Goal: Task Accomplishment & Management: Manage account settings

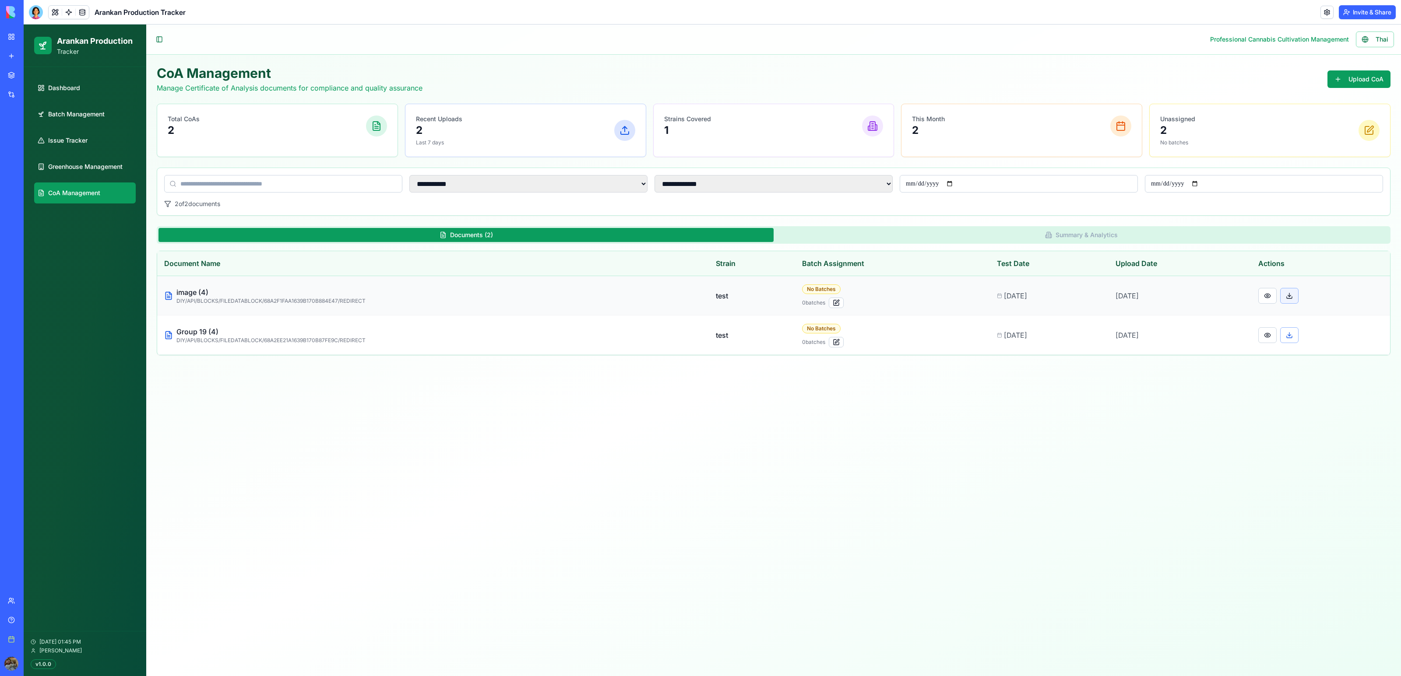
click at [1294, 296] on button at bounding box center [1289, 296] width 18 height 16
click at [1276, 297] on button at bounding box center [1267, 296] width 18 height 16
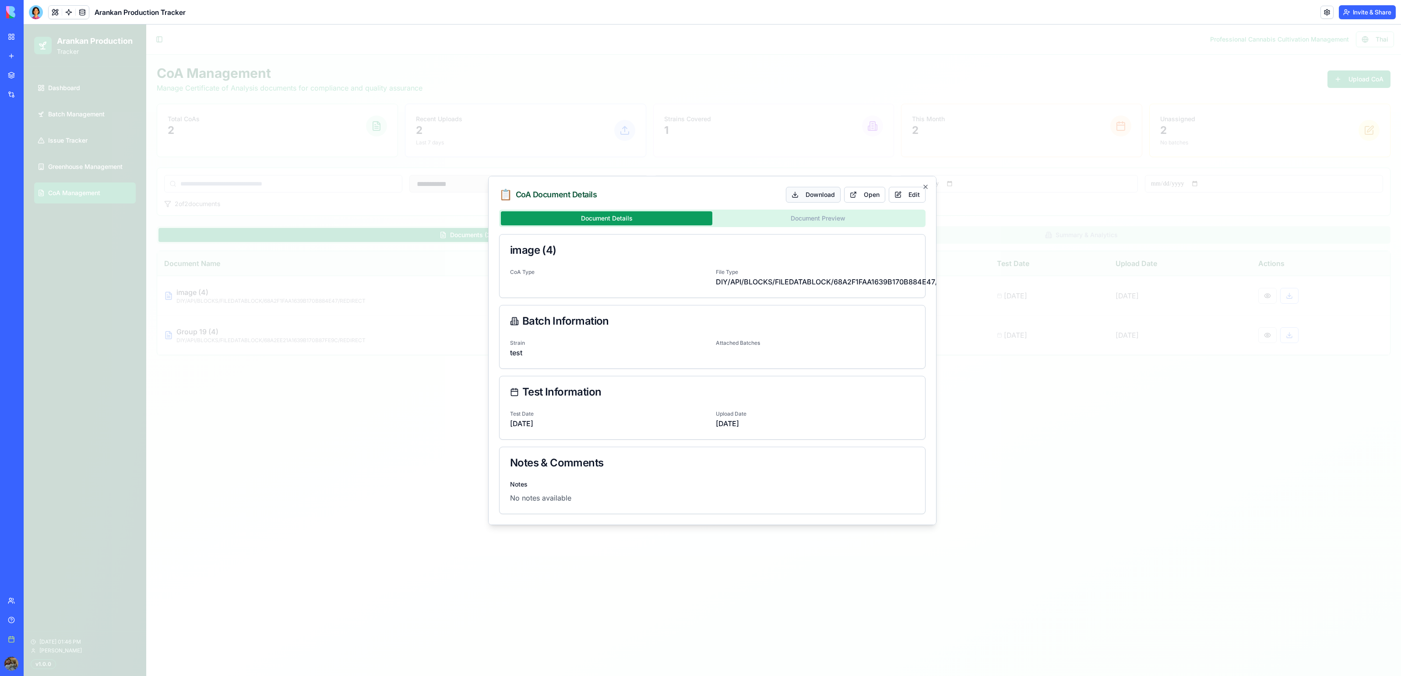
click at [816, 197] on button "Download" at bounding box center [813, 195] width 55 height 16
click at [875, 195] on button "Open" at bounding box center [864, 195] width 41 height 16
click at [404, 453] on div at bounding box center [712, 351] width 1377 height 652
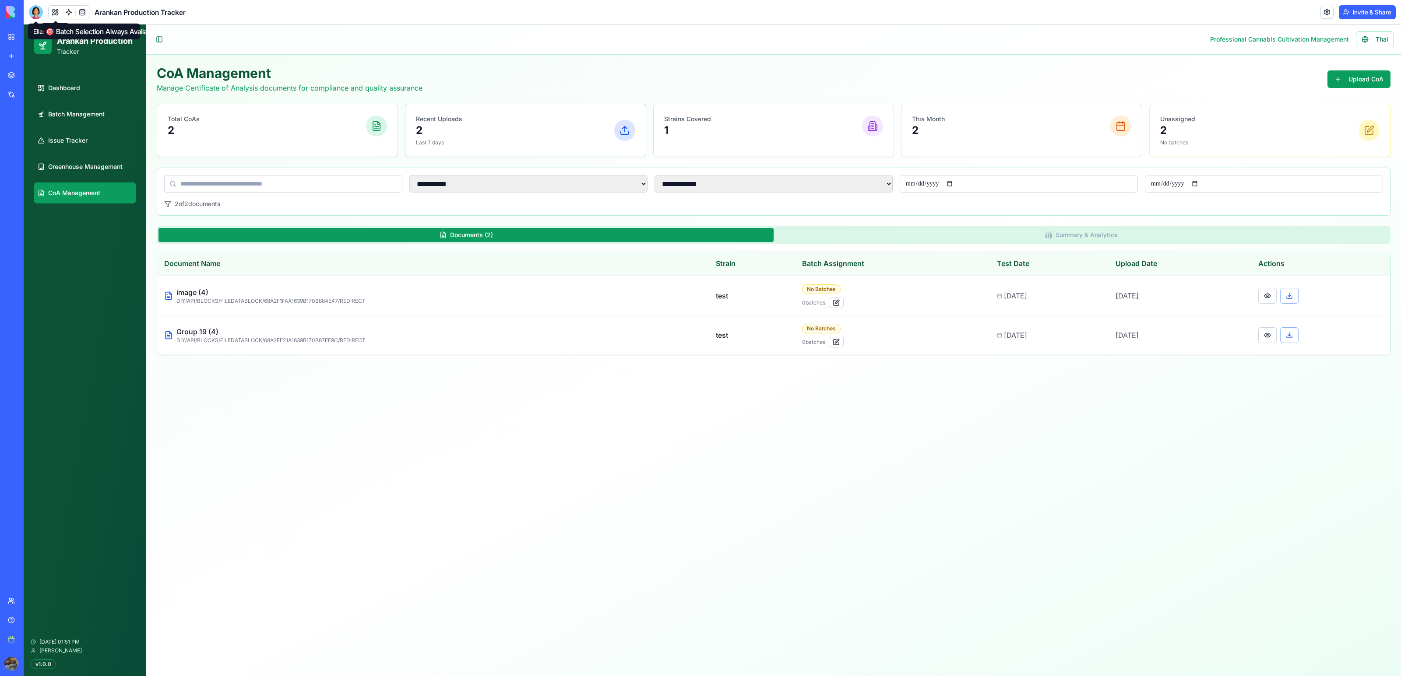
click at [39, 10] on div at bounding box center [36, 12] width 14 height 14
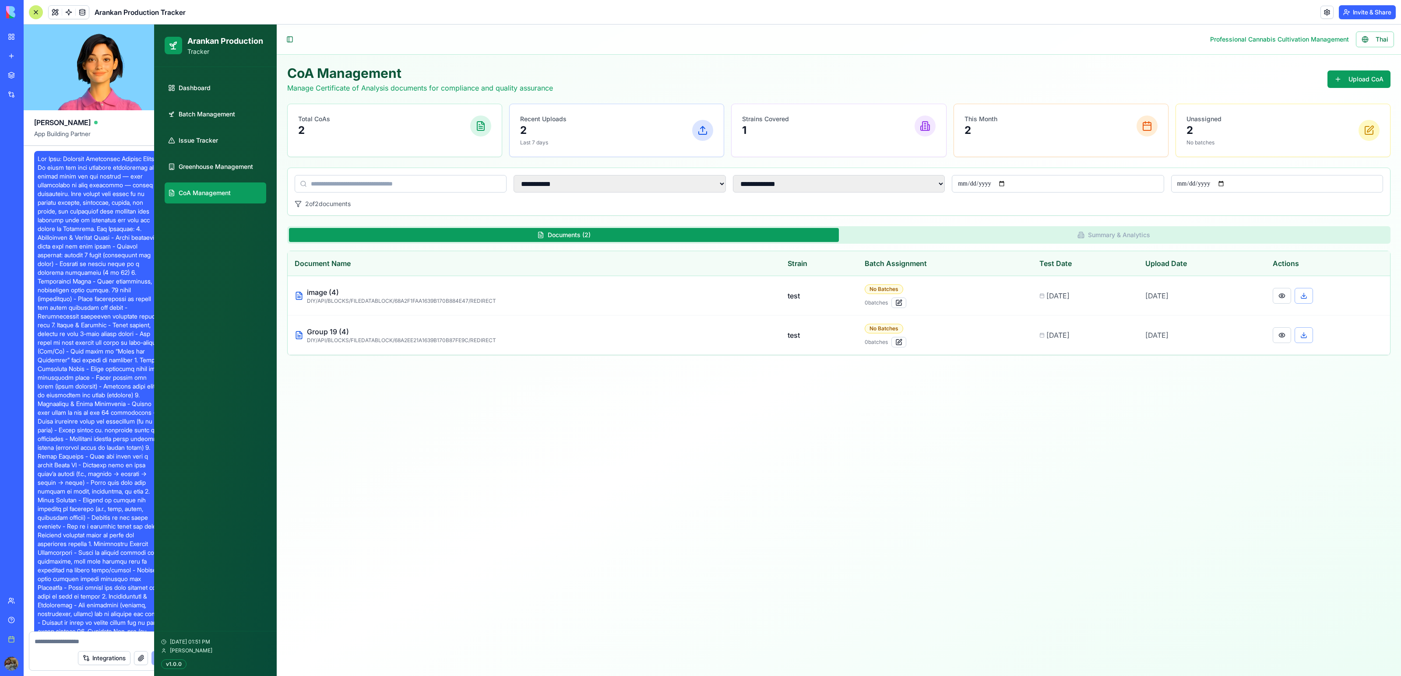
scroll to position [25279, 0]
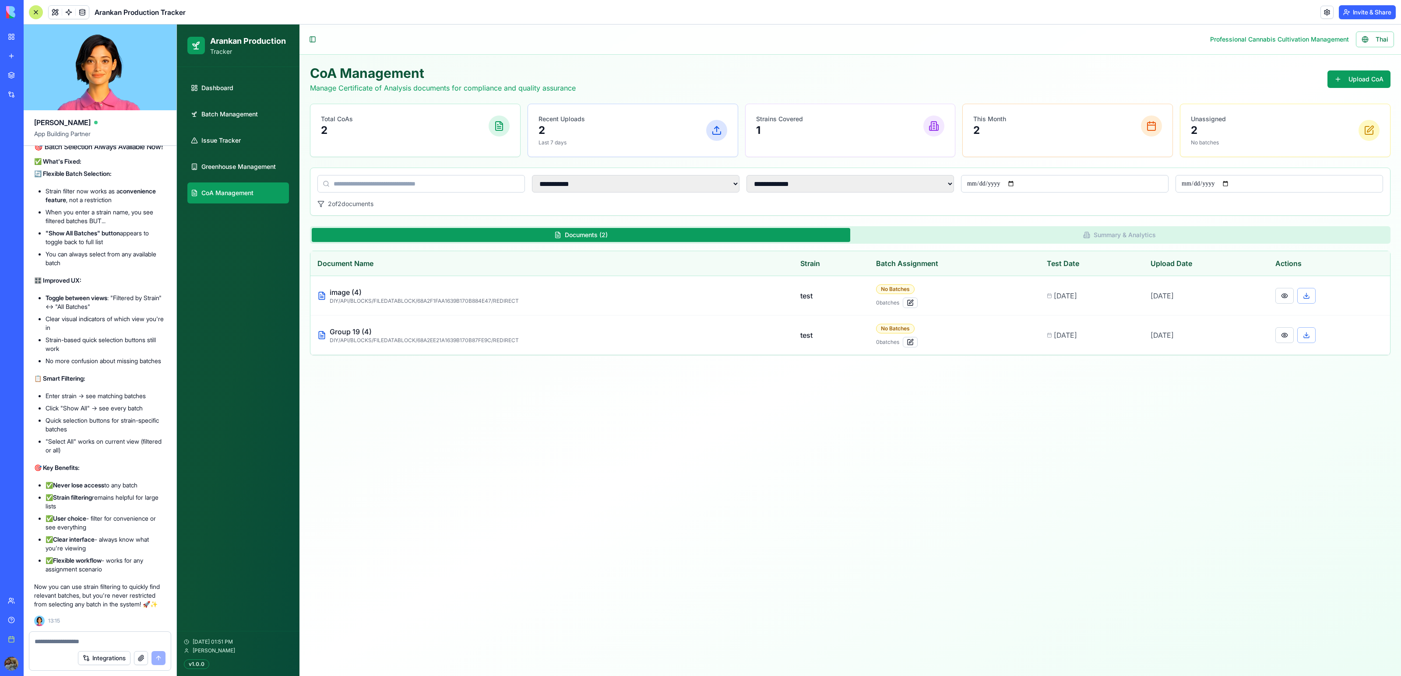
click at [62, 637] on textarea at bounding box center [100, 641] width 131 height 9
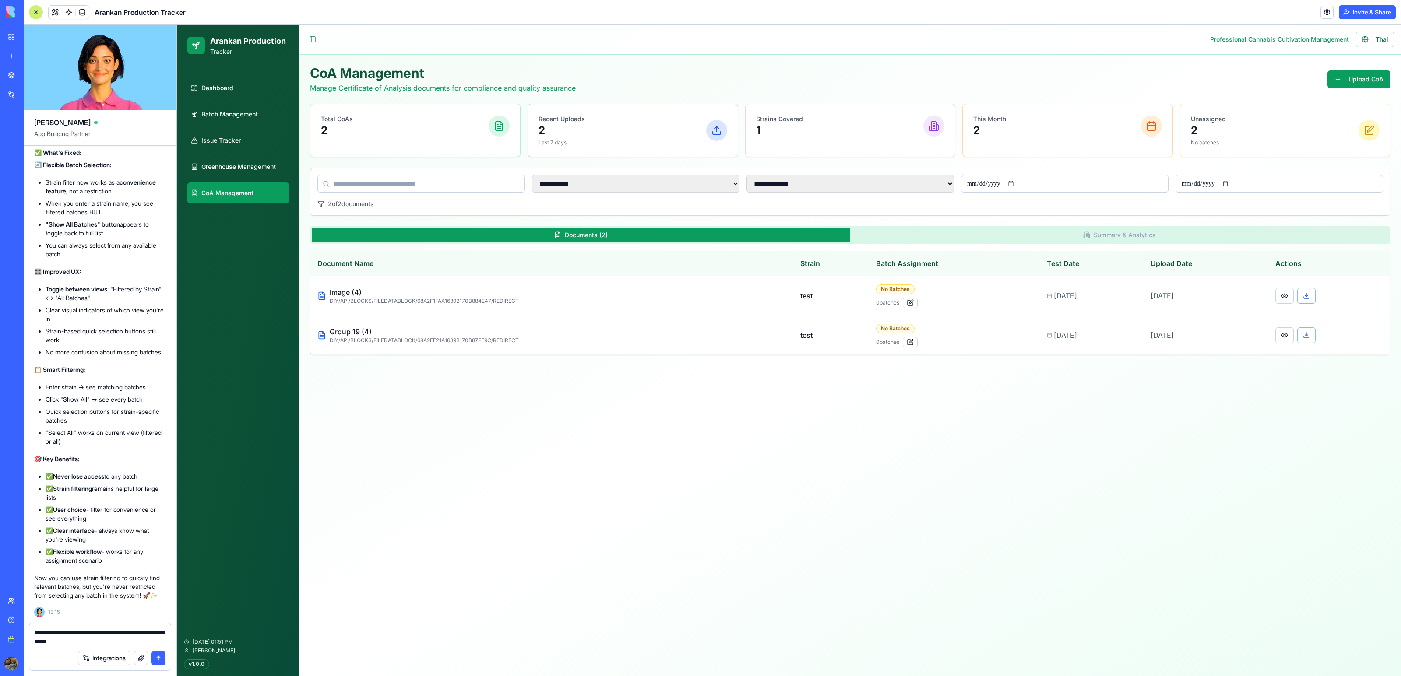
click at [63, 641] on textarea "**********" at bounding box center [100, 638] width 130 height 18
type textarea "**********"
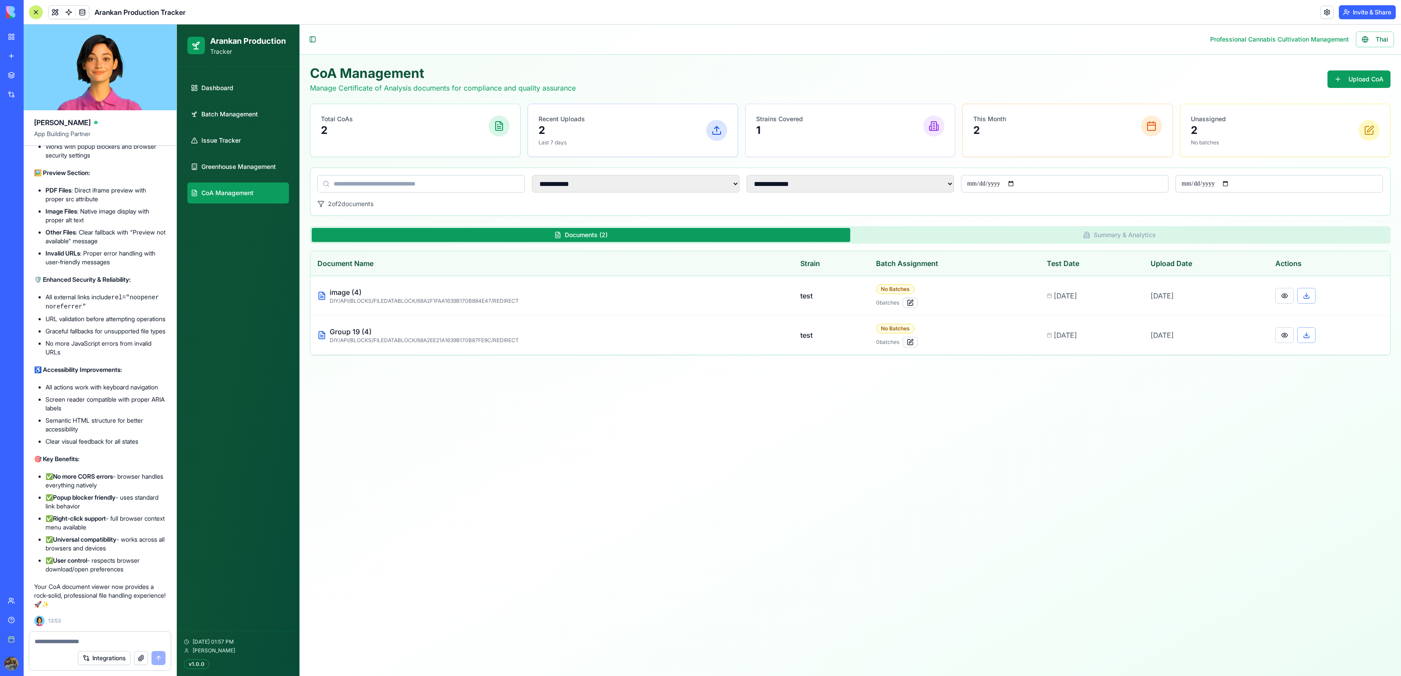
scroll to position [25804, 0]
click at [1312, 305] on td at bounding box center [1329, 295] width 122 height 39
click at [1312, 298] on button at bounding box center [1306, 296] width 18 height 16
click at [1286, 298] on button at bounding box center [1284, 296] width 18 height 16
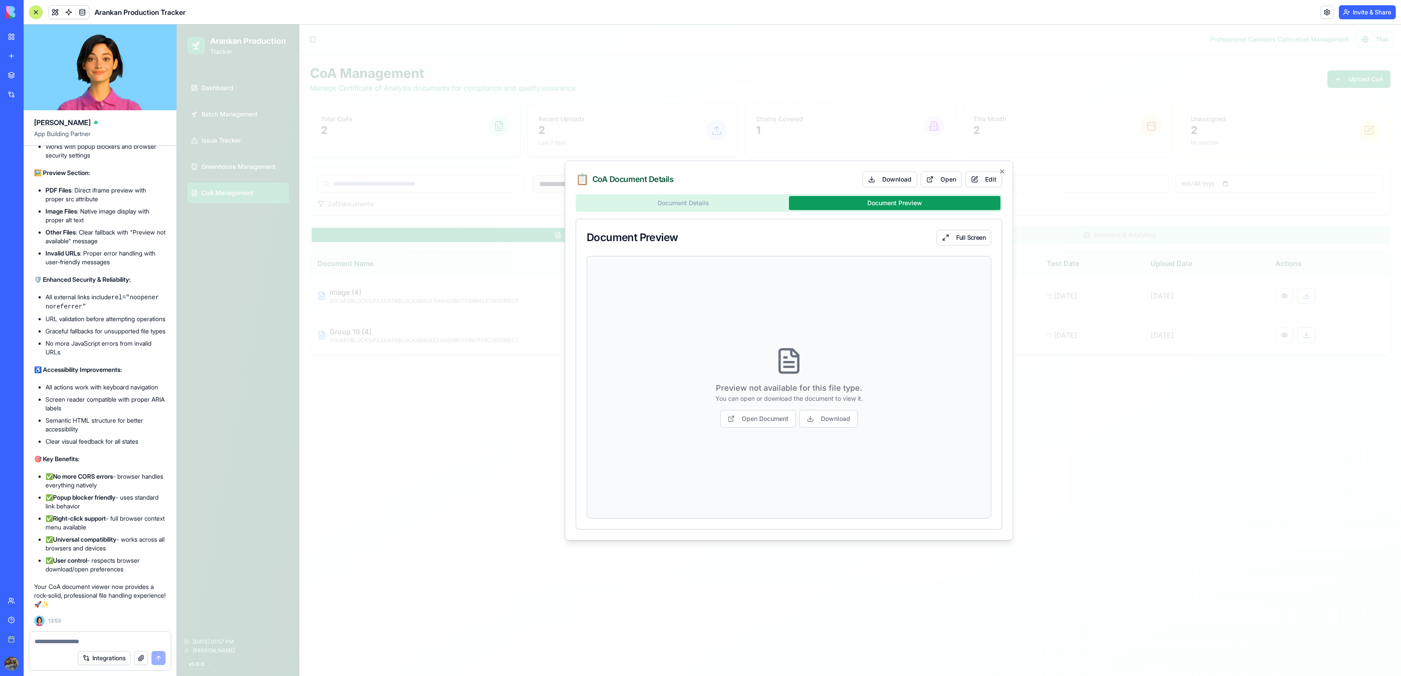
click at [833, 220] on div "Document Details Document Preview Document Preview Full Screen Preview not avai…" at bounding box center [789, 361] width 426 height 335
click at [780, 417] on link "Open Document" at bounding box center [758, 419] width 76 height 18
click at [1150, 316] on div at bounding box center [789, 351] width 1224 height 652
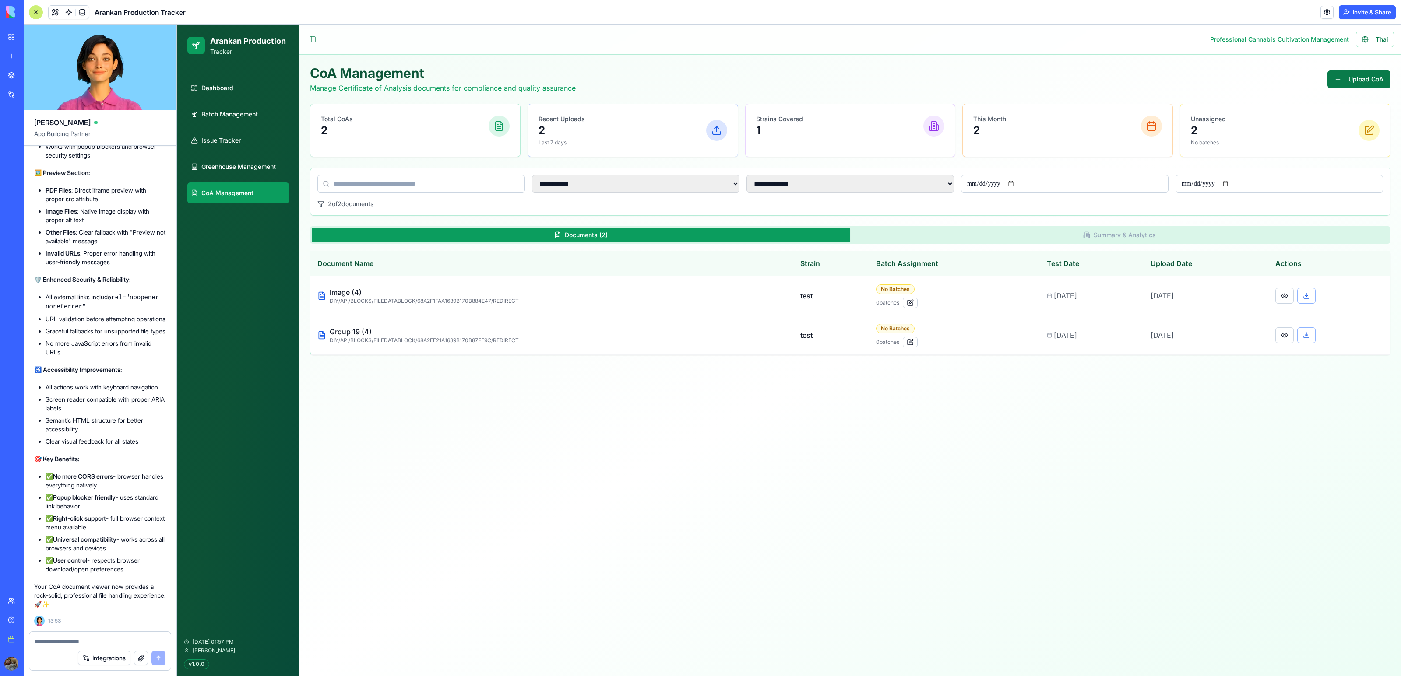
click at [1355, 79] on button "Upload CoA" at bounding box center [1358, 79] width 63 height 18
select select
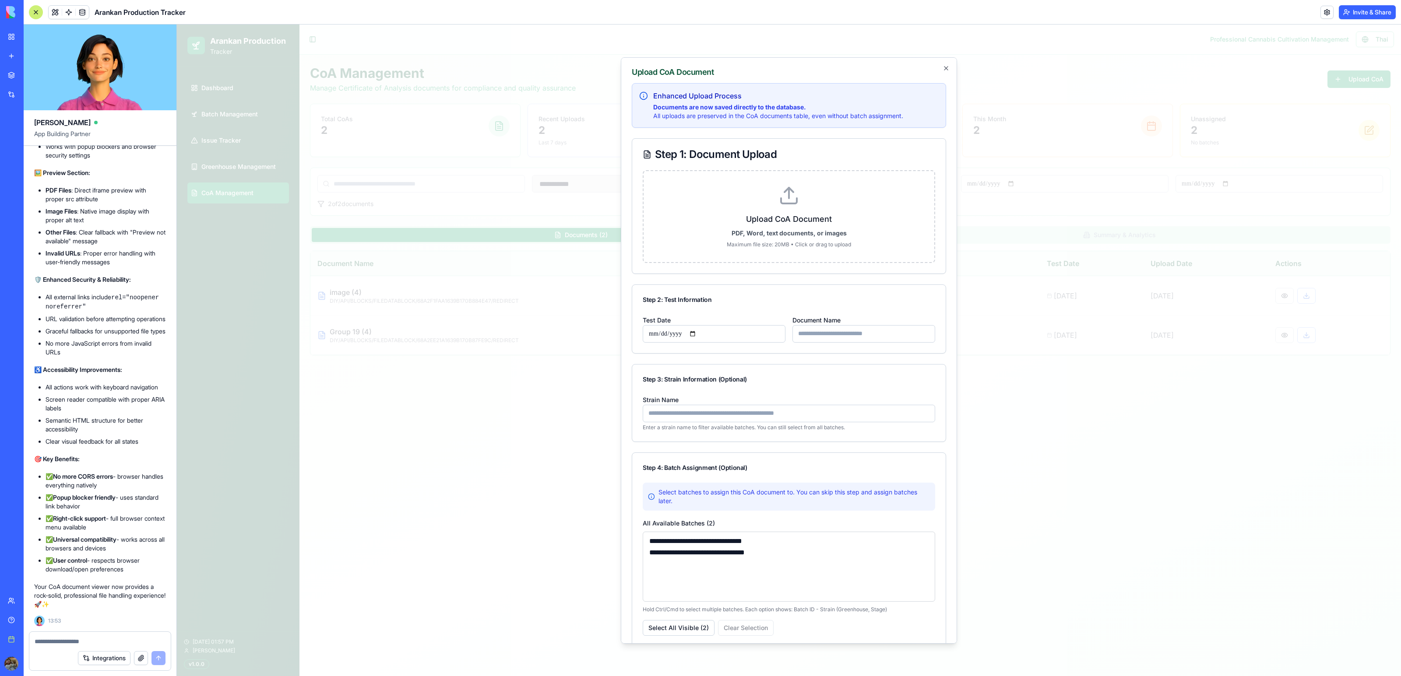
click at [719, 406] on input "Strain Name" at bounding box center [789, 413] width 292 height 18
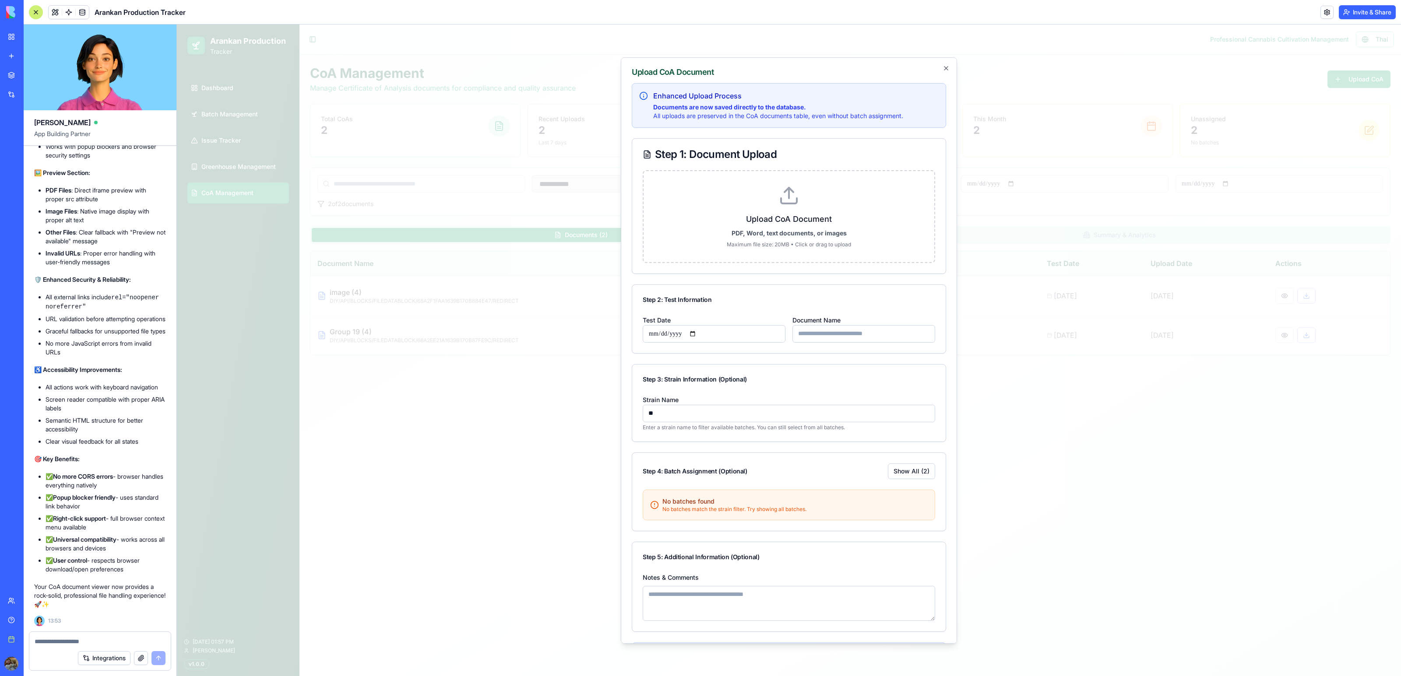
type input "*"
select select
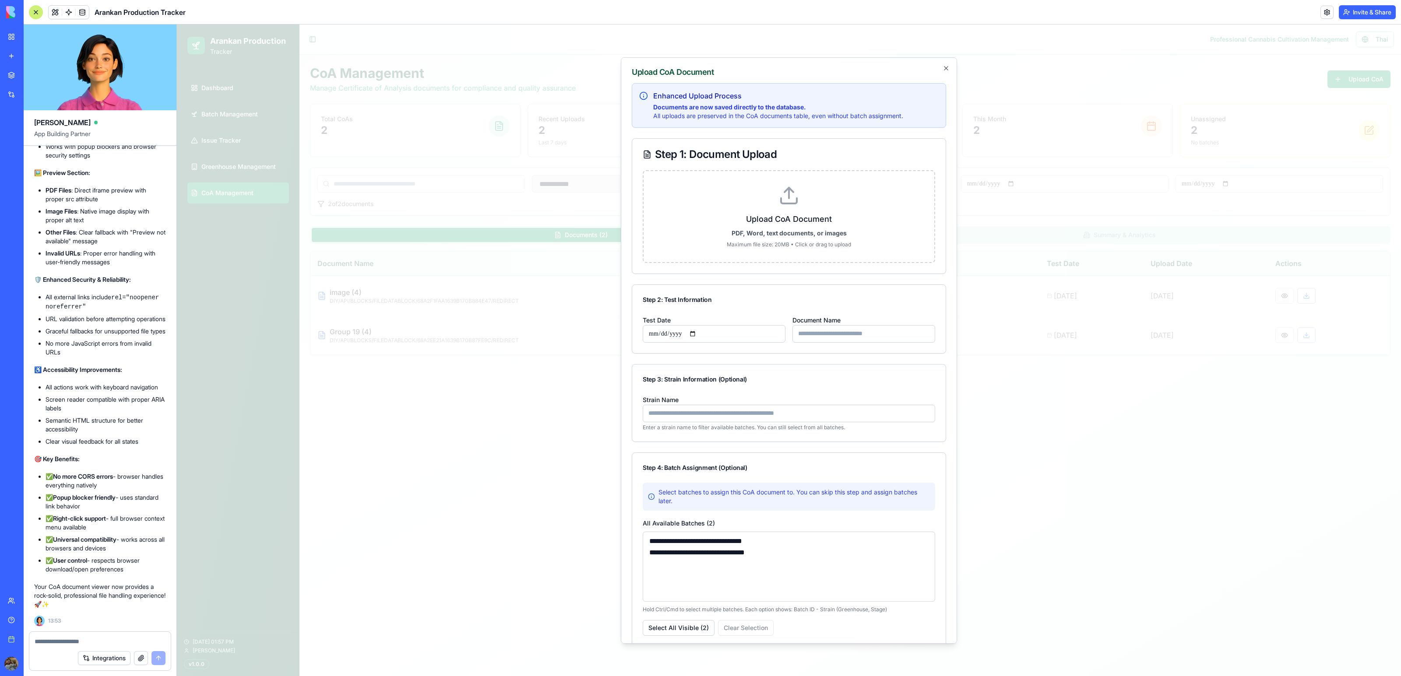
click at [819, 333] on input "Document Name" at bounding box center [863, 334] width 143 height 18
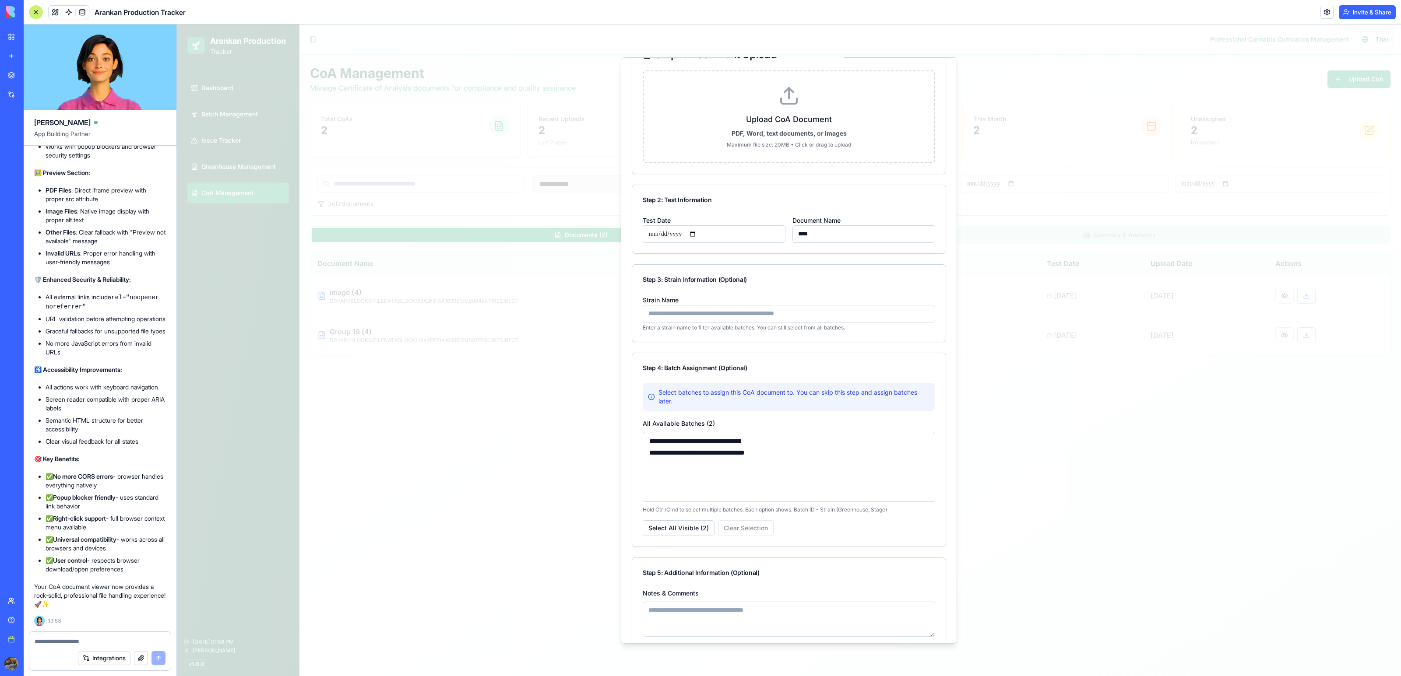
scroll to position [0, 0]
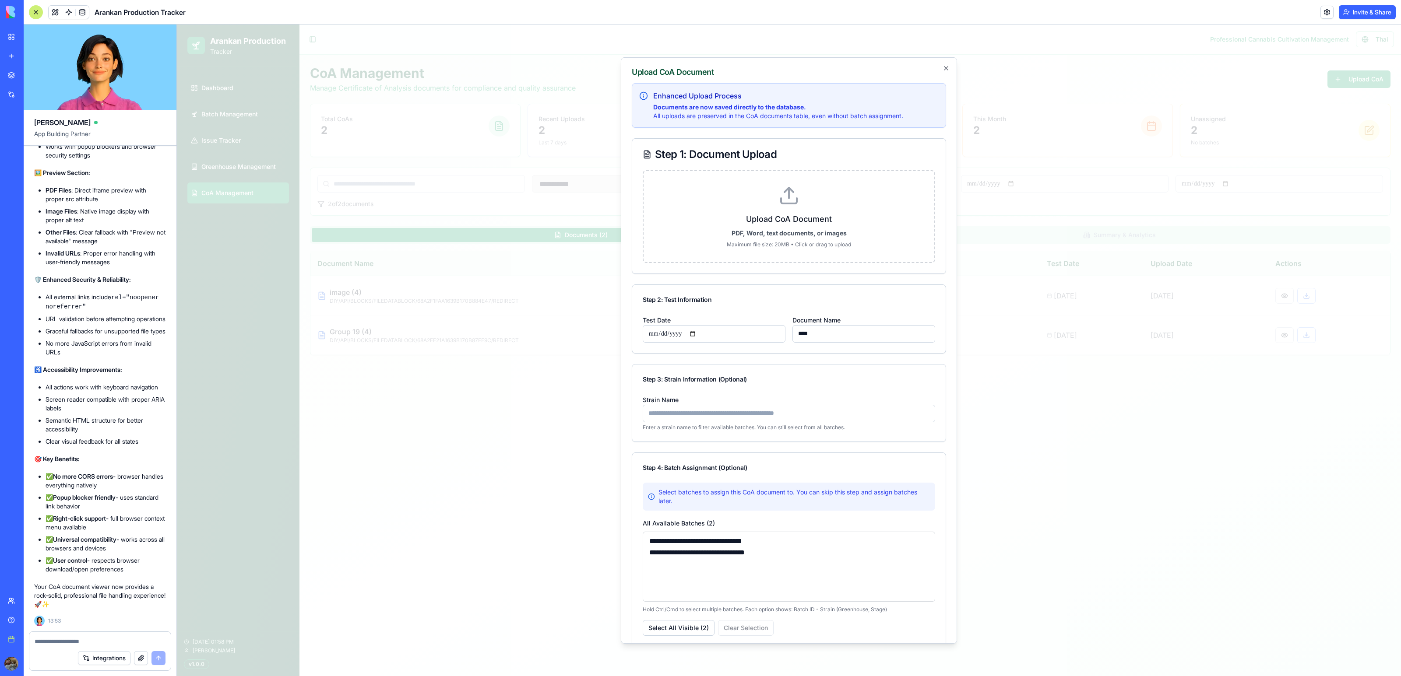
type input "****"
click at [753, 209] on label "Upload CoA Document PDF, Word, text documents, or images Maximum file size: 20M…" at bounding box center [789, 216] width 263 height 63
click at [177, 25] on input "Upload CoA Document PDF, Word, text documents, or images Maximum file size: 20M…" at bounding box center [177, 25] width 0 height 0
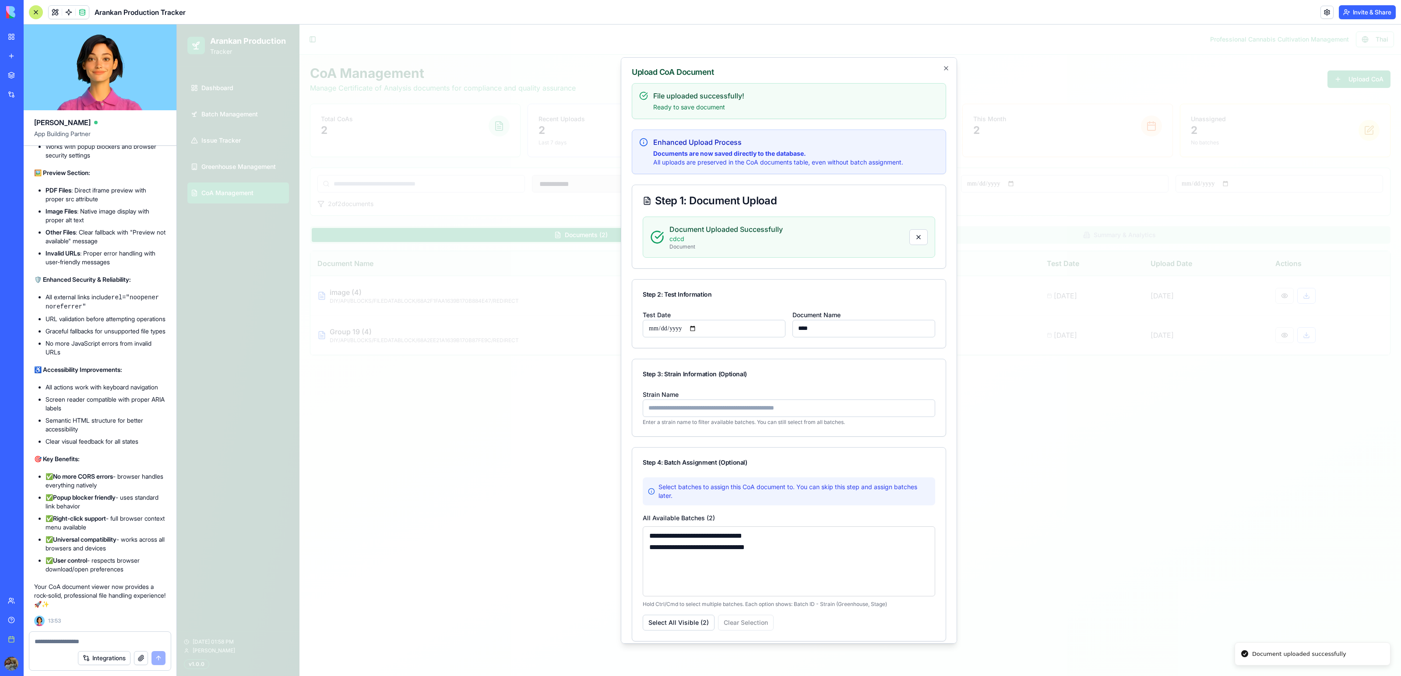
scroll to position [268, 0]
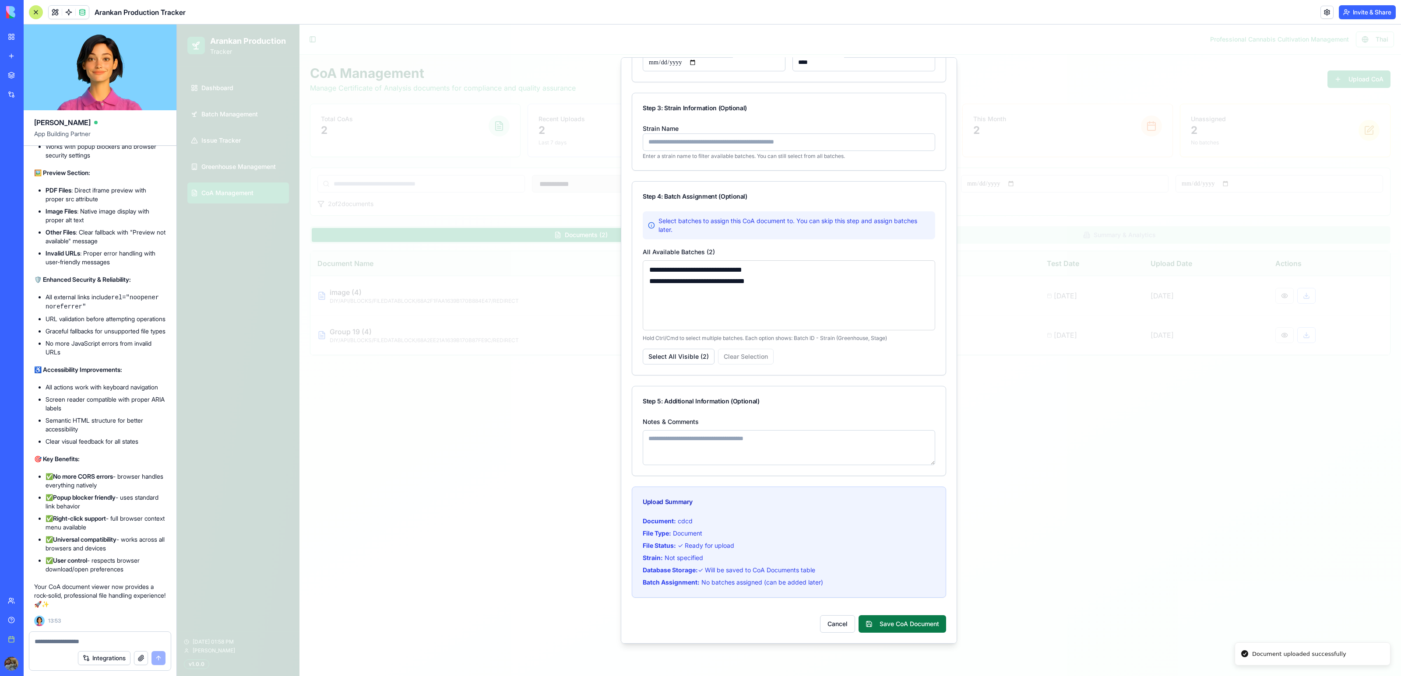
click at [900, 618] on button "Save CoA Document" at bounding box center [902, 624] width 88 height 18
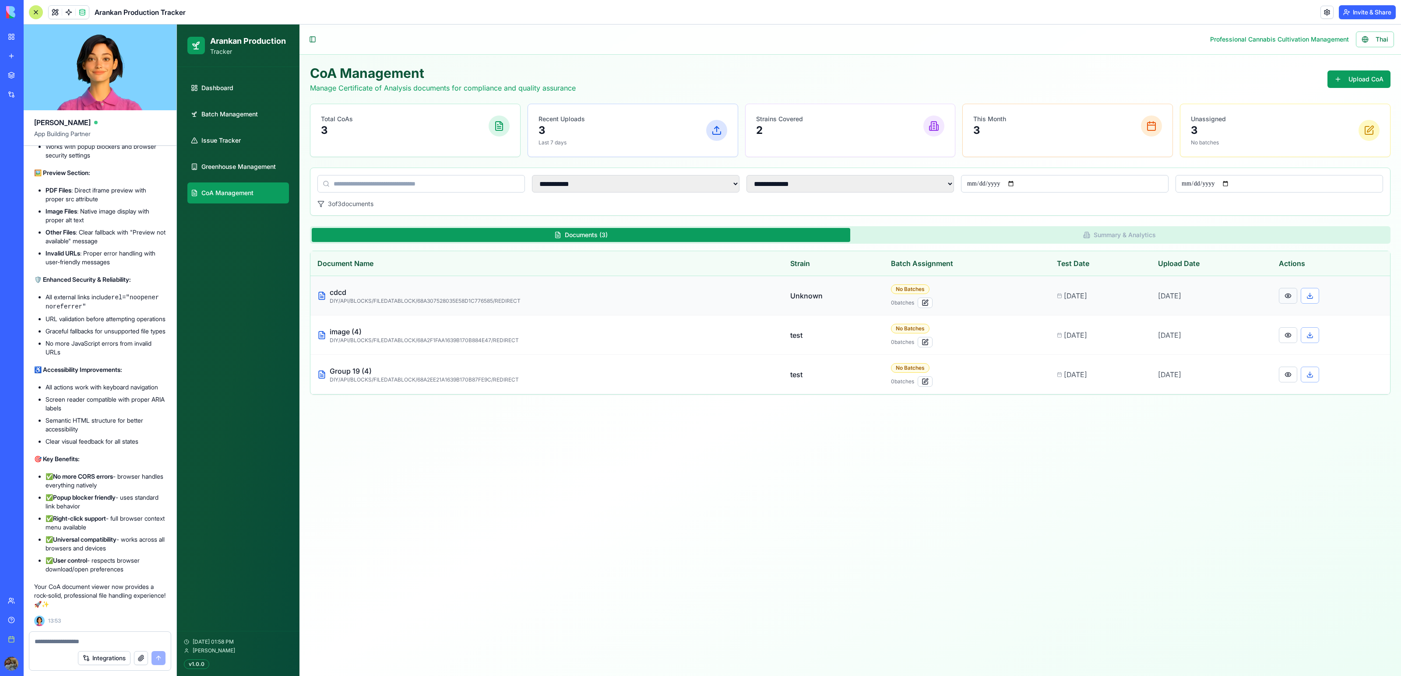
click at [1294, 295] on button at bounding box center [1288, 296] width 18 height 16
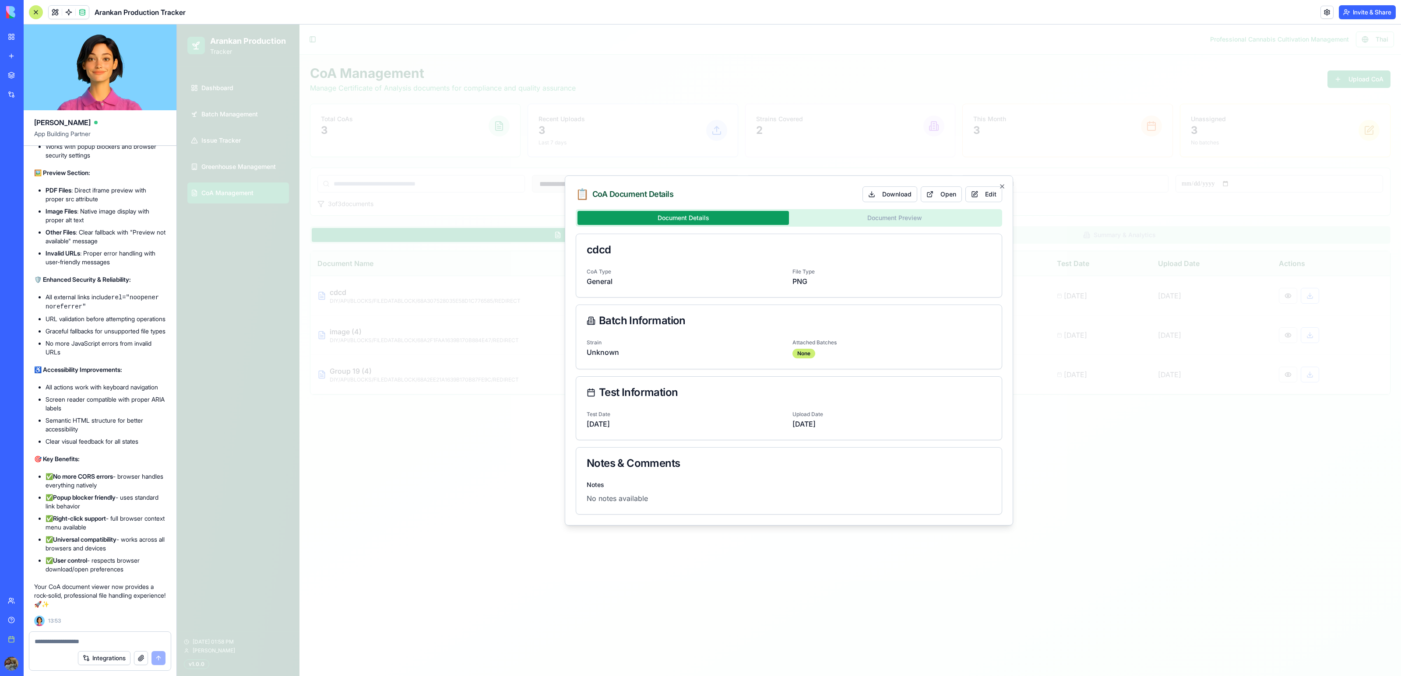
click at [855, 218] on div "Document Details Document Preview cdcd CoA Type General File Type PNG Batch Inf…" at bounding box center [789, 362] width 426 height 306
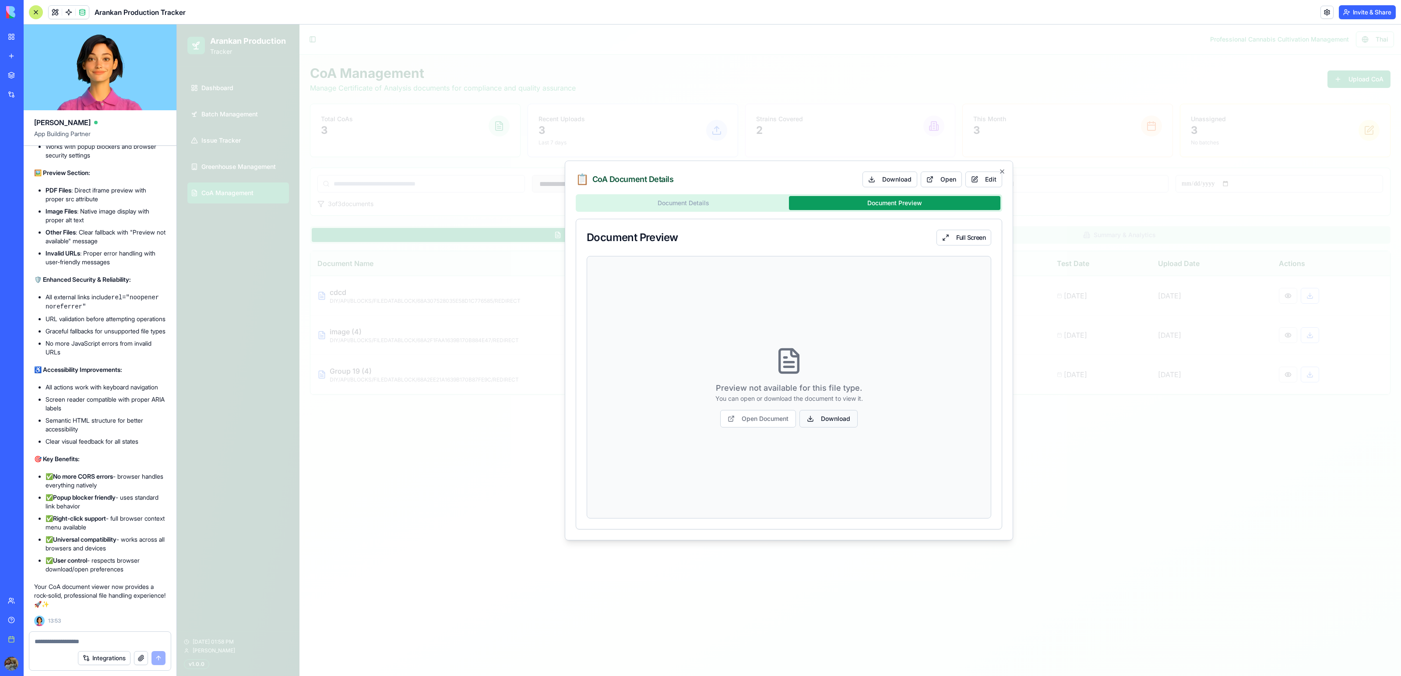
click at [824, 417] on link "Download" at bounding box center [828, 419] width 58 height 18
click at [847, 666] on div at bounding box center [789, 351] width 1224 height 652
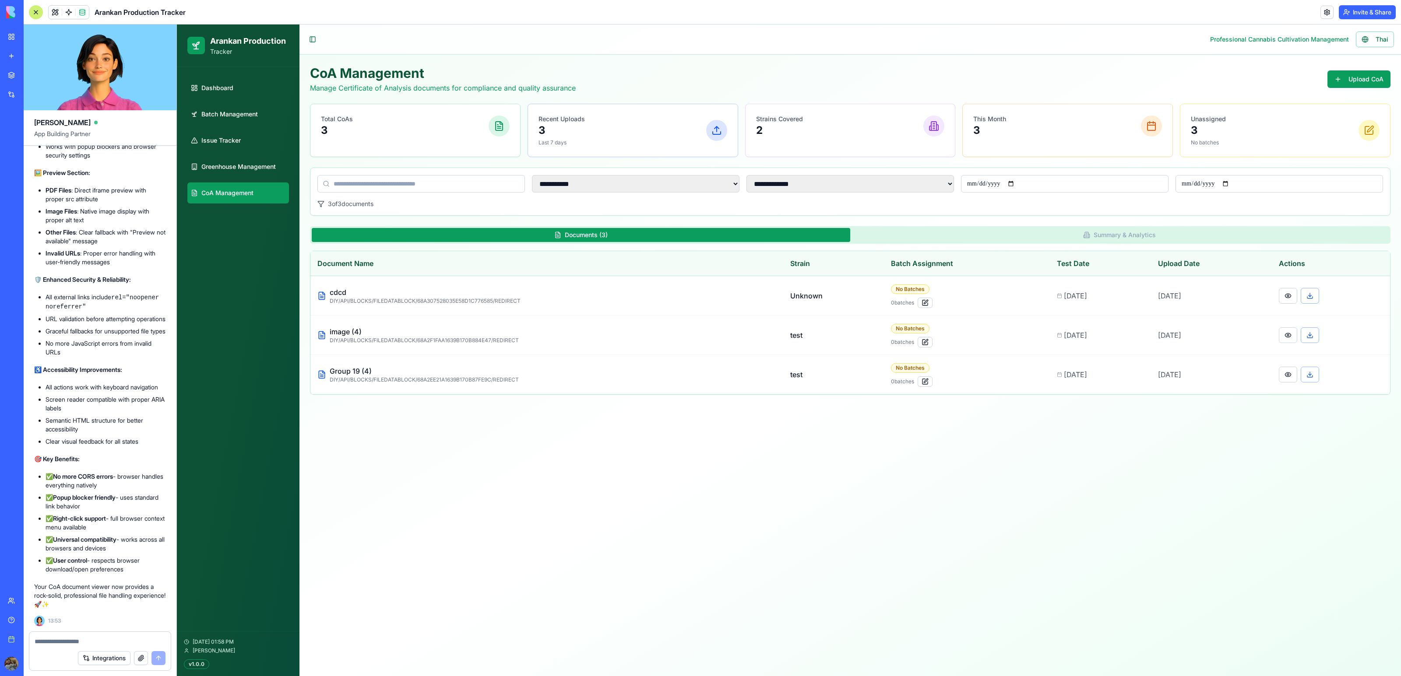
click at [68, 641] on textarea at bounding box center [100, 641] width 130 height 9
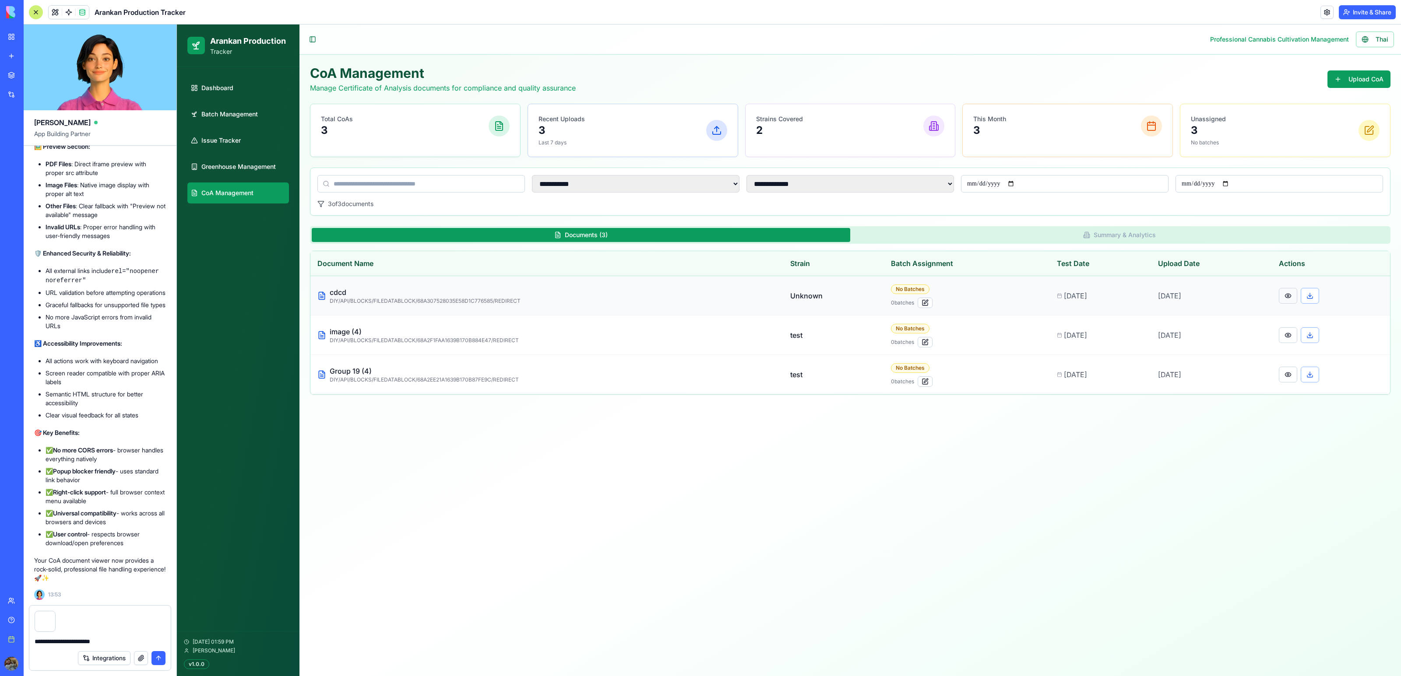
click at [1290, 295] on button at bounding box center [1288, 296] width 18 height 16
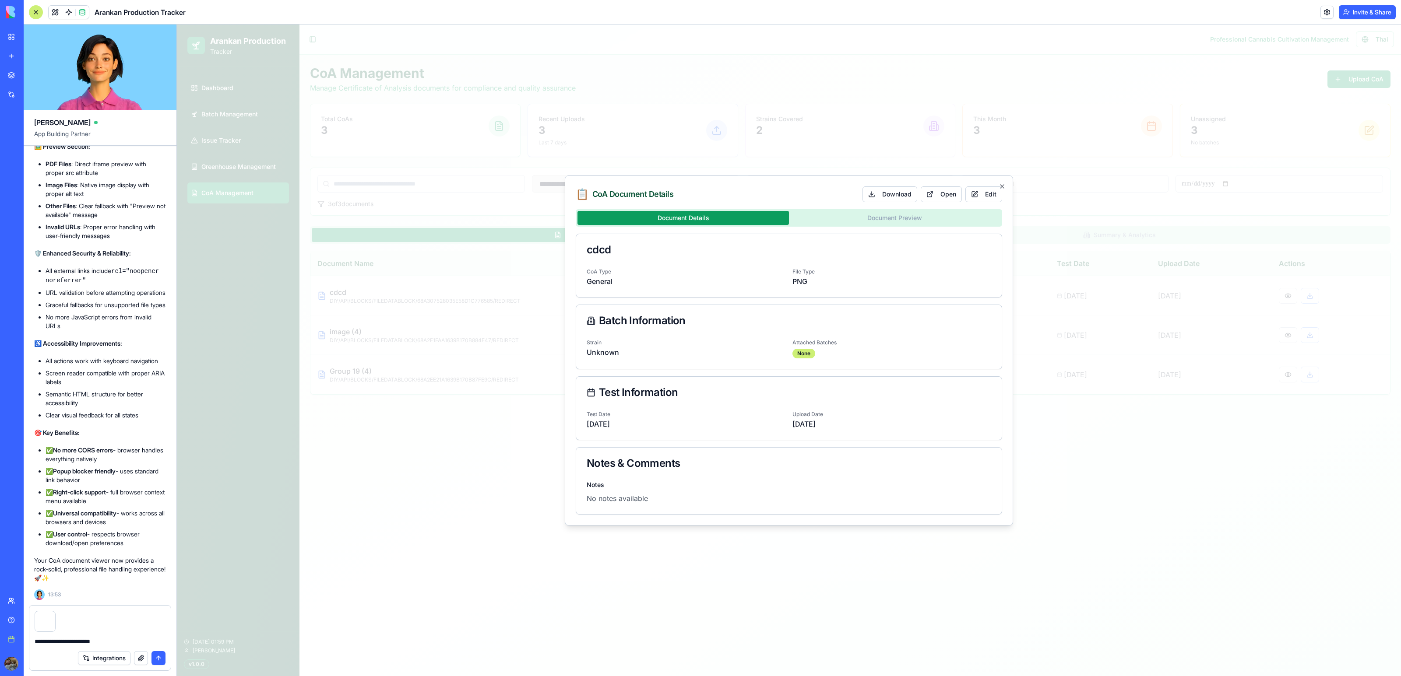
click at [933, 216] on div "Document Details Document Preview cdcd CoA Type General File Type PNG Batch Inf…" at bounding box center [789, 362] width 426 height 306
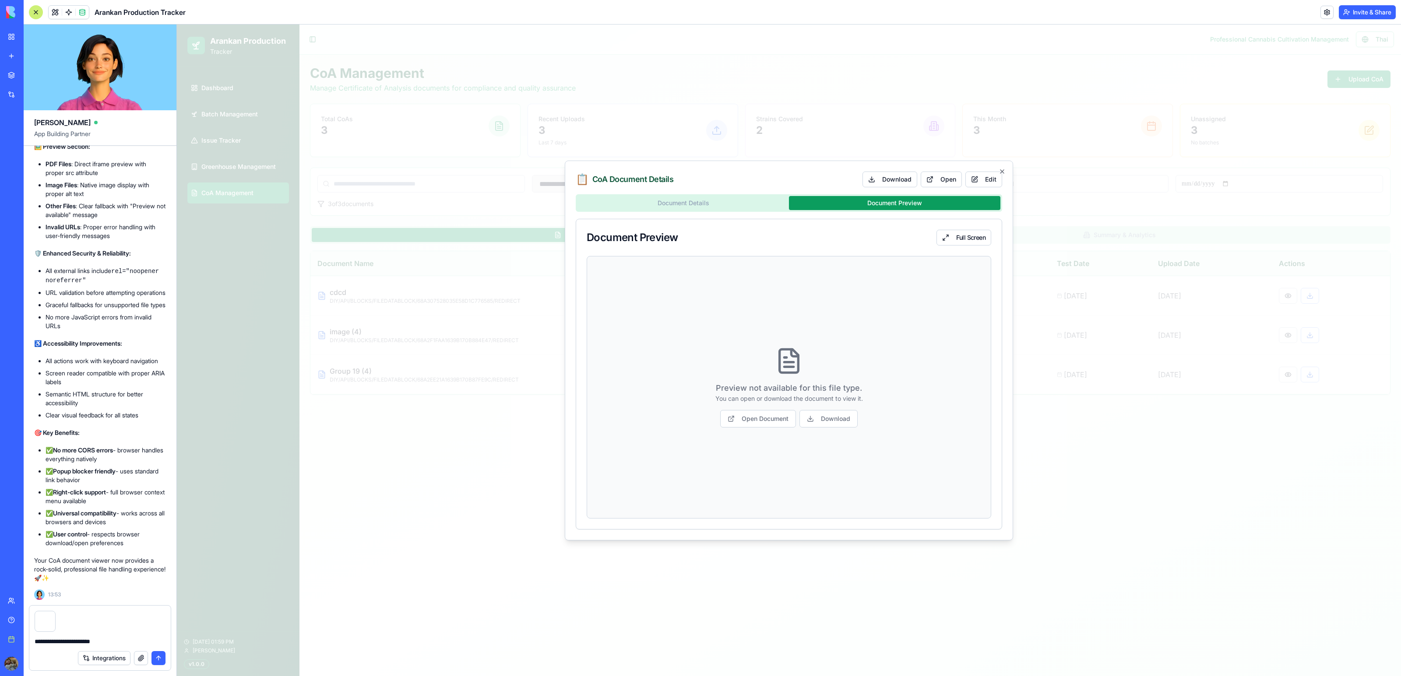
click at [107, 640] on textarea "**********" at bounding box center [100, 641] width 130 height 9
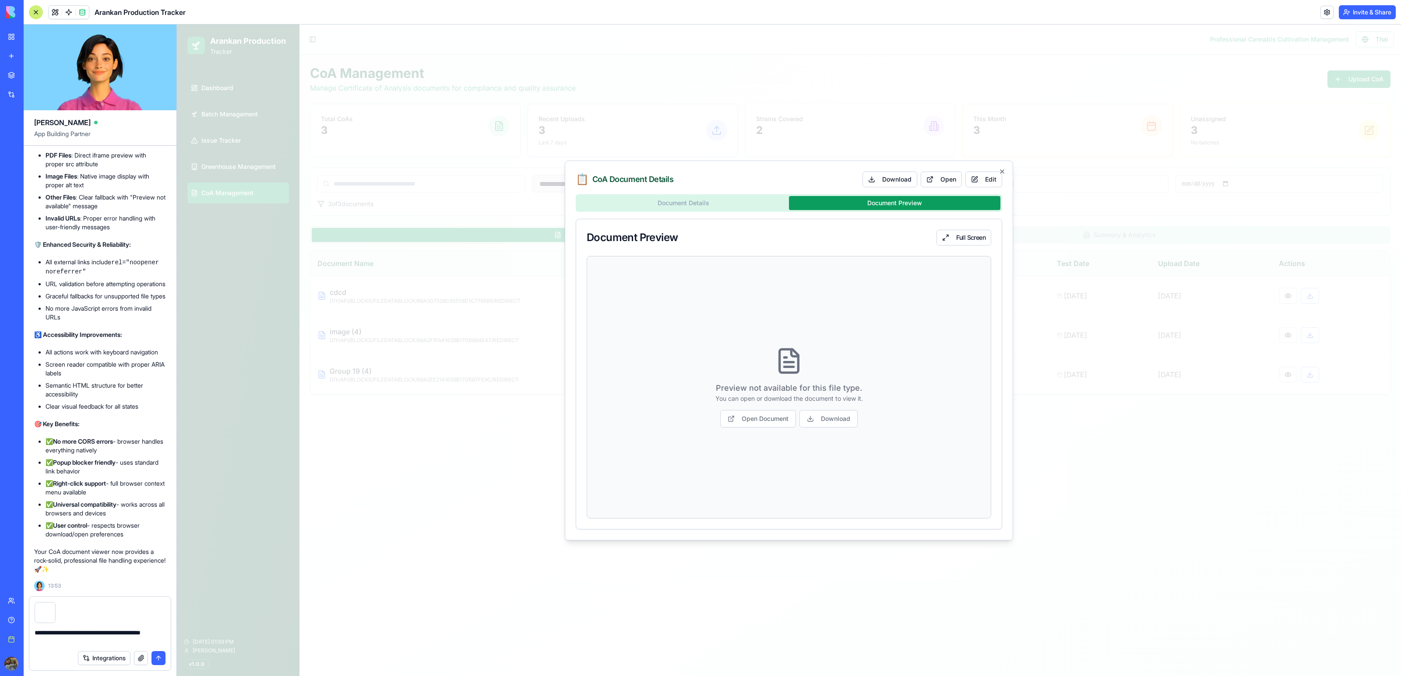
type textarea "**********"
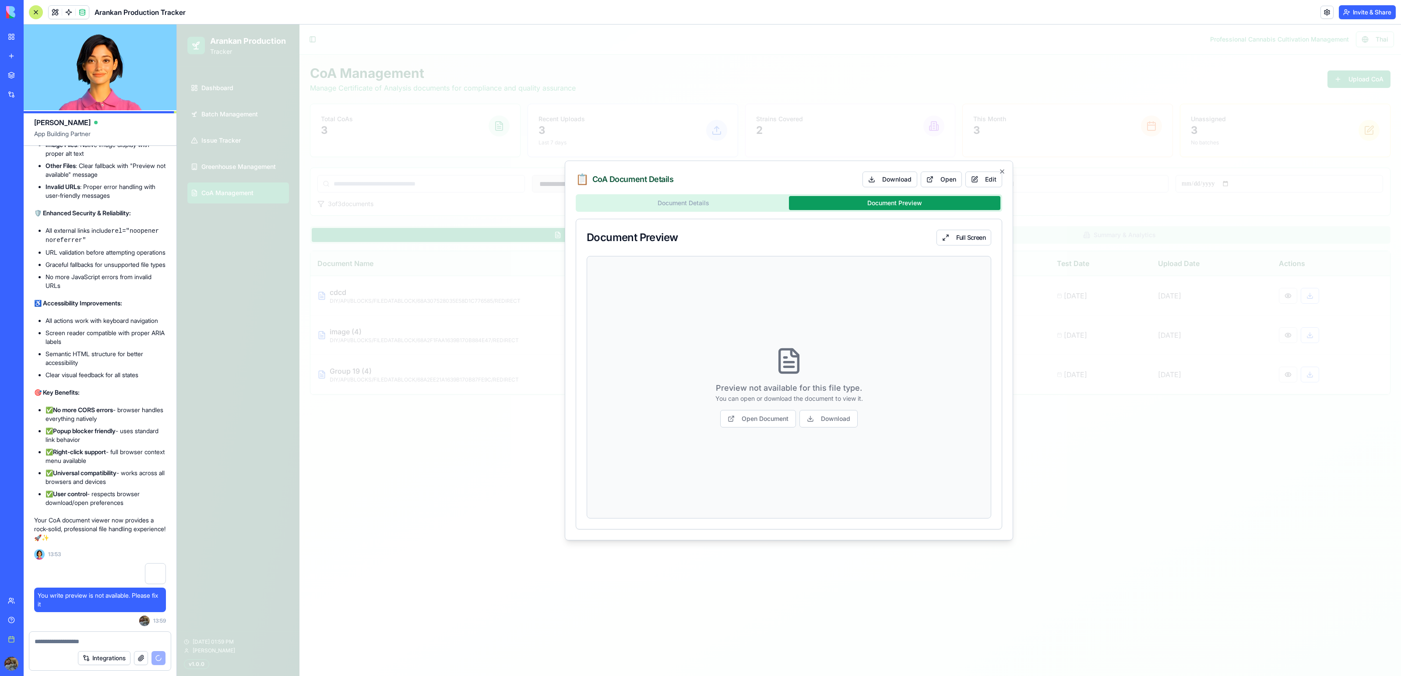
click at [405, 482] on div at bounding box center [789, 351] width 1224 height 652
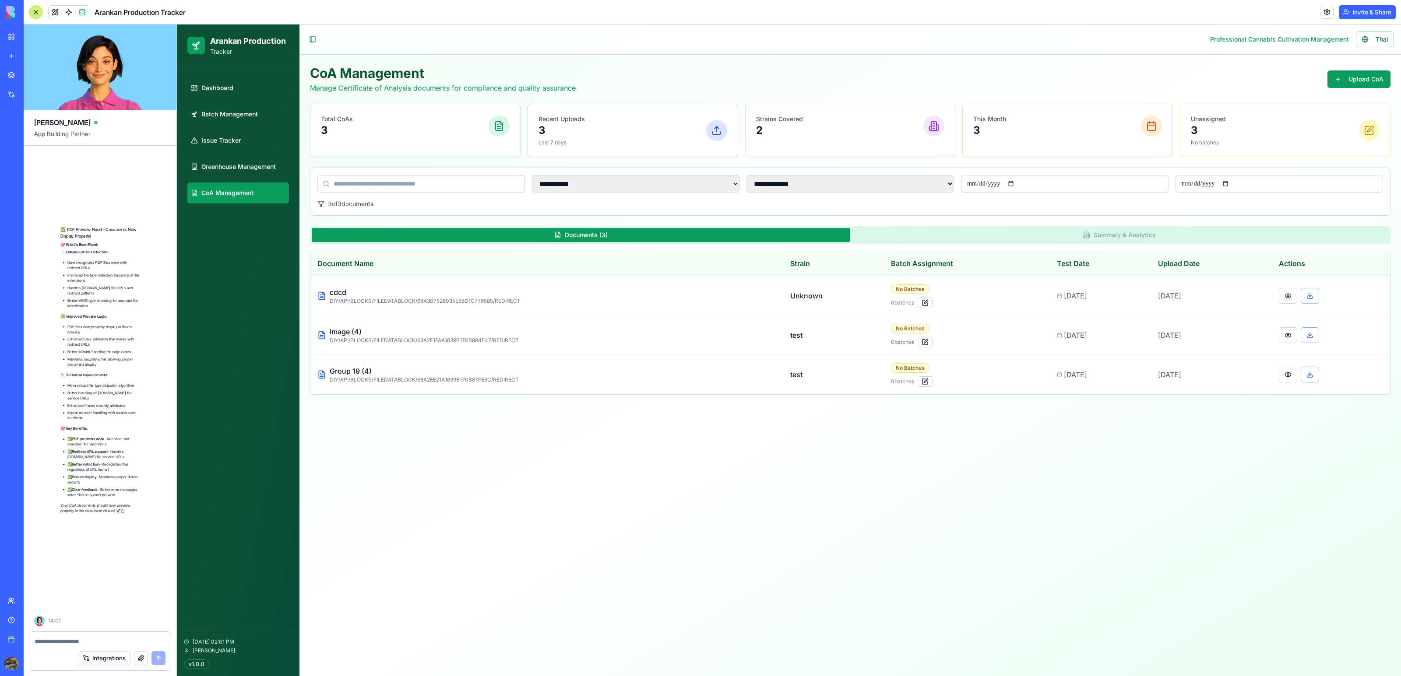
scroll to position [26841, 0]
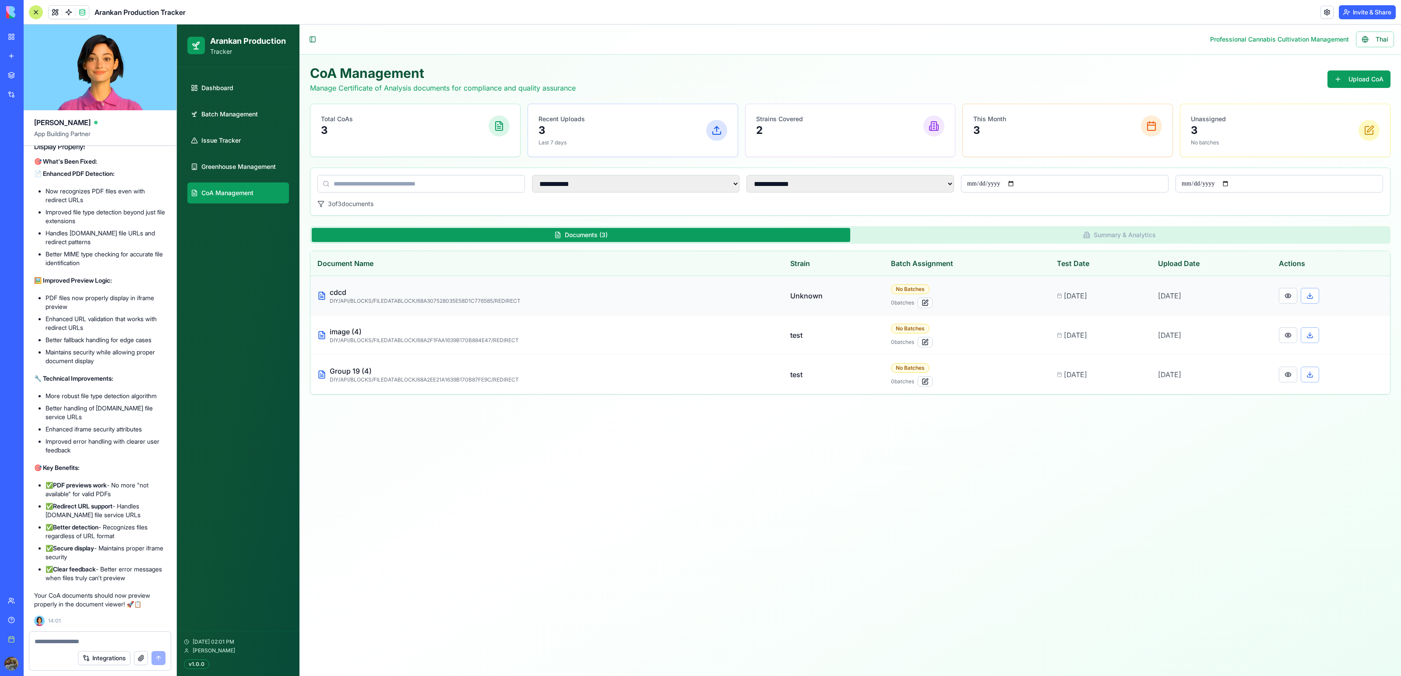
click at [1306, 287] on td at bounding box center [1331, 295] width 118 height 39
click at [1313, 291] on button at bounding box center [1310, 296] width 18 height 16
click at [1297, 296] on button at bounding box center [1288, 296] width 18 height 16
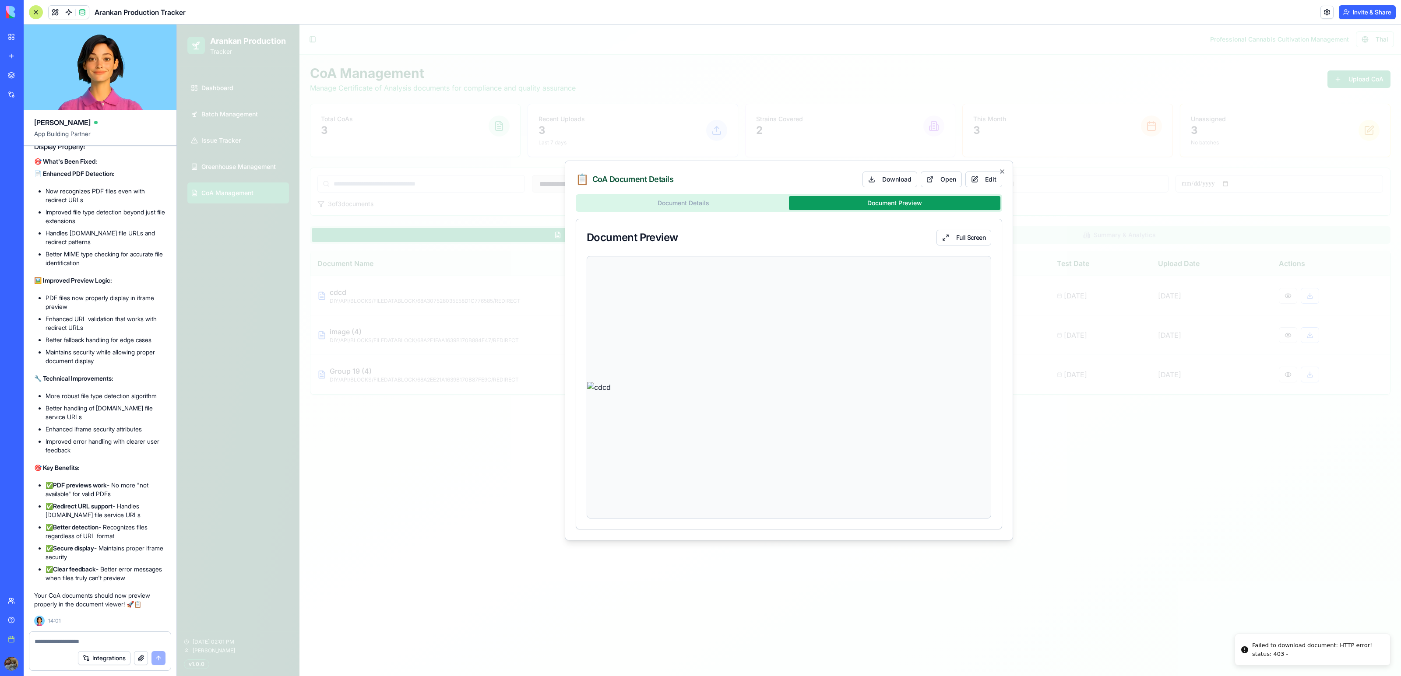
click at [881, 220] on div "Document Details Document Preview Document Preview Full Screen" at bounding box center [789, 361] width 426 height 335
click at [1084, 502] on div at bounding box center [789, 351] width 1224 height 652
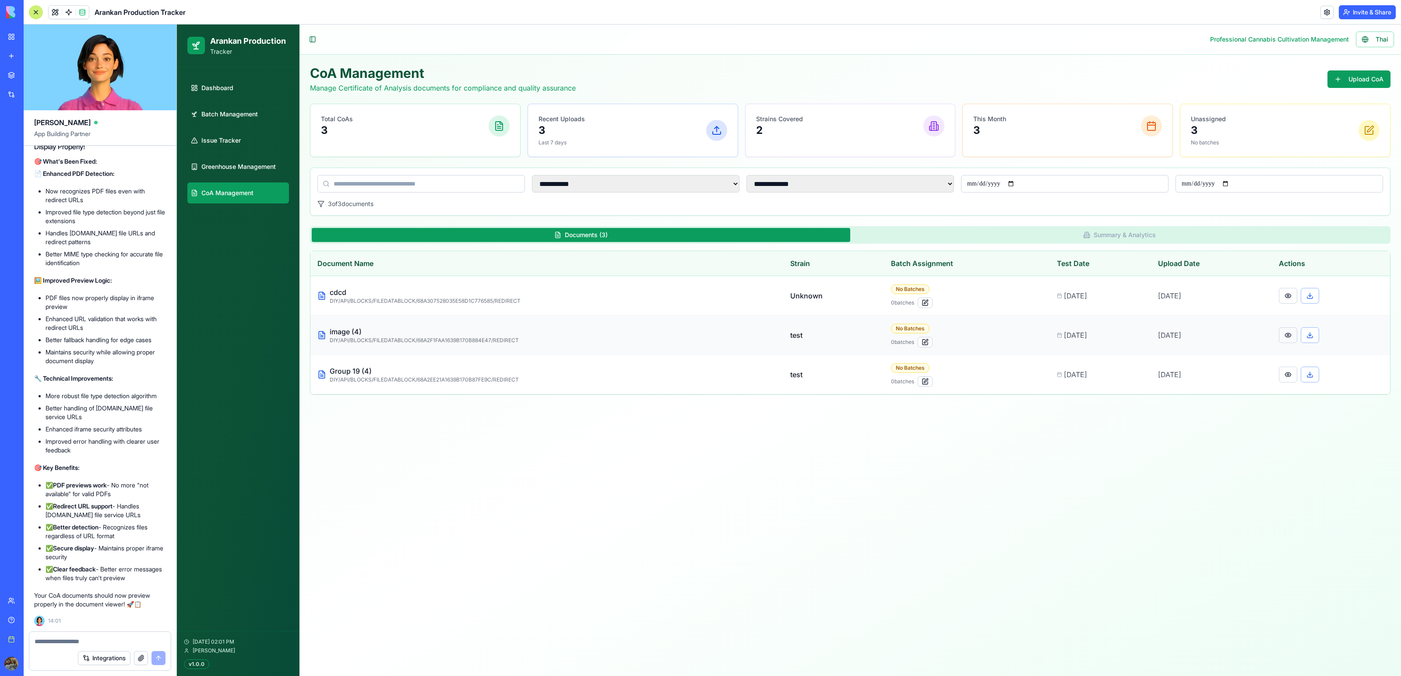
click at [1293, 334] on button at bounding box center [1288, 335] width 18 height 16
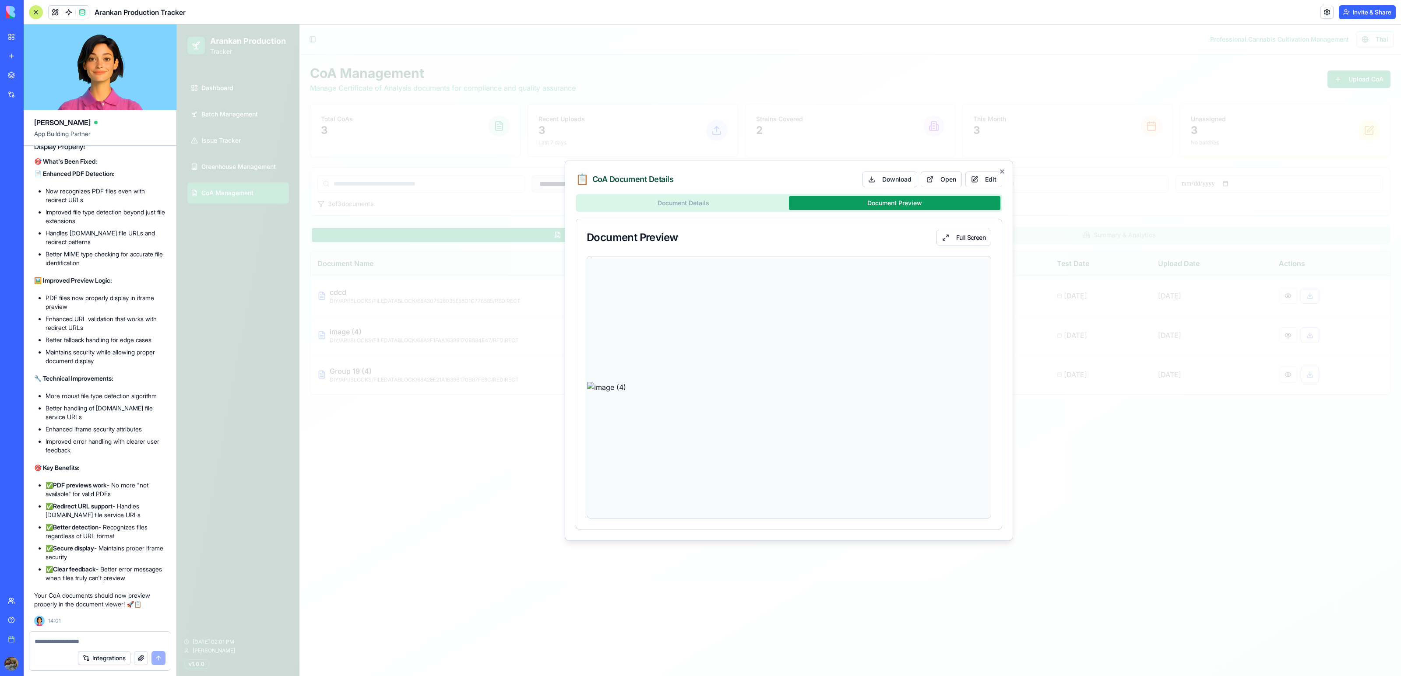
click at [933, 222] on div "Document Details Document Preview Document Preview Full Screen" at bounding box center [789, 361] width 426 height 335
click at [1129, 438] on div at bounding box center [789, 351] width 1224 height 652
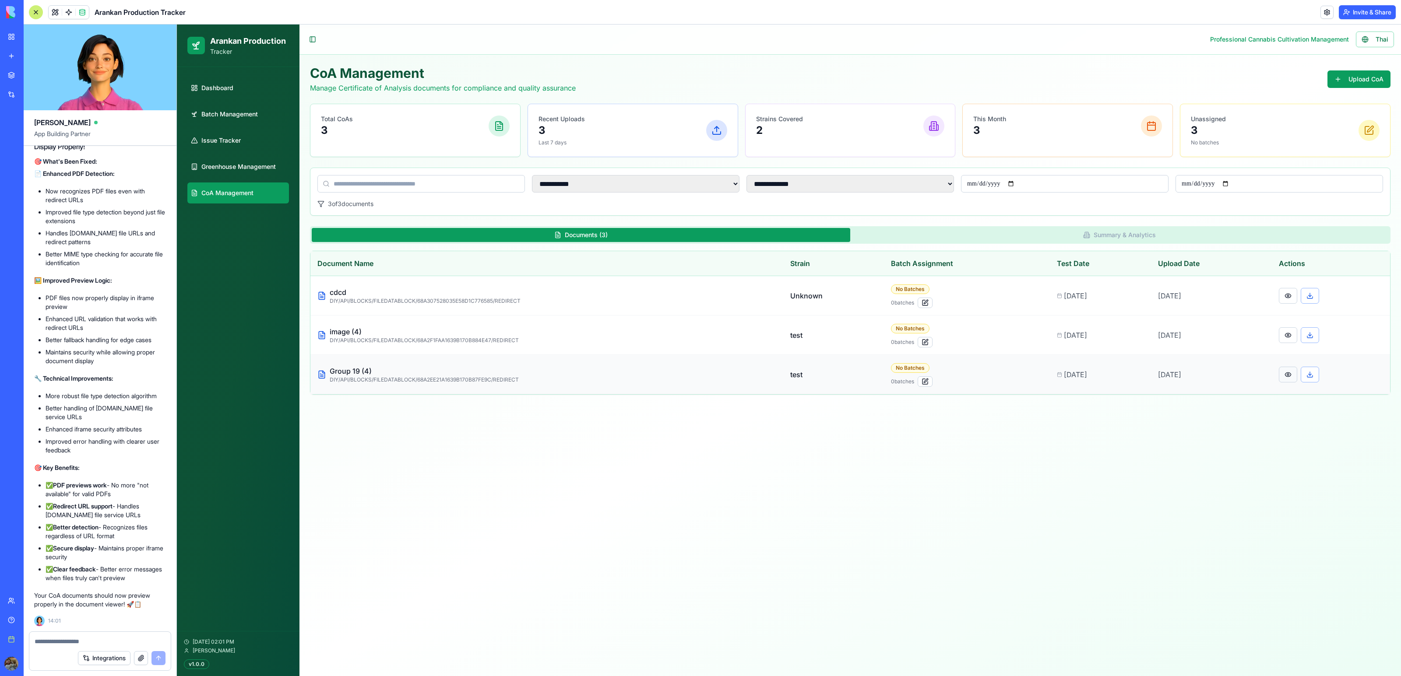
click at [1293, 373] on button at bounding box center [1288, 375] width 18 height 16
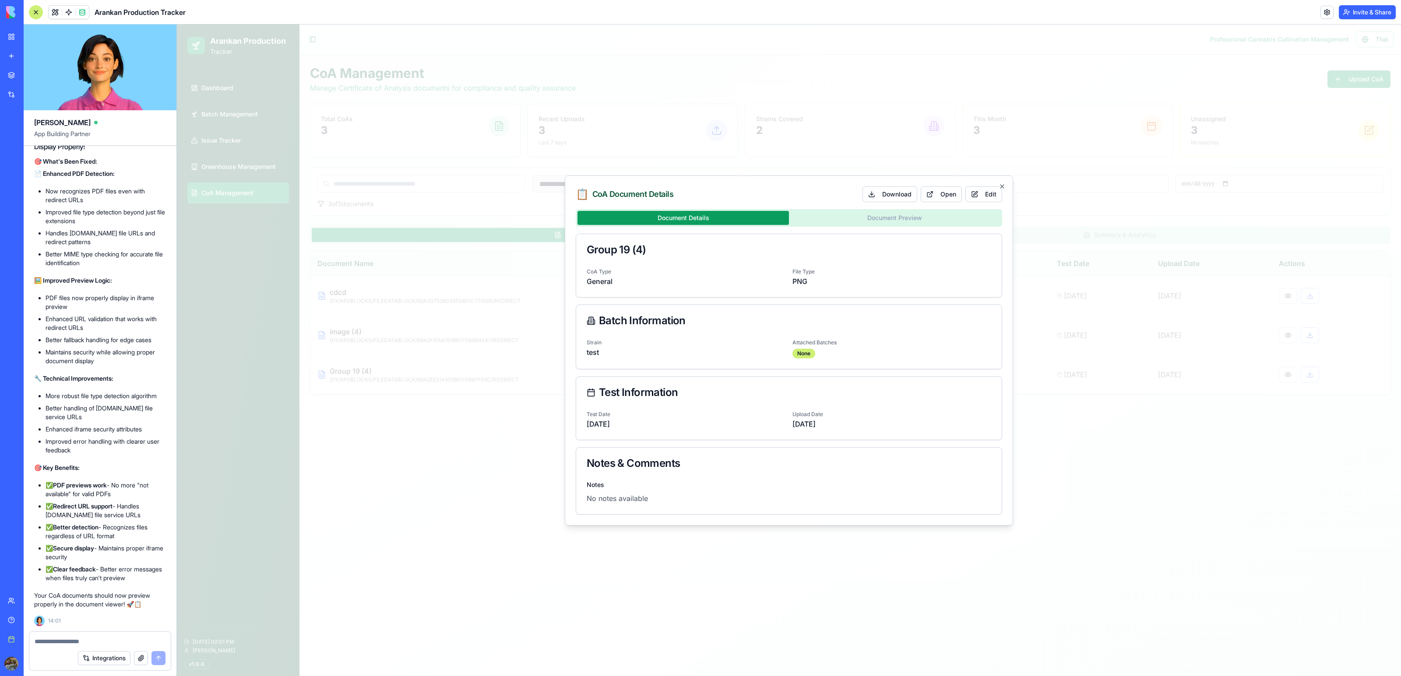
click at [870, 218] on div "Document Details Document Preview Group 19 (4) CoA Type General File Type PNG B…" at bounding box center [789, 362] width 426 height 306
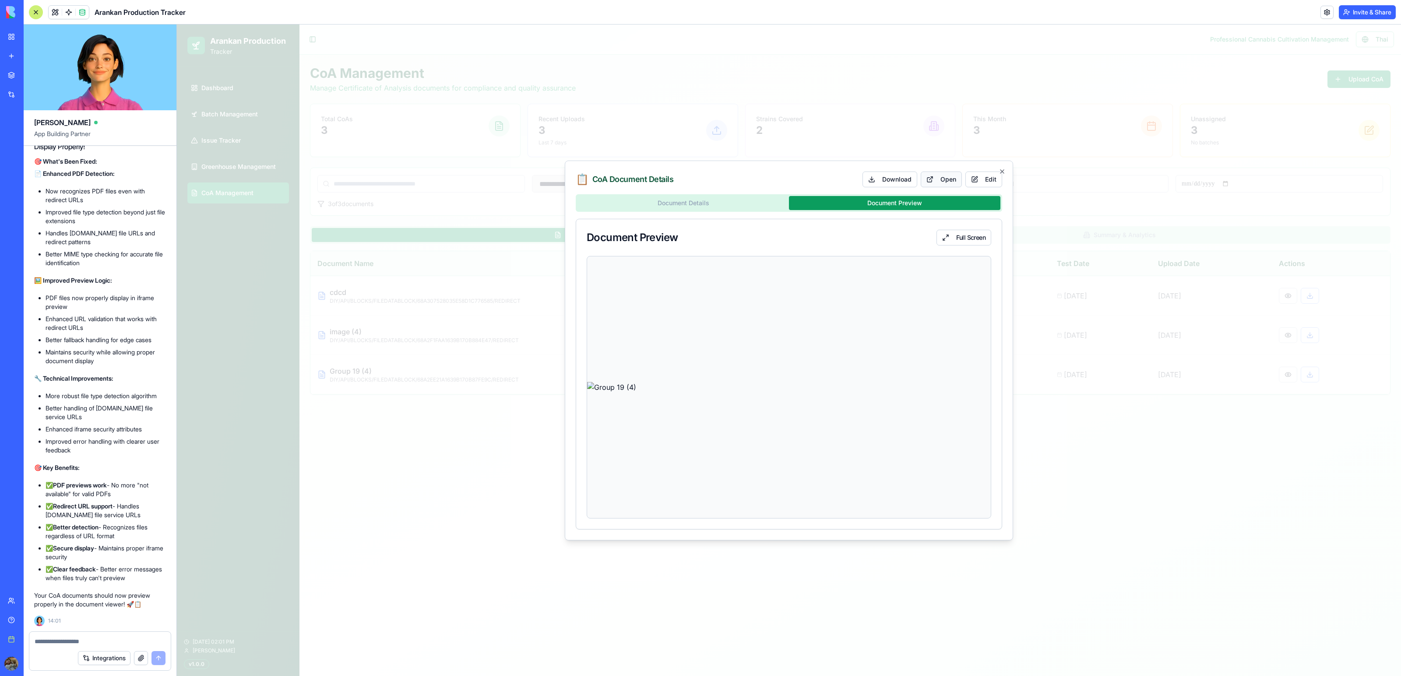
click at [932, 178] on link "Open" at bounding box center [941, 180] width 41 height 16
click at [866, 176] on link "Download" at bounding box center [889, 180] width 55 height 16
click at [1155, 406] on div at bounding box center [789, 351] width 1224 height 652
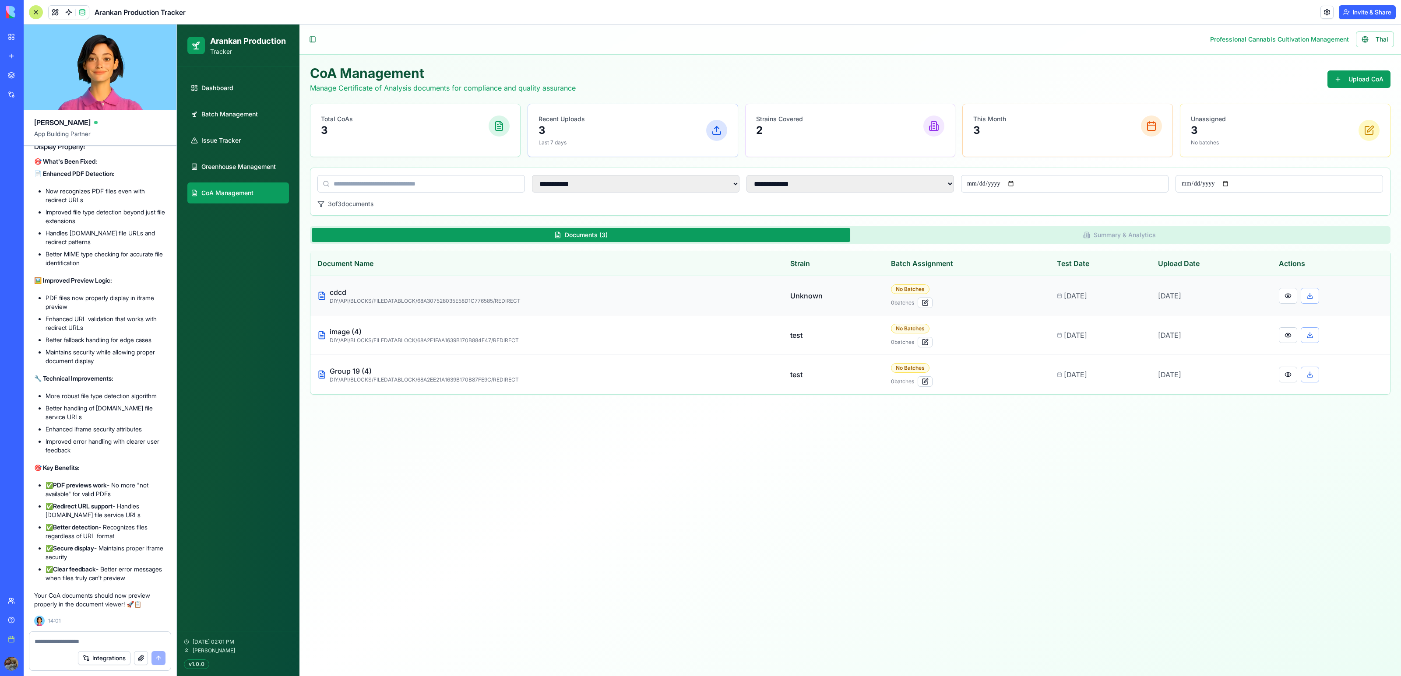
click at [1312, 287] on td at bounding box center [1331, 295] width 118 height 39
click at [1313, 297] on button at bounding box center [1310, 296] width 18 height 16
click at [40, 637] on textarea at bounding box center [100, 641] width 130 height 9
click at [56, 643] on textarea "**********" at bounding box center [100, 638] width 130 height 18
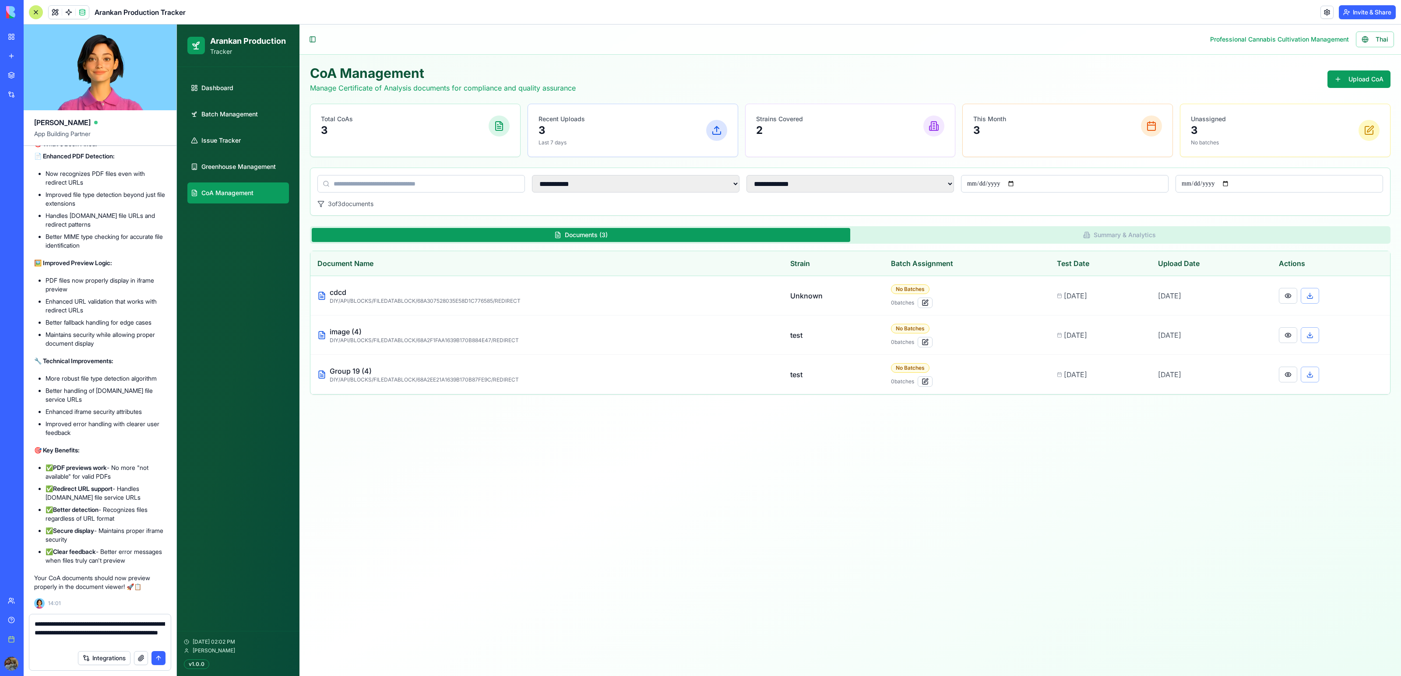
click at [131, 632] on textarea "**********" at bounding box center [100, 633] width 130 height 26
type textarea "**********"
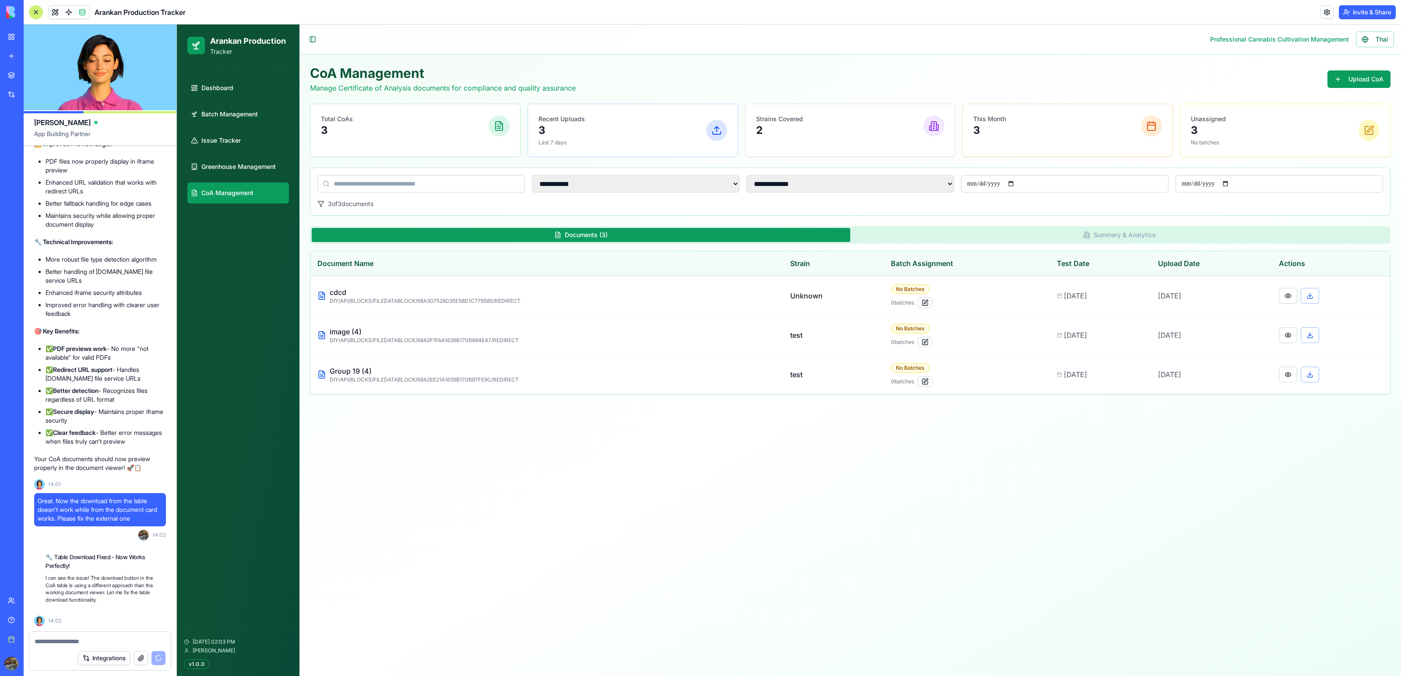
scroll to position [26978, 0]
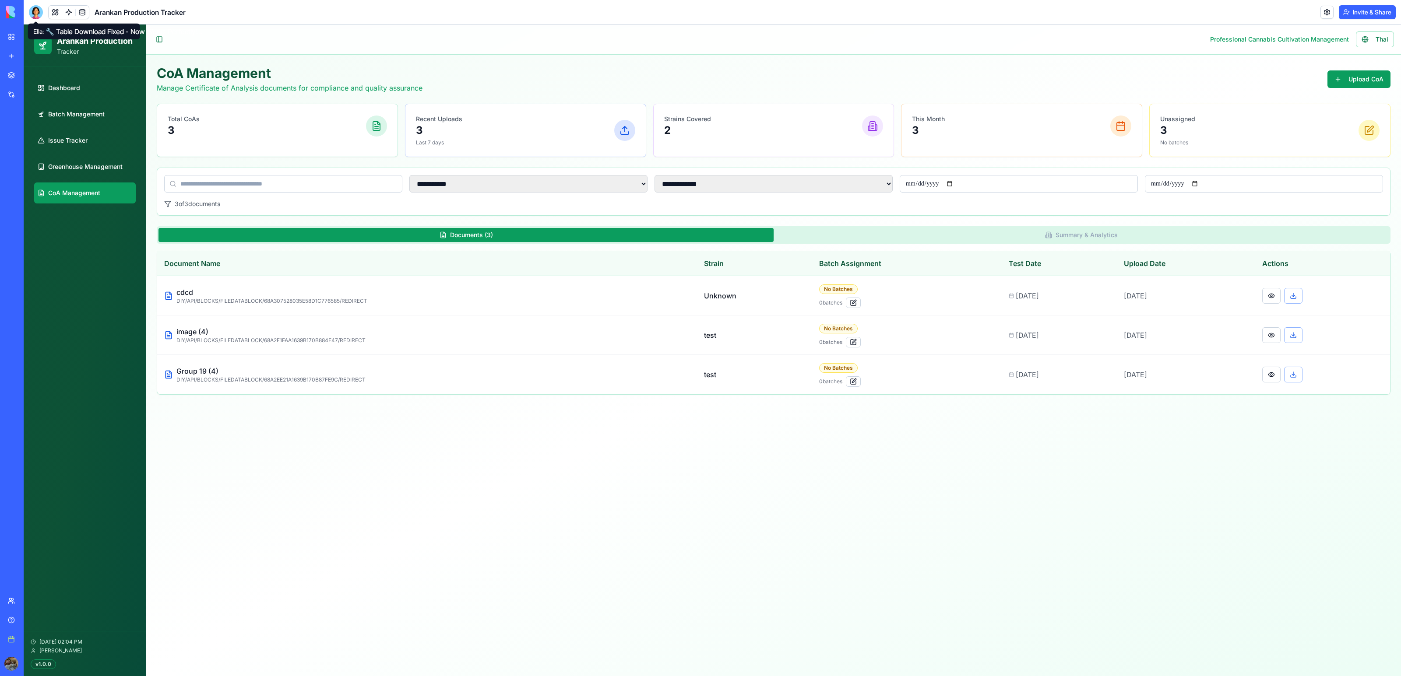
click at [38, 13] on div at bounding box center [36, 12] width 14 height 14
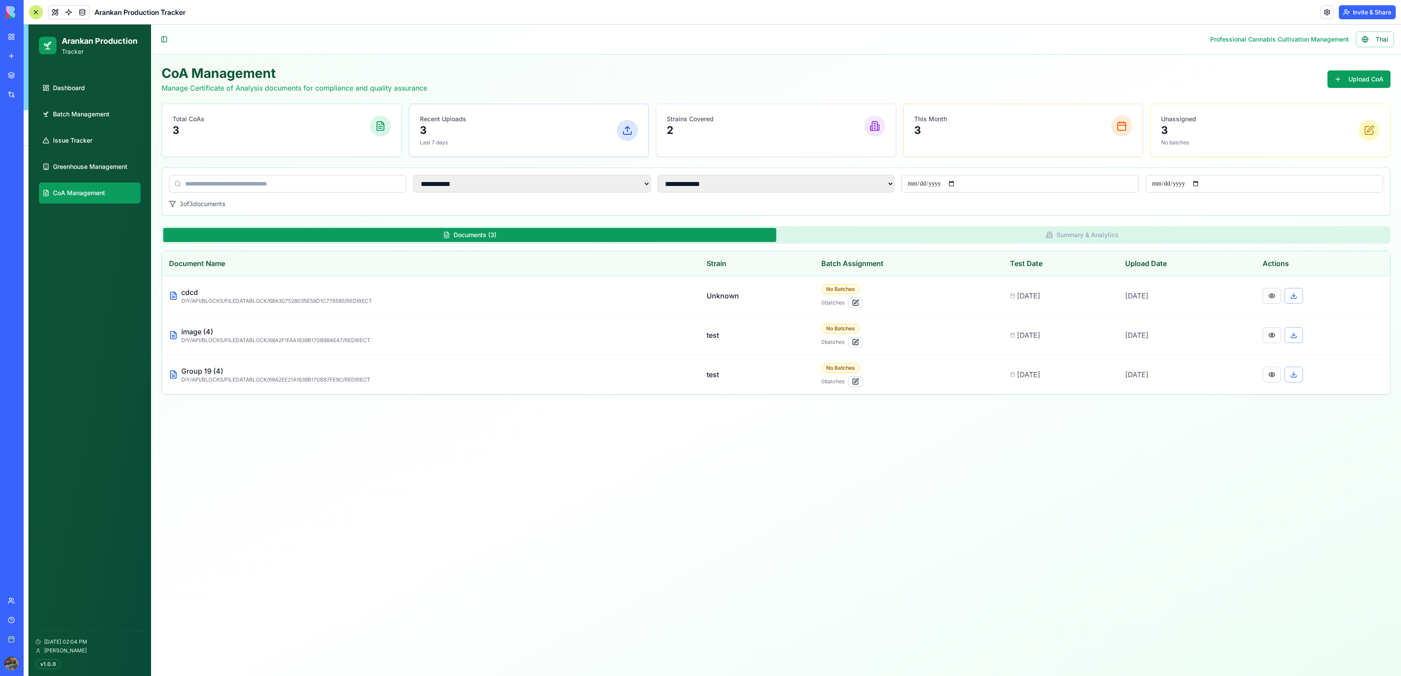
scroll to position [26978, 0]
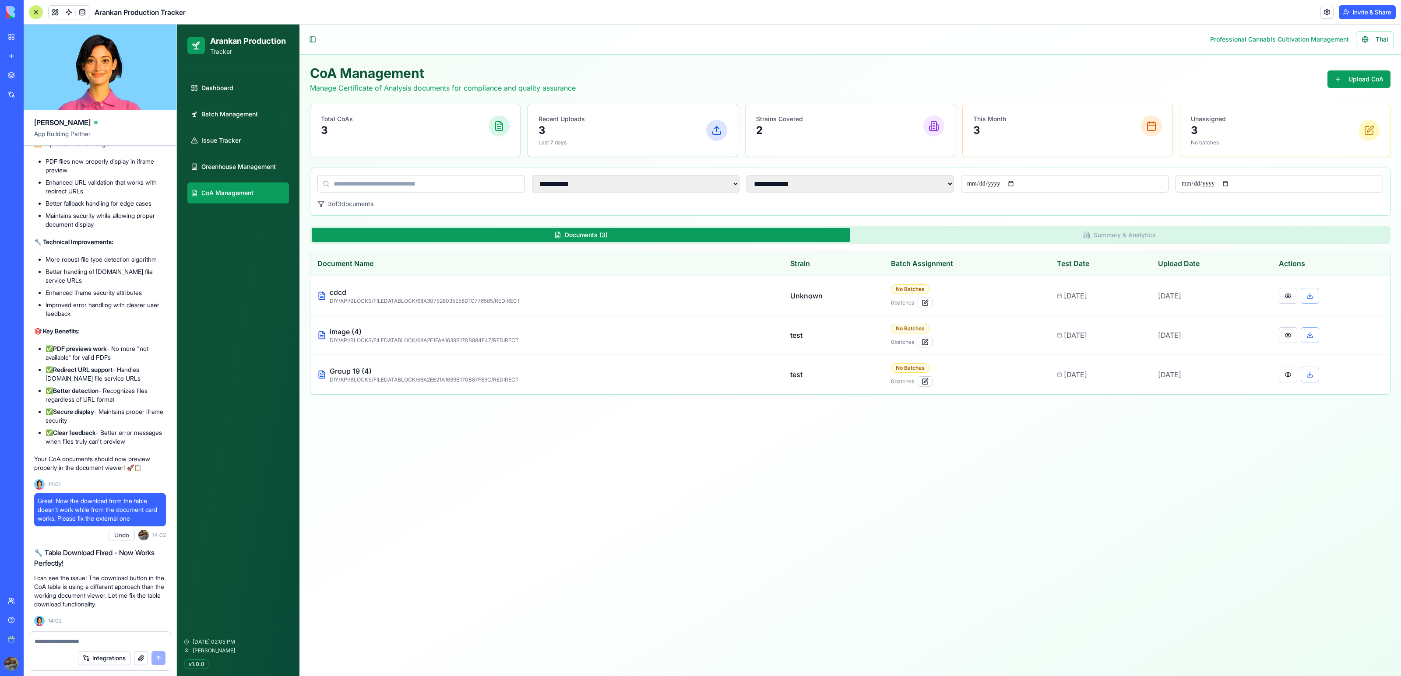
click at [90, 518] on span "Great. Now the download from the table doesn't work while from the document car…" at bounding box center [100, 510] width 125 height 26
click at [59, 642] on textarea at bounding box center [100, 641] width 131 height 9
type textarea "**********"
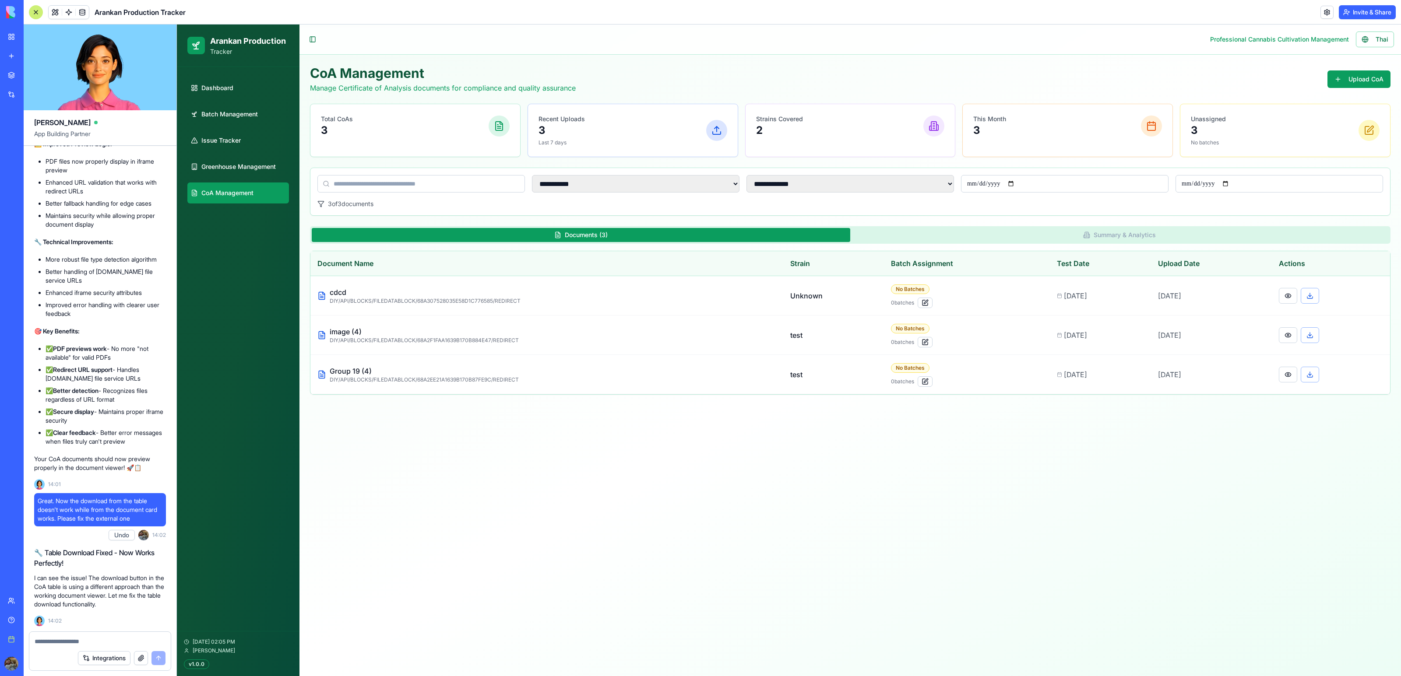
click at [81, 492] on div "✅ PDF Preview Fixed - Documents Now Display Properly! 🎯 What's Been Fixed: 📄 En…" at bounding box center [100, 242] width 132 height 503
click at [81, 506] on span "Great. Now the download from the table doesn't work while from the document car…" at bounding box center [100, 510] width 125 height 26
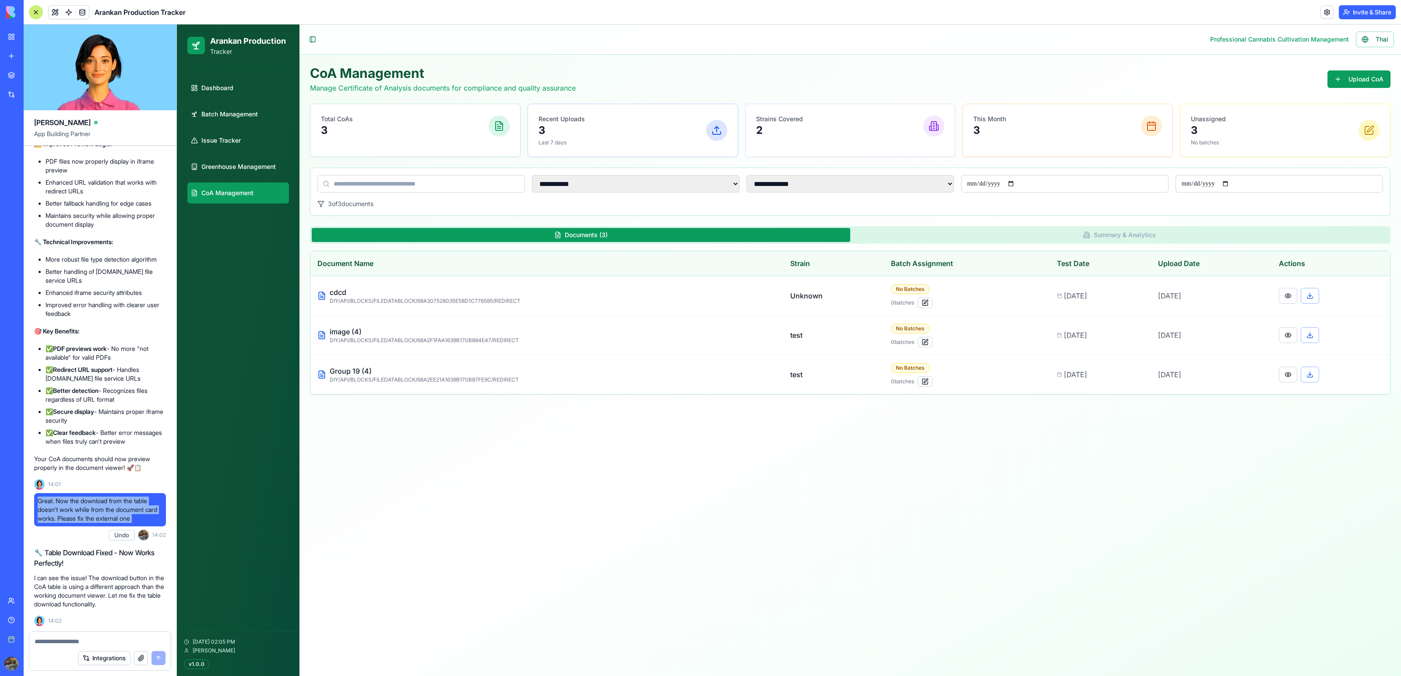
copy span "Great. Now the download from the table doesn't work while from the document car…"
click at [81, 641] on textarea at bounding box center [100, 641] width 130 height 9
paste textarea "**********"
type textarea "**********"
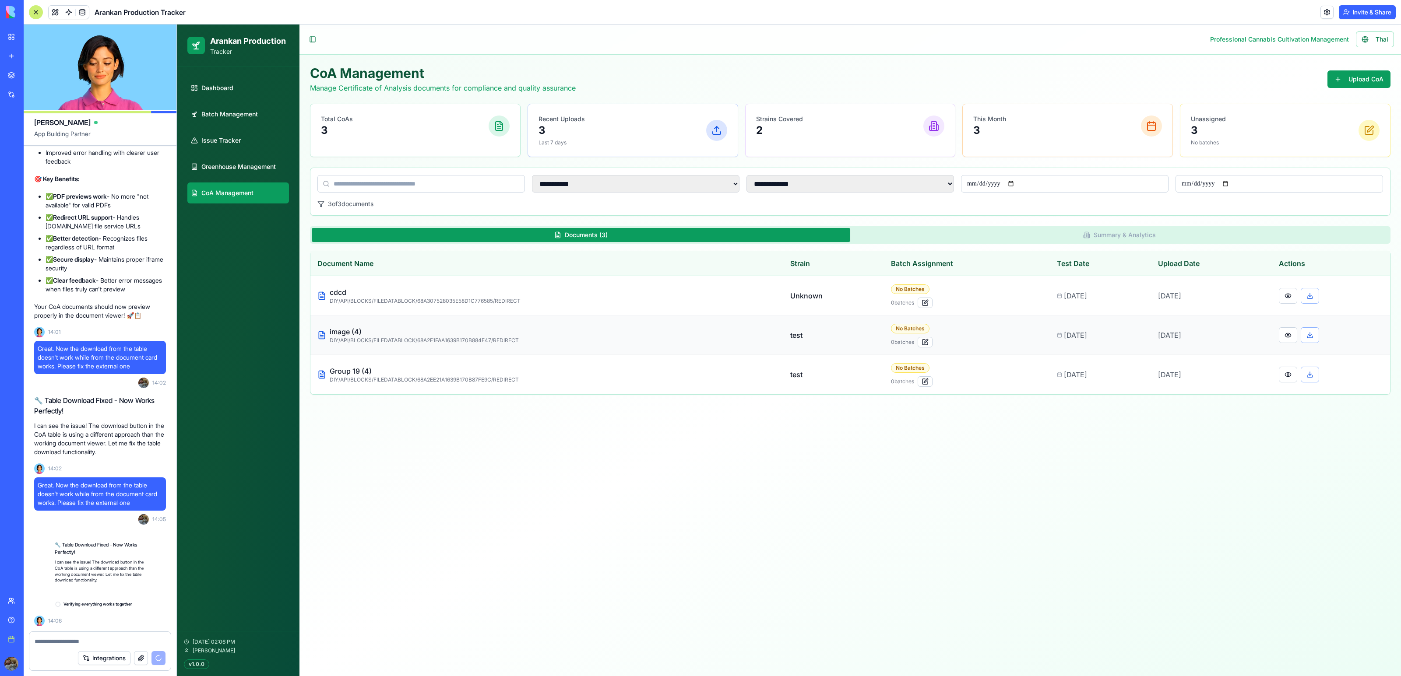
scroll to position [27130, 0]
click at [1315, 300] on button at bounding box center [1310, 296] width 18 height 16
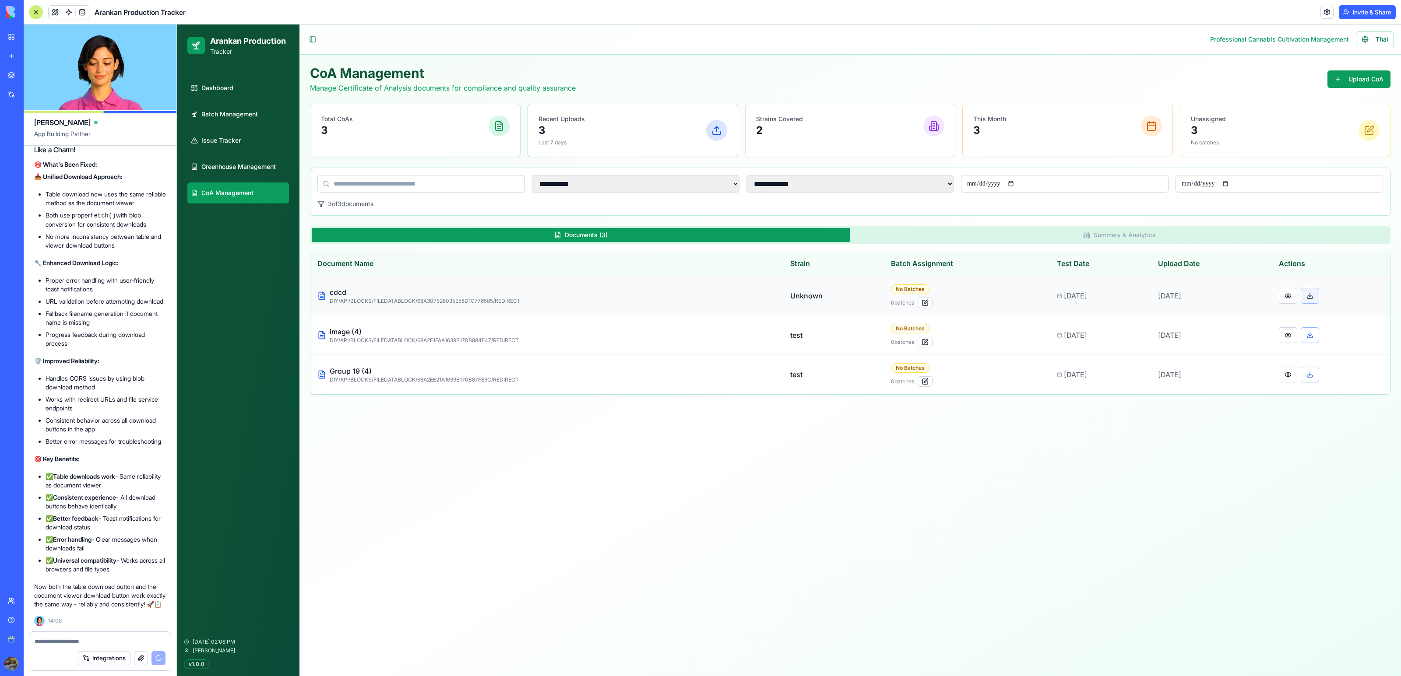
click at [1315, 300] on button at bounding box center [1310, 296] width 18 height 16
click at [77, 25] on span "Great. Now the download from the table doesn't work while from the document car…" at bounding box center [100, 12] width 125 height 26
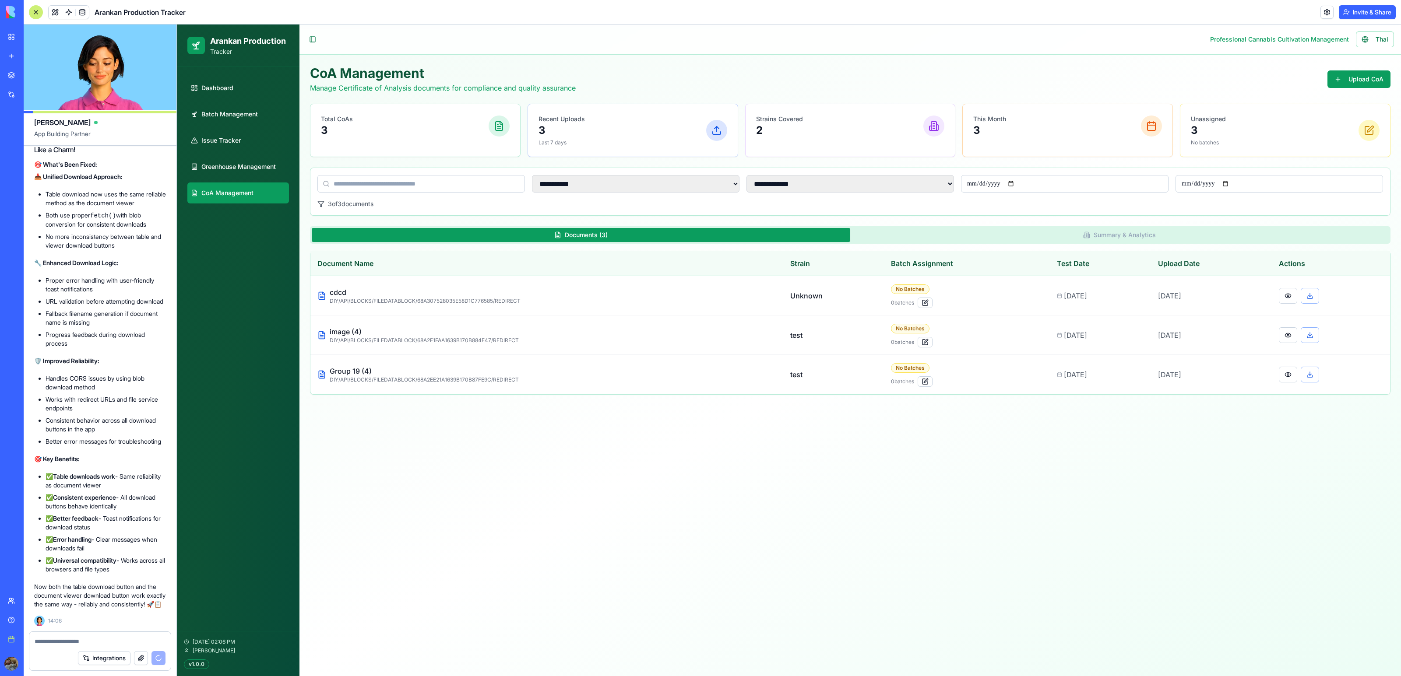
copy span "Great. Now the download from the table doesn't work while from the document car…"
click at [55, 645] on textarea at bounding box center [100, 641] width 130 height 9
paste textarea "**********"
type textarea "**********"
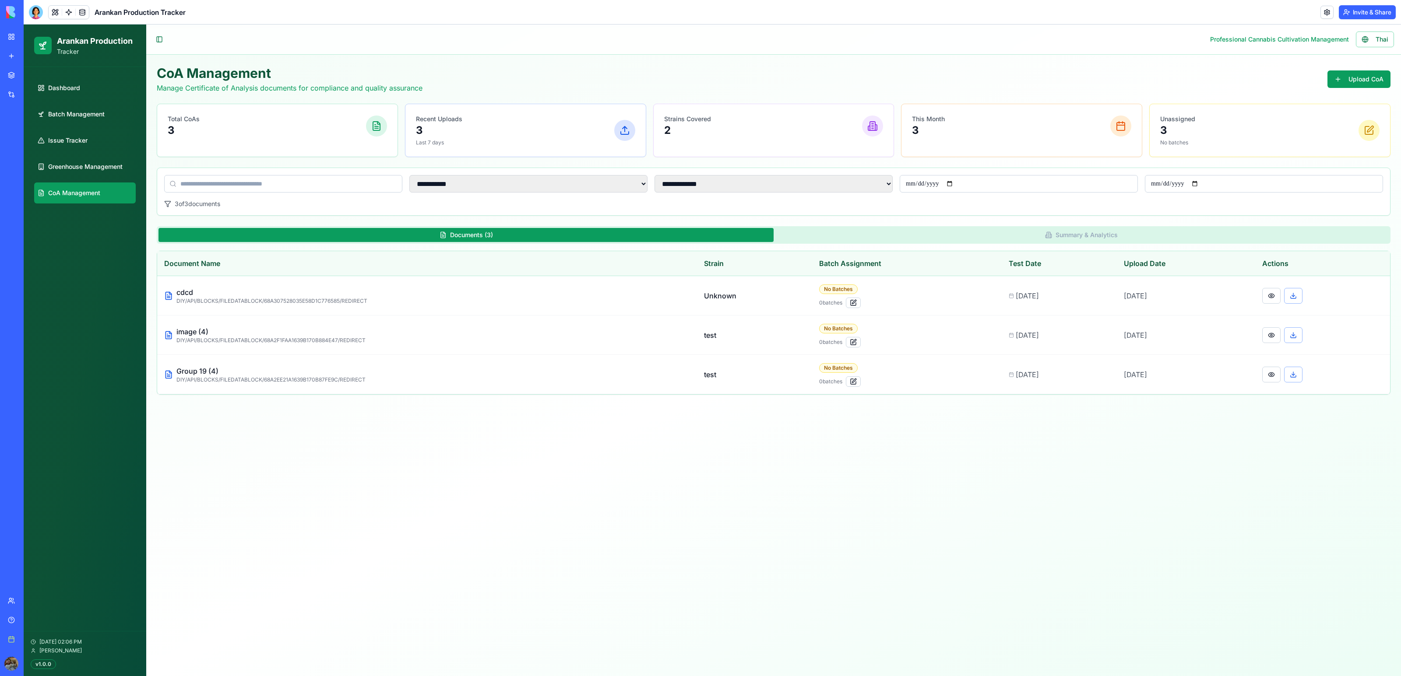
click at [36, 14] on div at bounding box center [36, 12] width 14 height 14
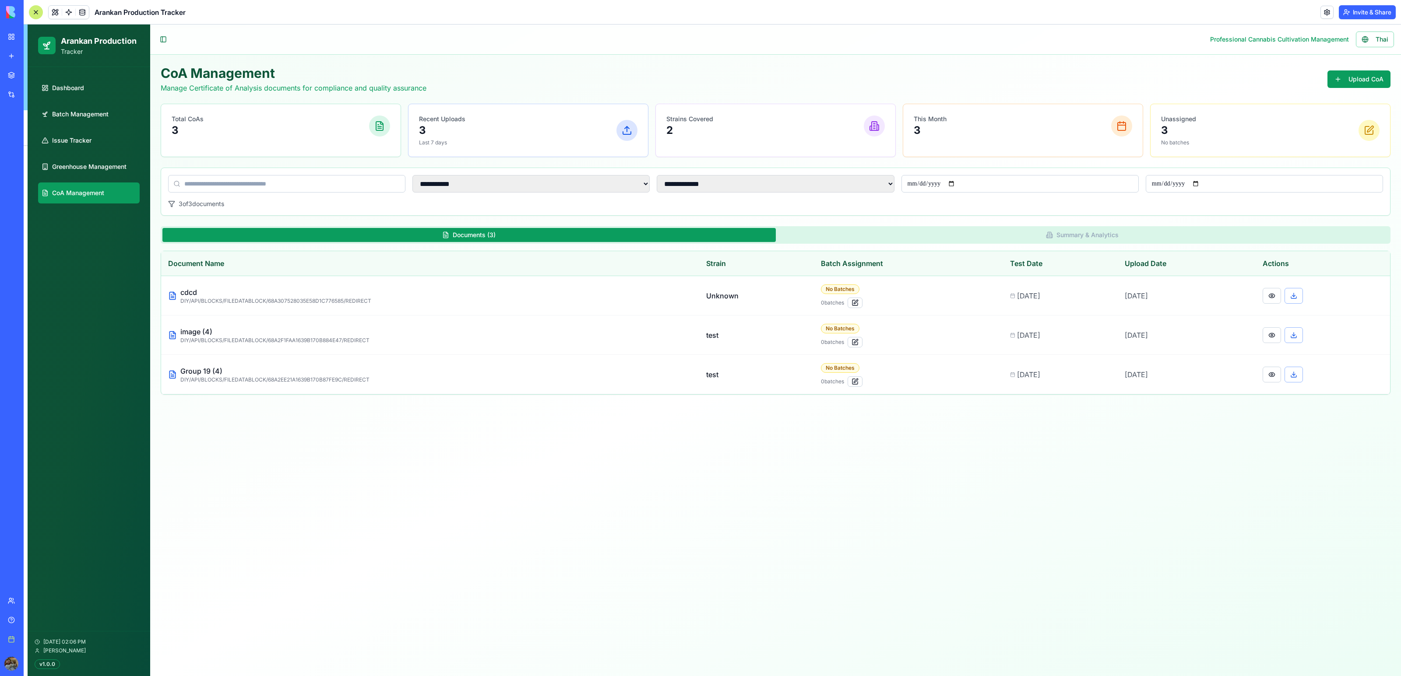
scroll to position [27639, 0]
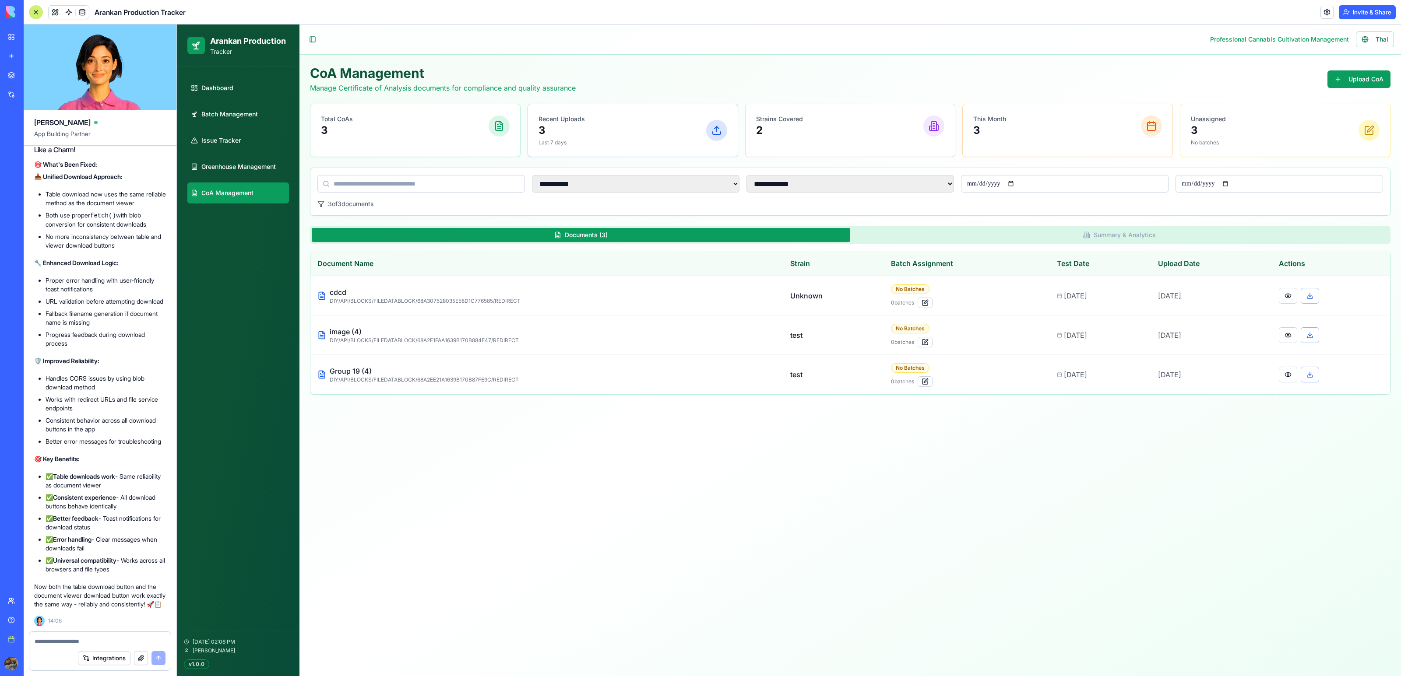
click at [63, 640] on textarea at bounding box center [100, 641] width 131 height 9
paste textarea "**********"
type textarea "**********"
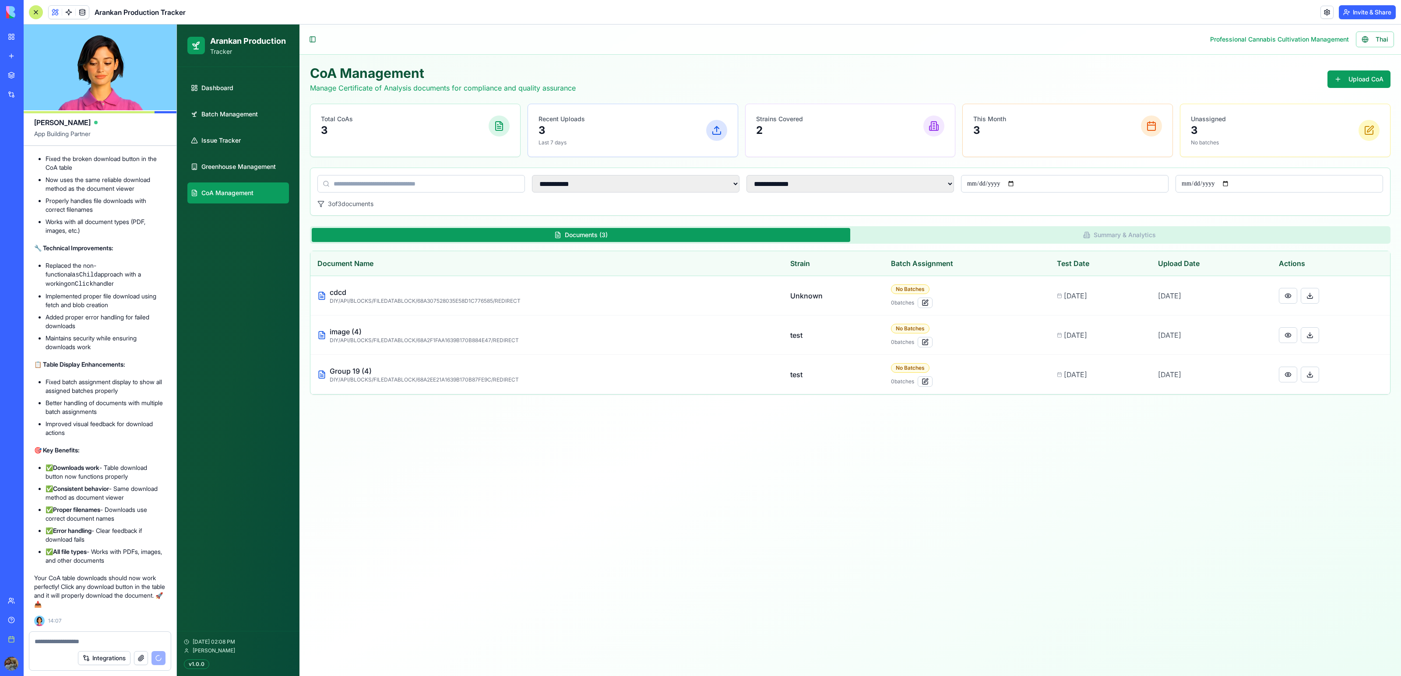
scroll to position [28298, 0]
click at [1308, 297] on link at bounding box center [1310, 296] width 18 height 16
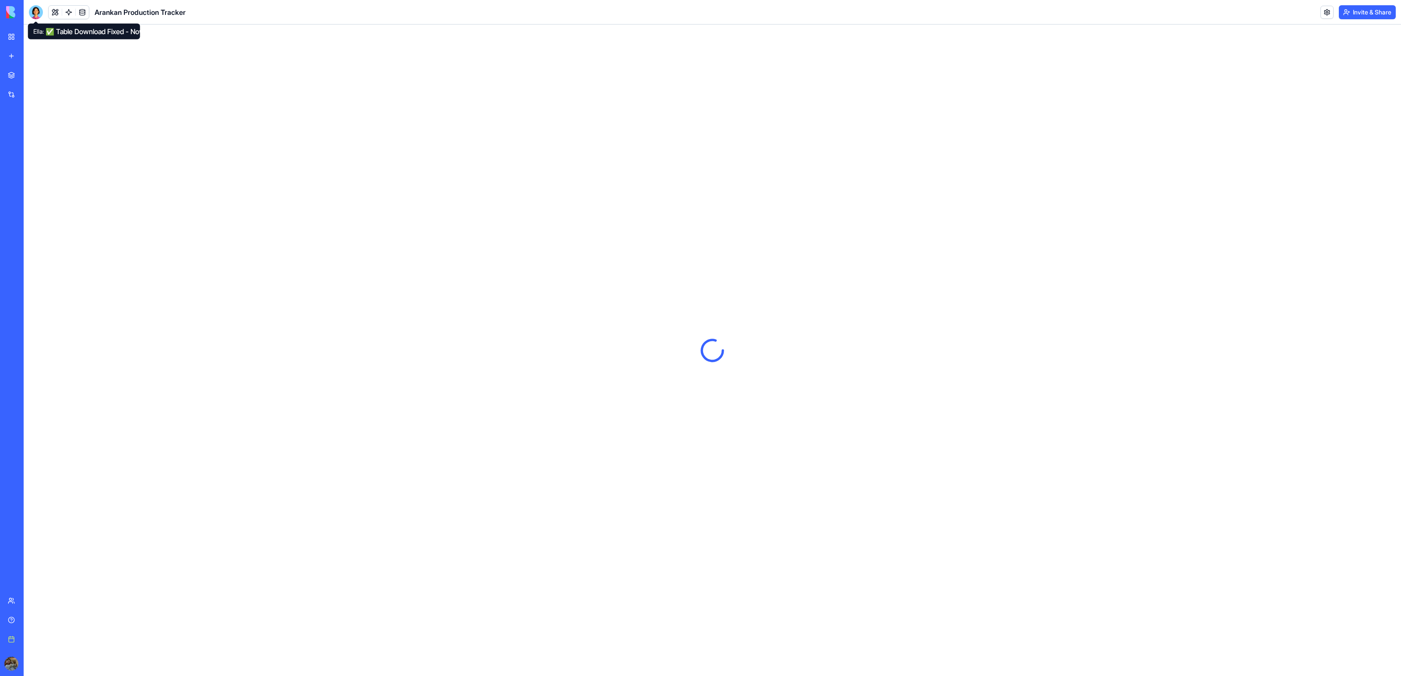
click at [35, 9] on div at bounding box center [36, 12] width 14 height 14
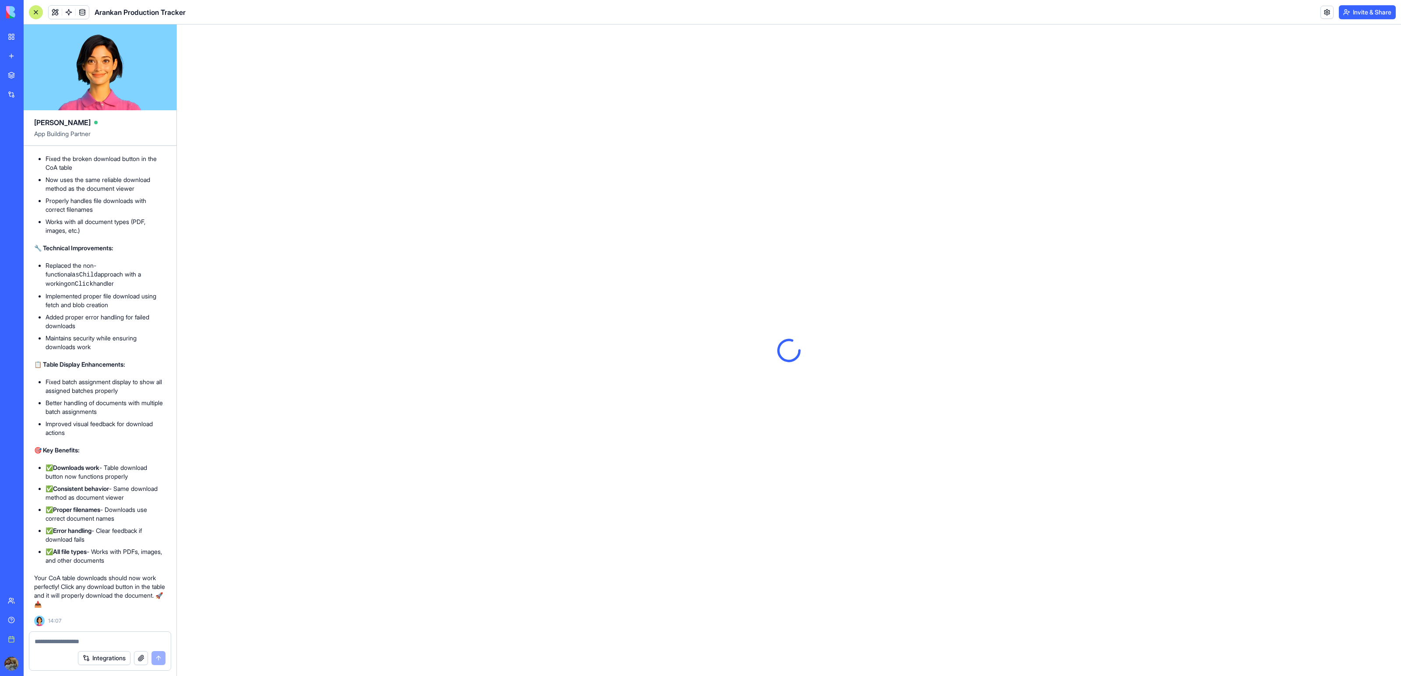
scroll to position [28019, 0]
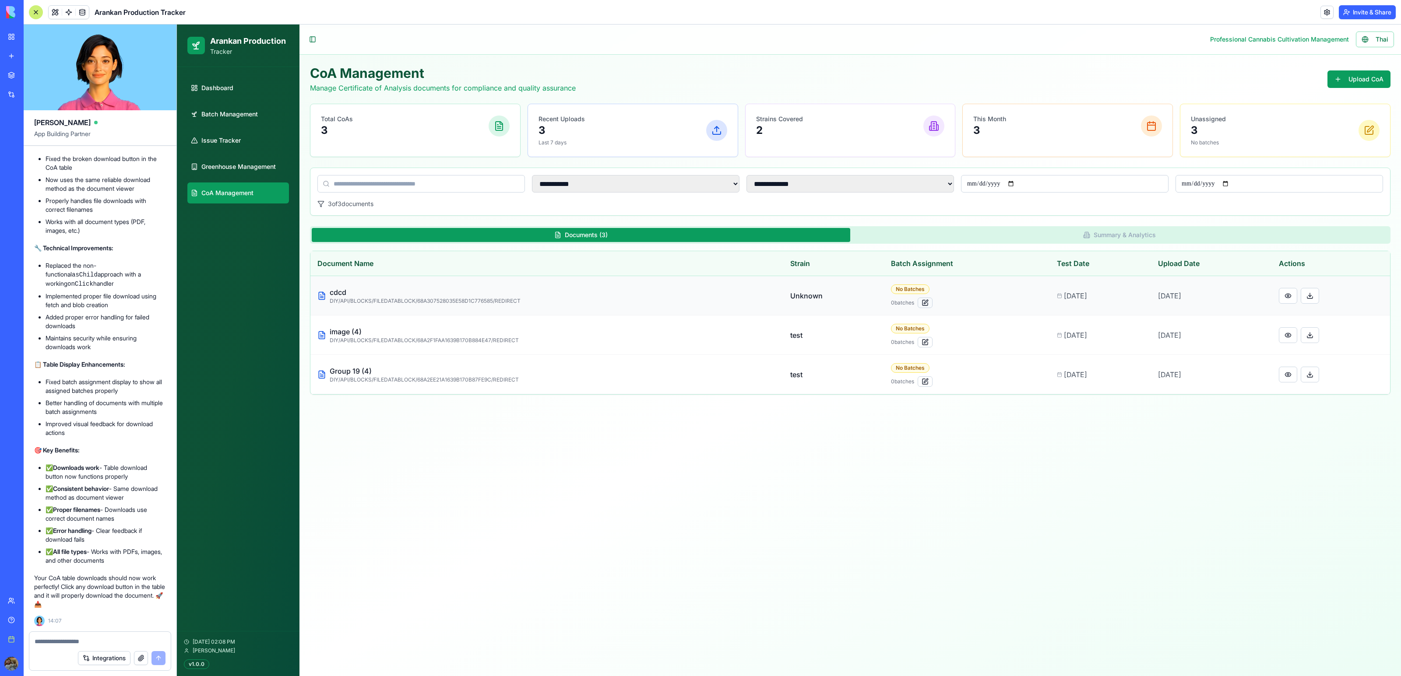
click at [918, 304] on button at bounding box center [925, 303] width 15 height 11
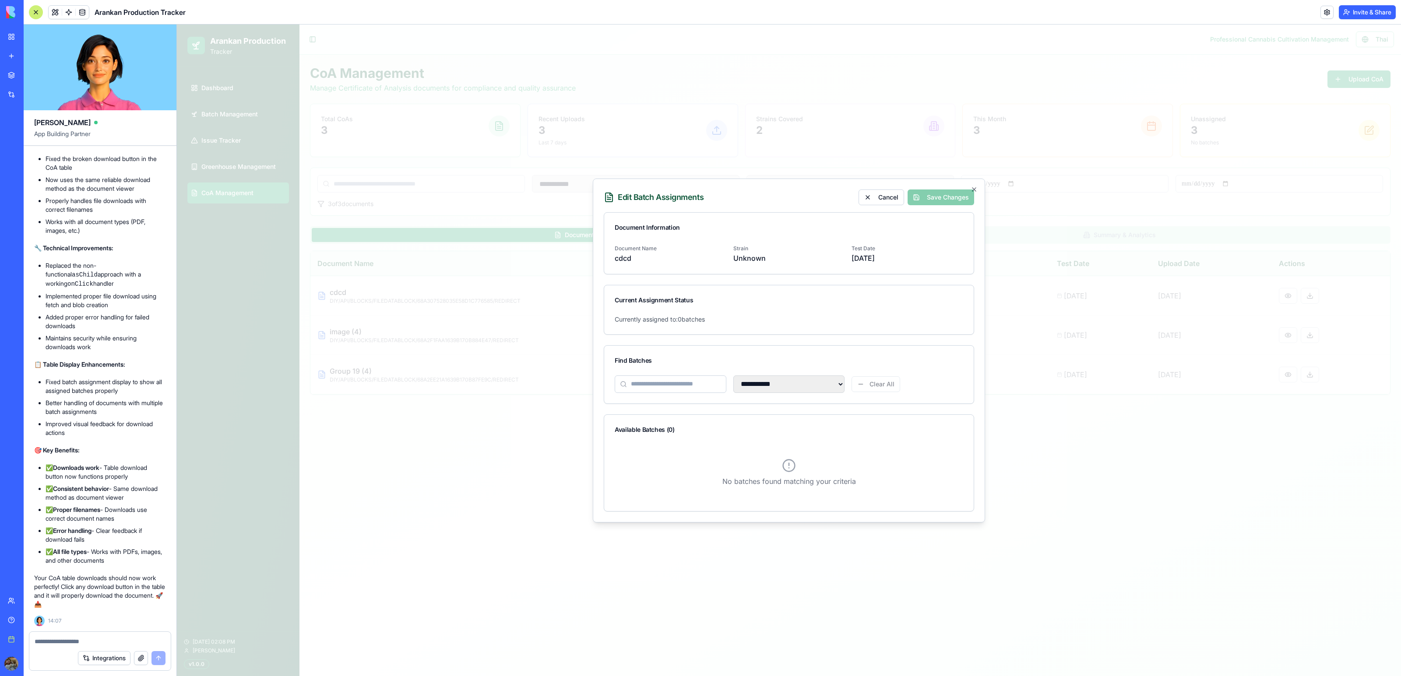
click at [682, 376] on input at bounding box center [671, 385] width 112 height 18
click at [615, 364] on div "Find Batches" at bounding box center [789, 360] width 348 height 9
click at [51, 643] on textarea at bounding box center [100, 641] width 131 height 9
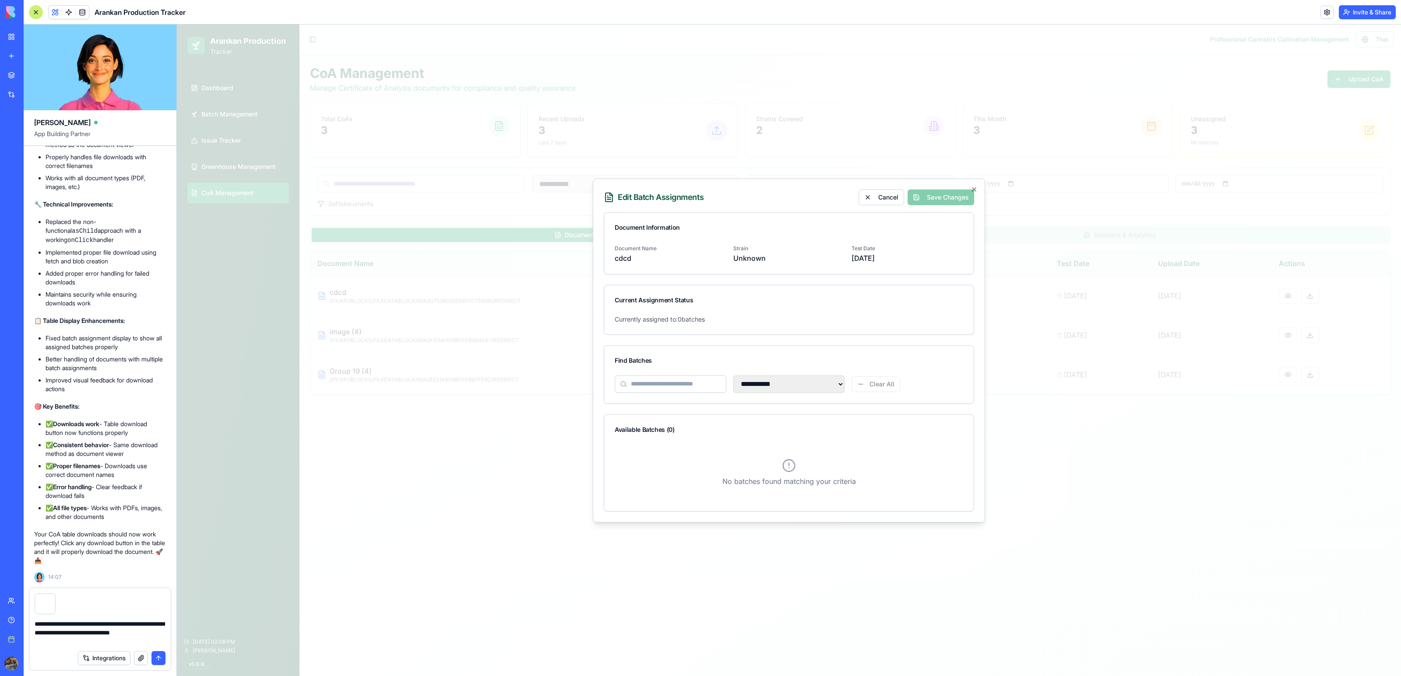
scroll to position [28358, 0]
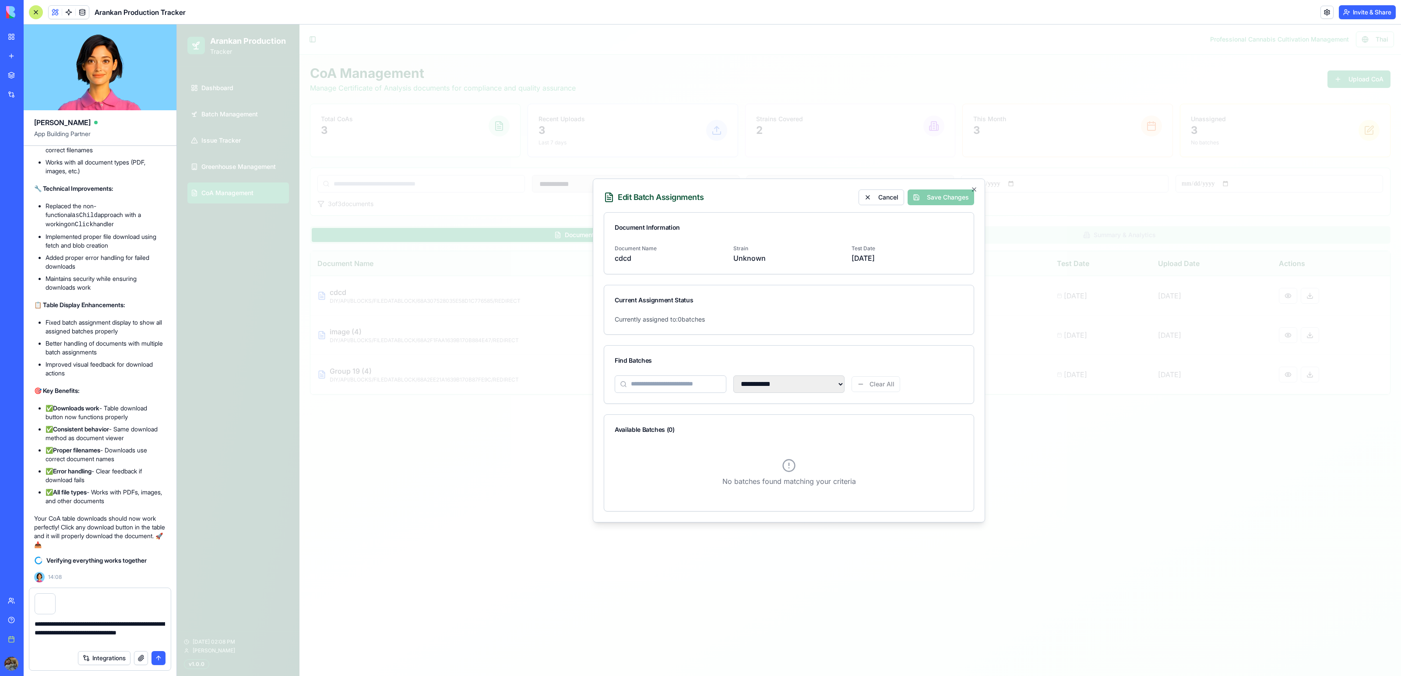
click at [51, 639] on textarea "**********" at bounding box center [100, 633] width 130 height 26
click at [114, 640] on textarea "**********" at bounding box center [100, 633] width 130 height 26
click at [138, 633] on textarea "**********" at bounding box center [100, 633] width 130 height 26
click at [120, 637] on textarea "**********" at bounding box center [100, 633] width 130 height 26
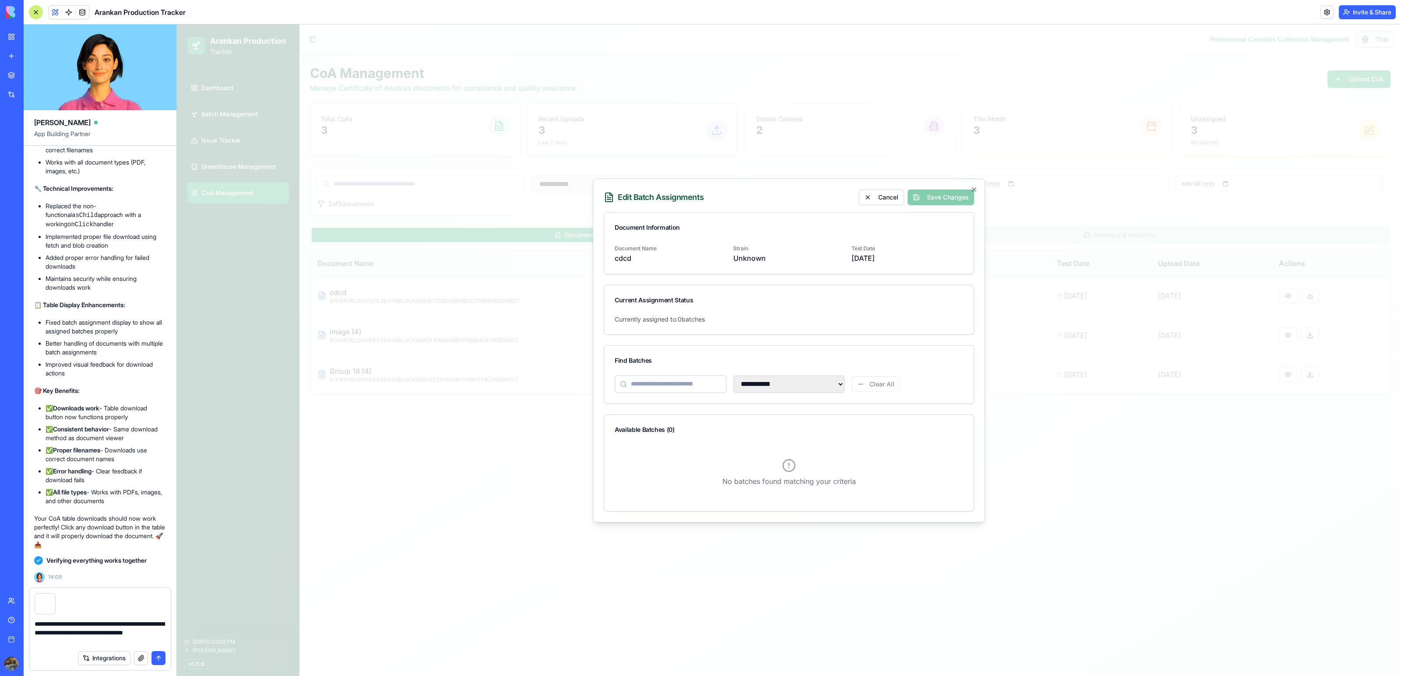
click at [114, 644] on textarea "**********" at bounding box center [100, 633] width 130 height 26
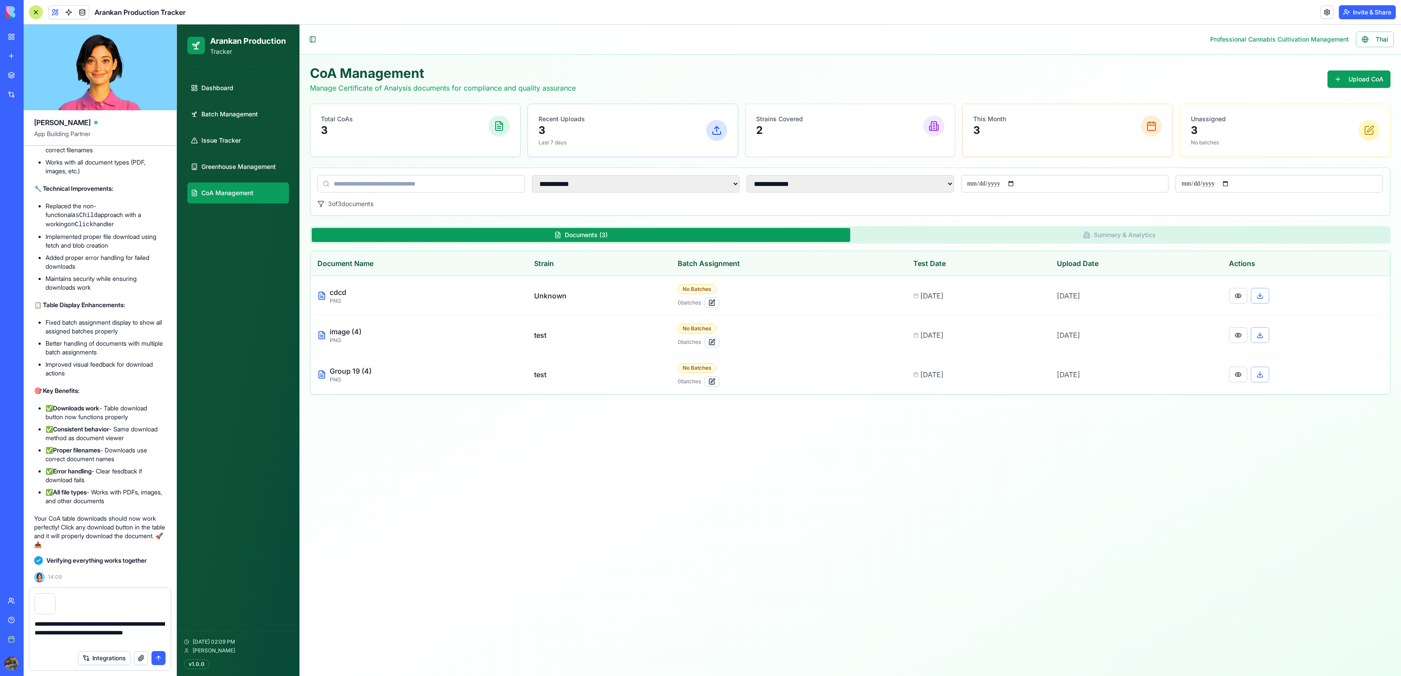
scroll to position [28630, 0]
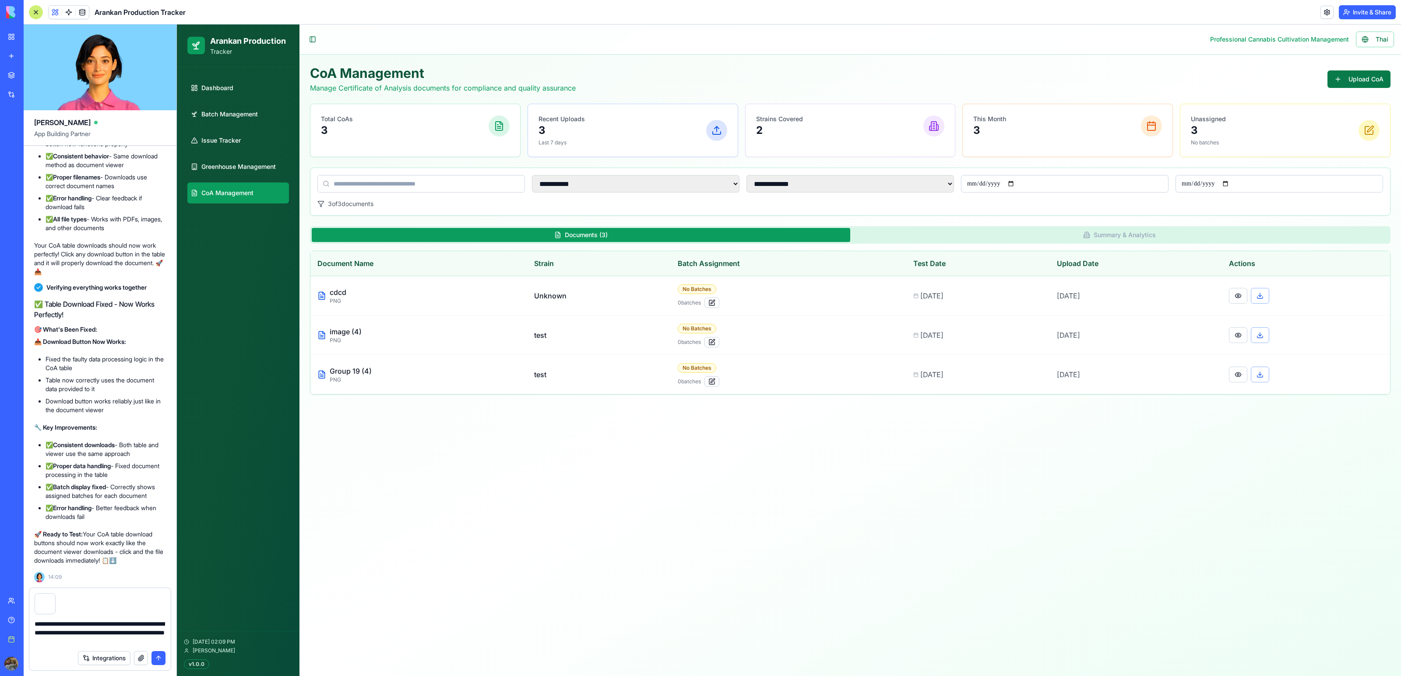
type textarea "**********"
click at [1345, 81] on button "Upload CoA" at bounding box center [1358, 79] width 63 height 18
select select
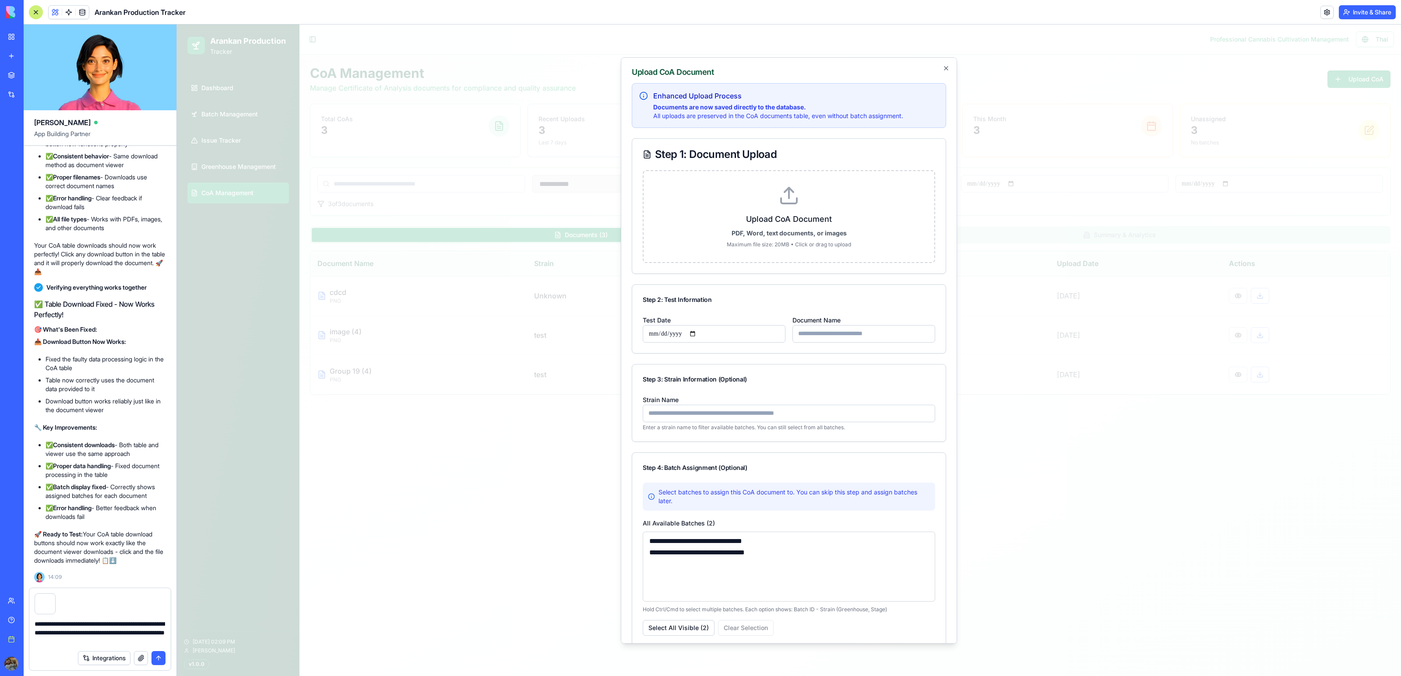
click at [143, 644] on textarea "**********" at bounding box center [100, 633] width 130 height 26
click at [153, 643] on textarea "**********" at bounding box center [100, 633] width 130 height 26
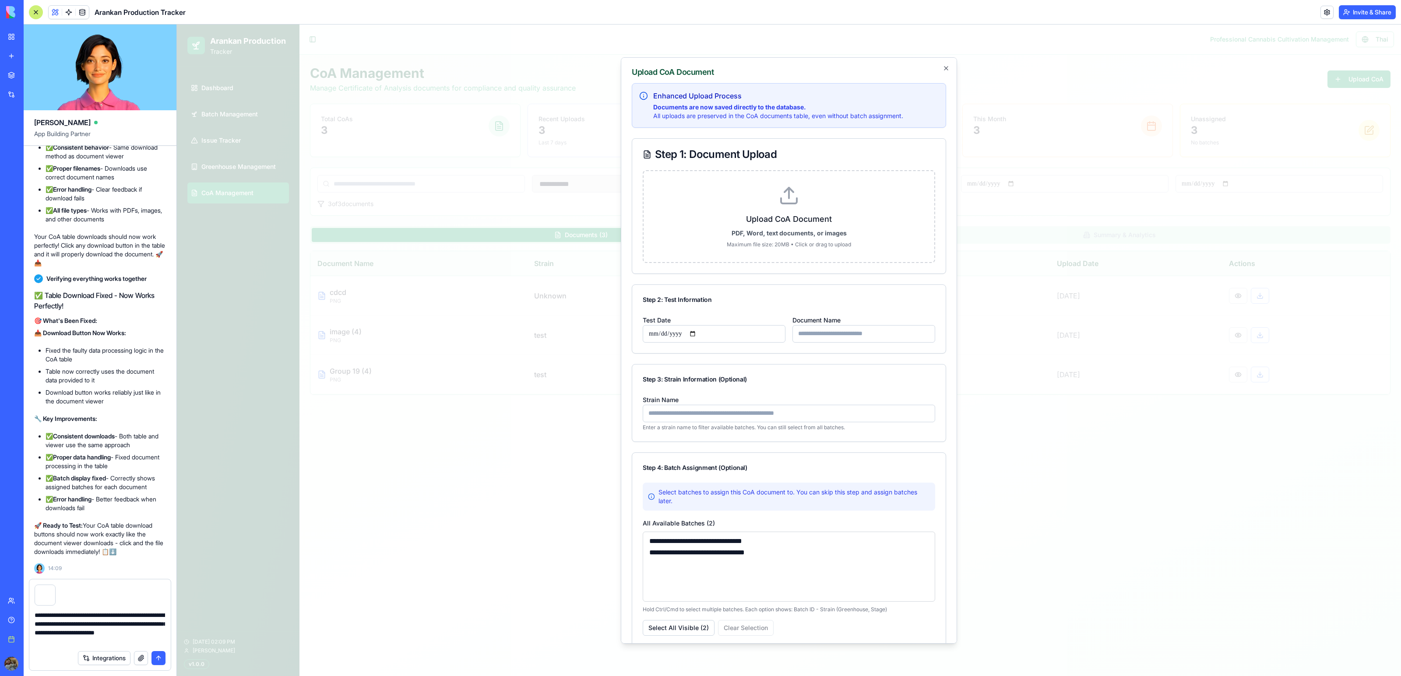
type textarea "**********"
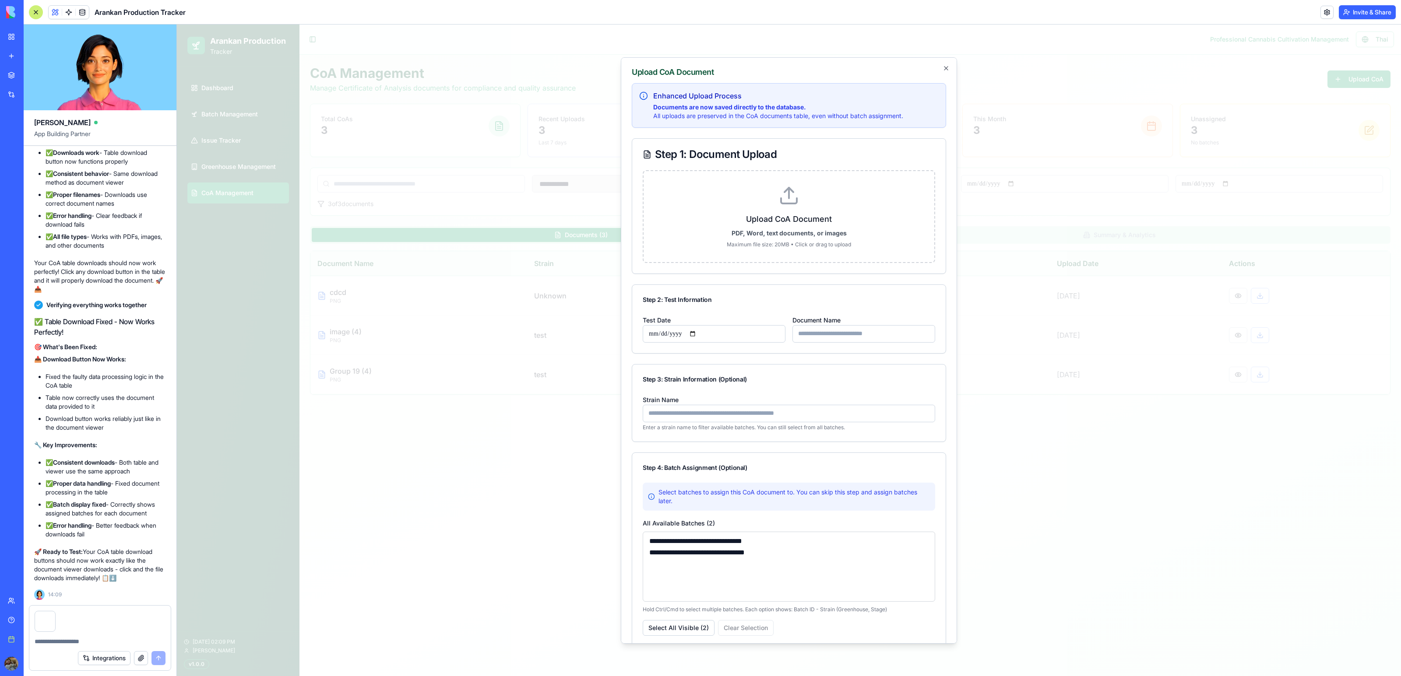
click at [55, 613] on button "button" at bounding box center [55, 613] width 0 height 0
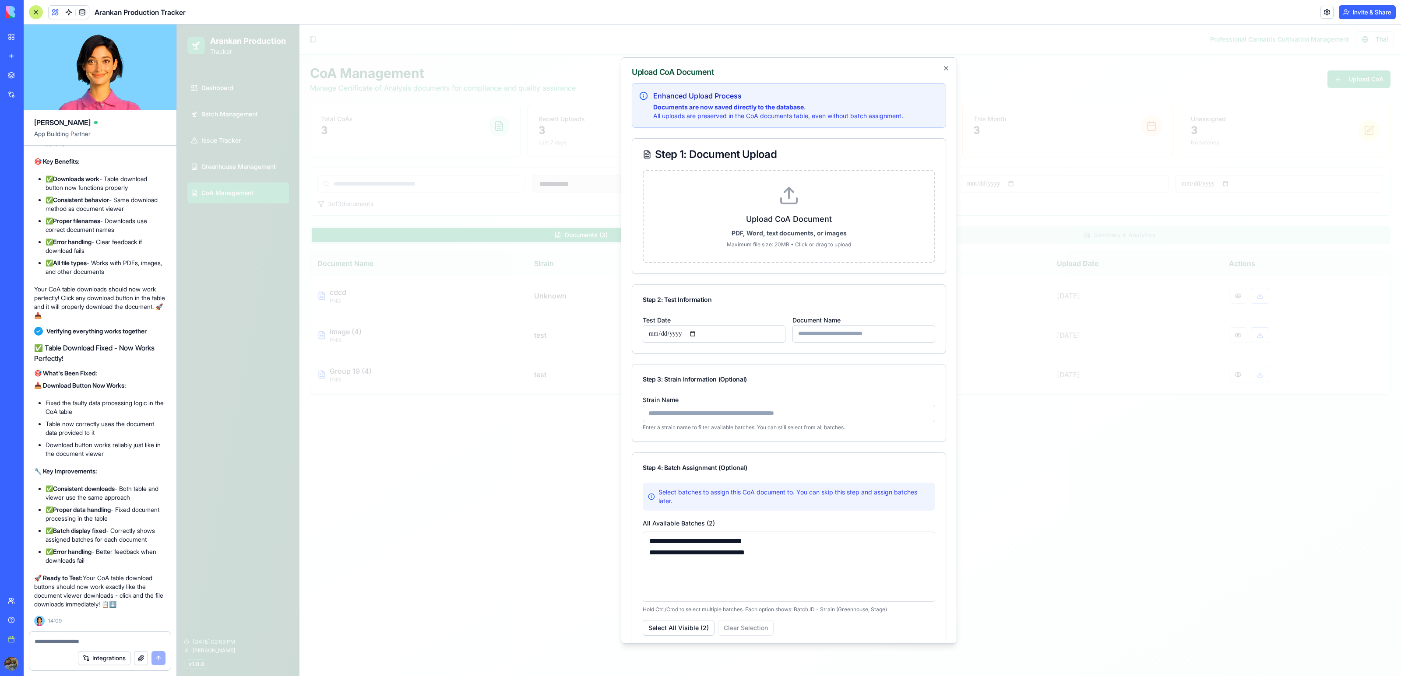
click at [306, 493] on div at bounding box center [789, 351] width 1224 height 652
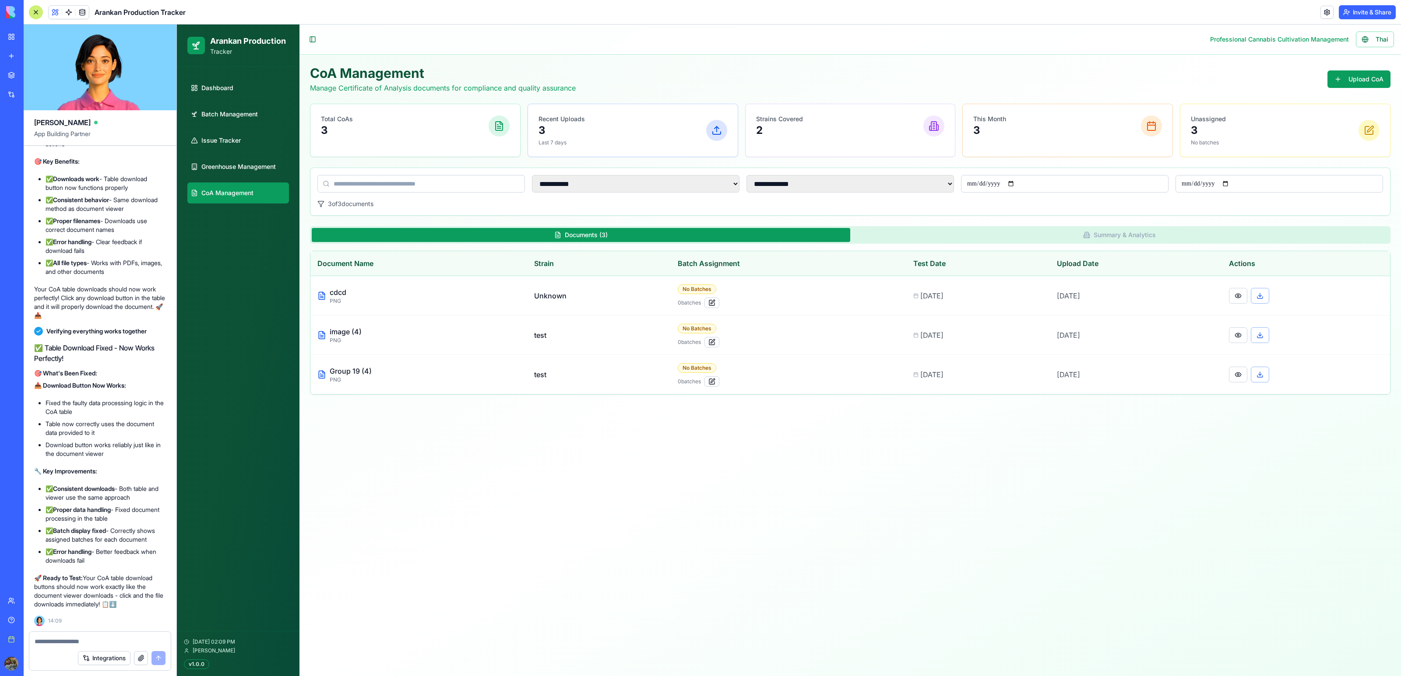
click at [1117, 222] on div "**********" at bounding box center [850, 230] width 1080 height 330
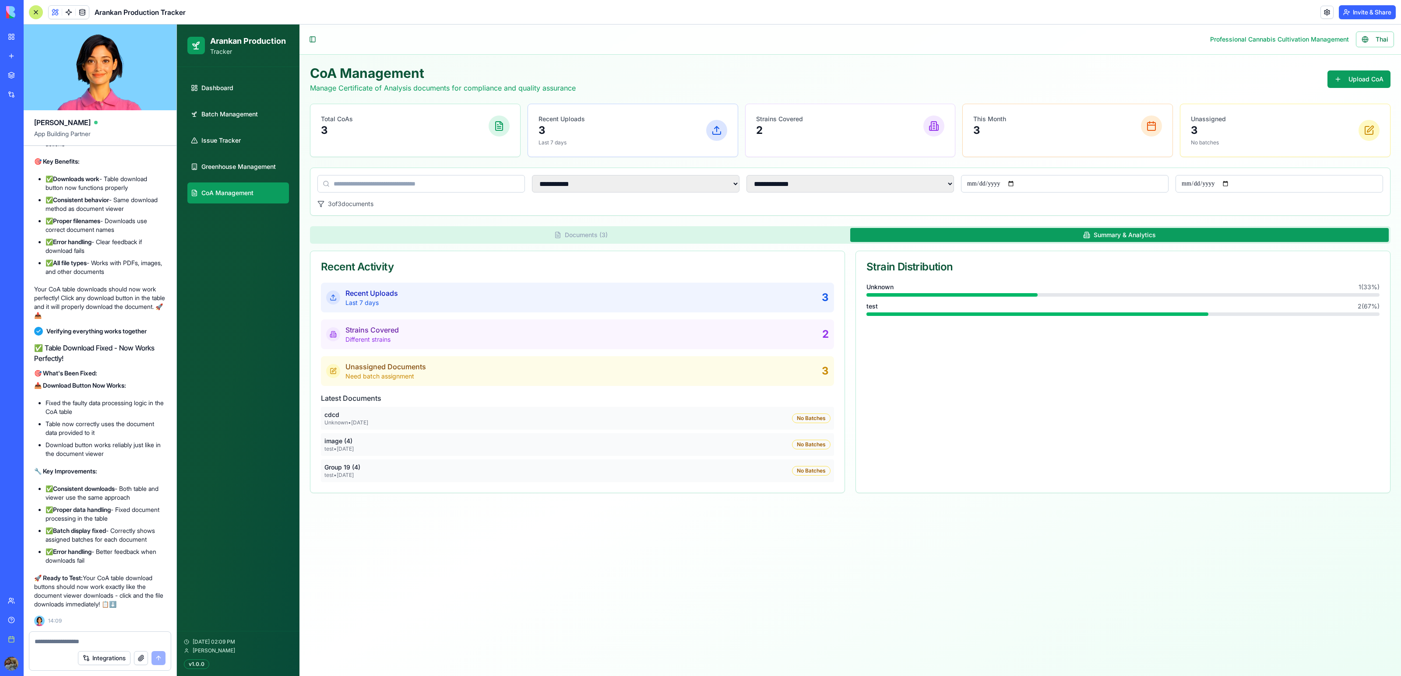
click at [1119, 232] on button "Summary & Analytics" at bounding box center [1119, 235] width 538 height 14
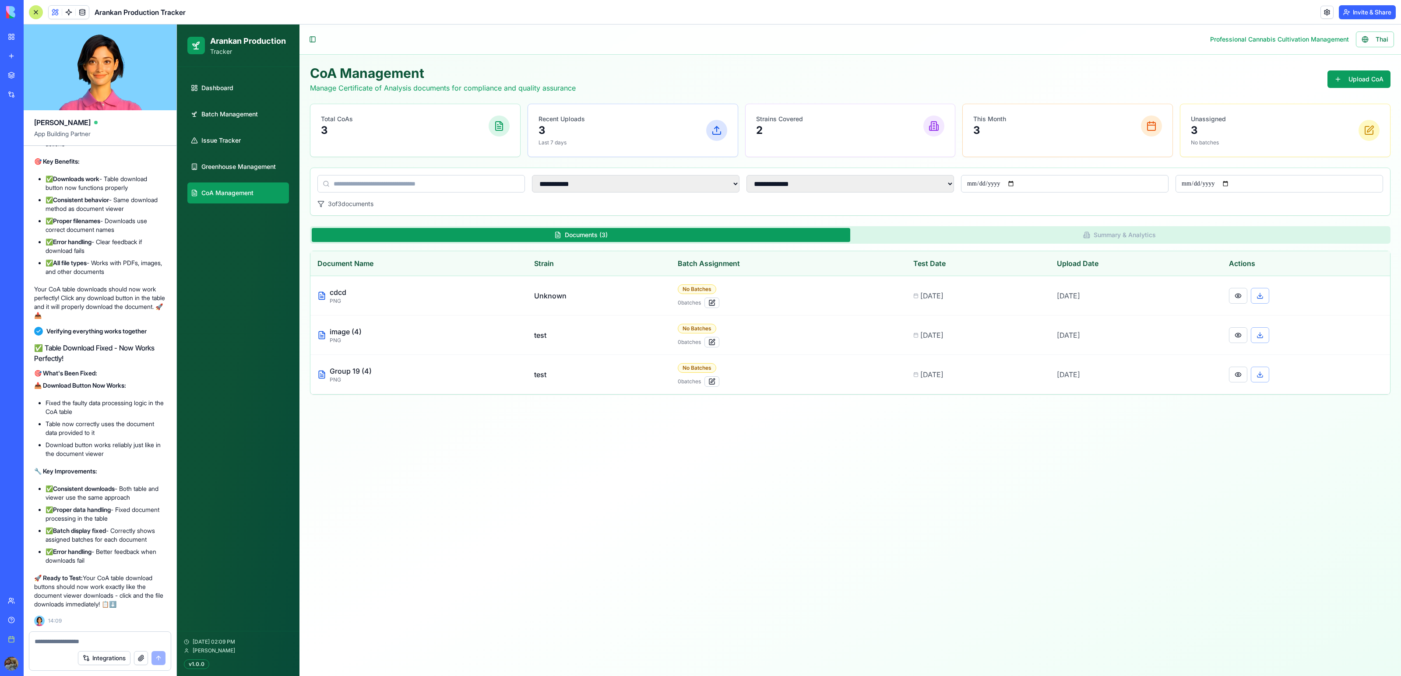
click at [770, 241] on button "Documents ( 3 )" at bounding box center [581, 235] width 538 height 14
click at [1238, 295] on button at bounding box center [1238, 296] width 18 height 16
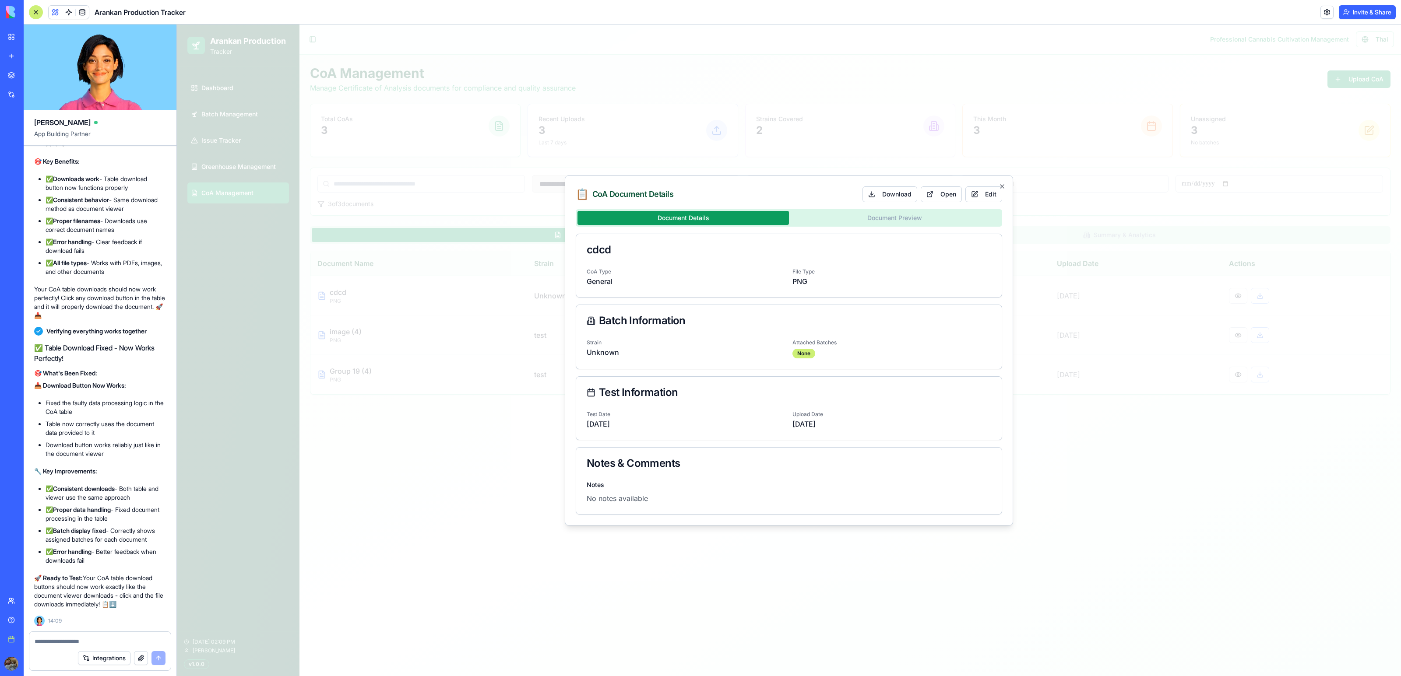
click at [930, 215] on div "Document Details Document Preview cdcd CoA Type General File Type PNG Batch Inf…" at bounding box center [789, 362] width 426 height 306
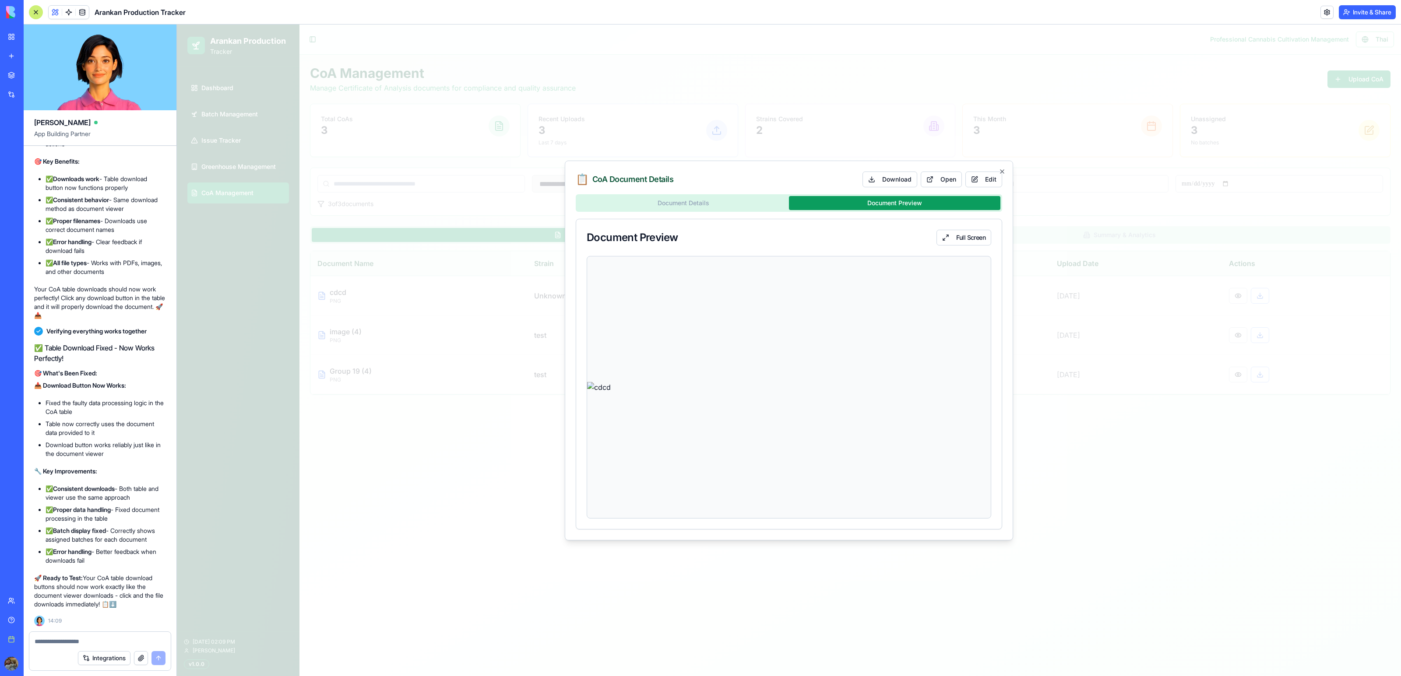
click at [1286, 357] on div at bounding box center [789, 351] width 1224 height 652
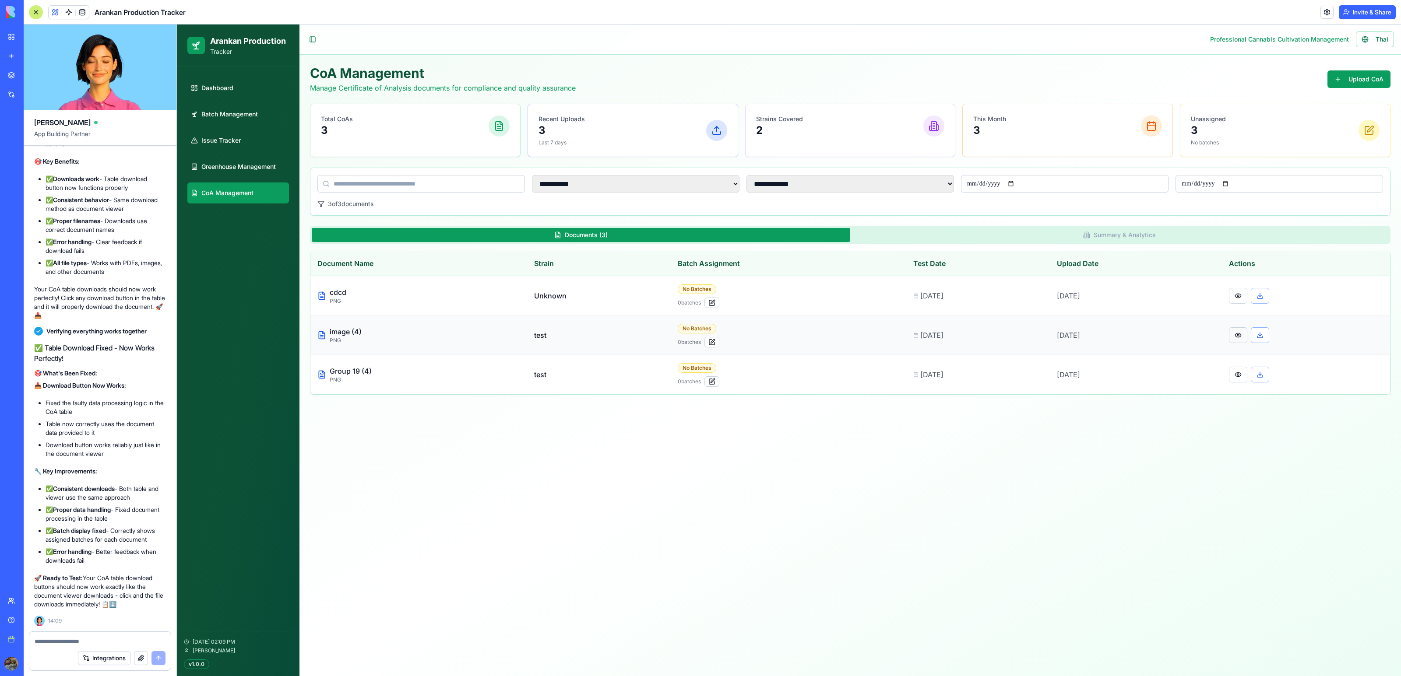
click at [1243, 331] on button at bounding box center [1238, 335] width 18 height 16
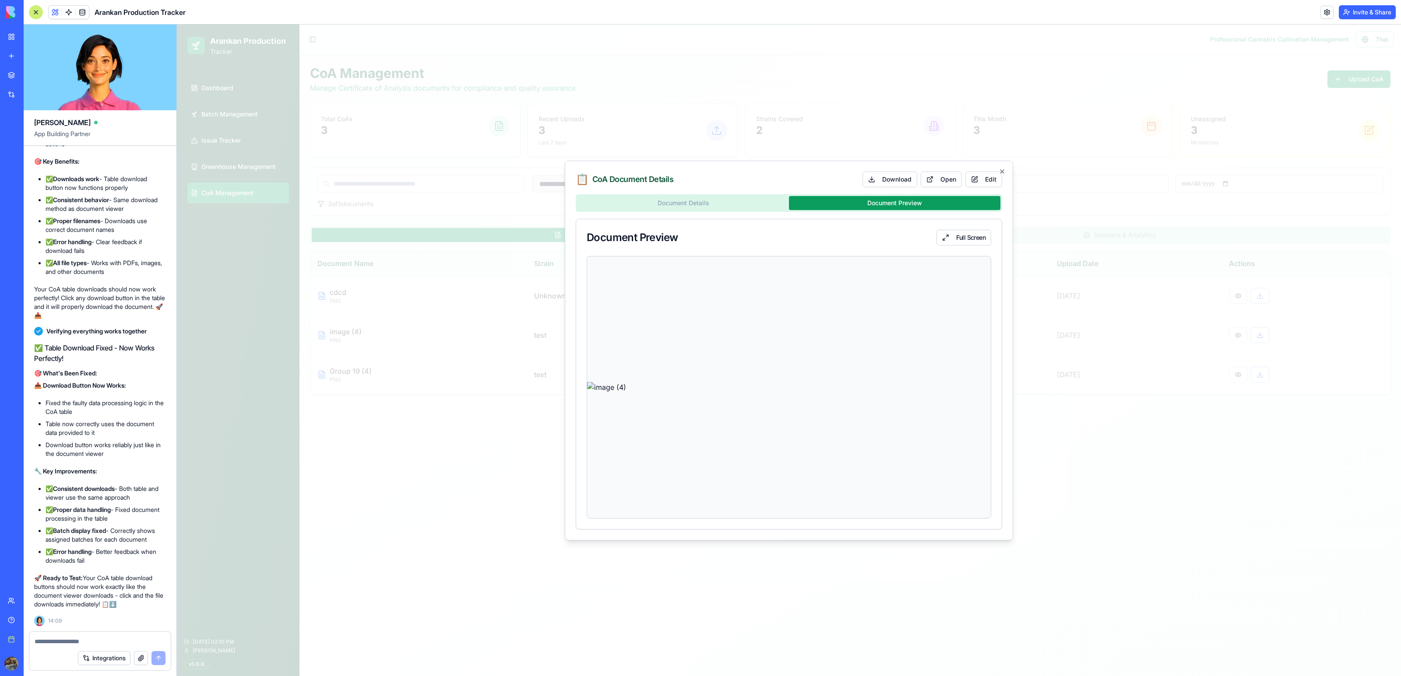
click at [960, 217] on div "Document Details Document Preview Document Preview Full Screen" at bounding box center [789, 361] width 426 height 335
click at [1193, 409] on div at bounding box center [789, 351] width 1224 height 652
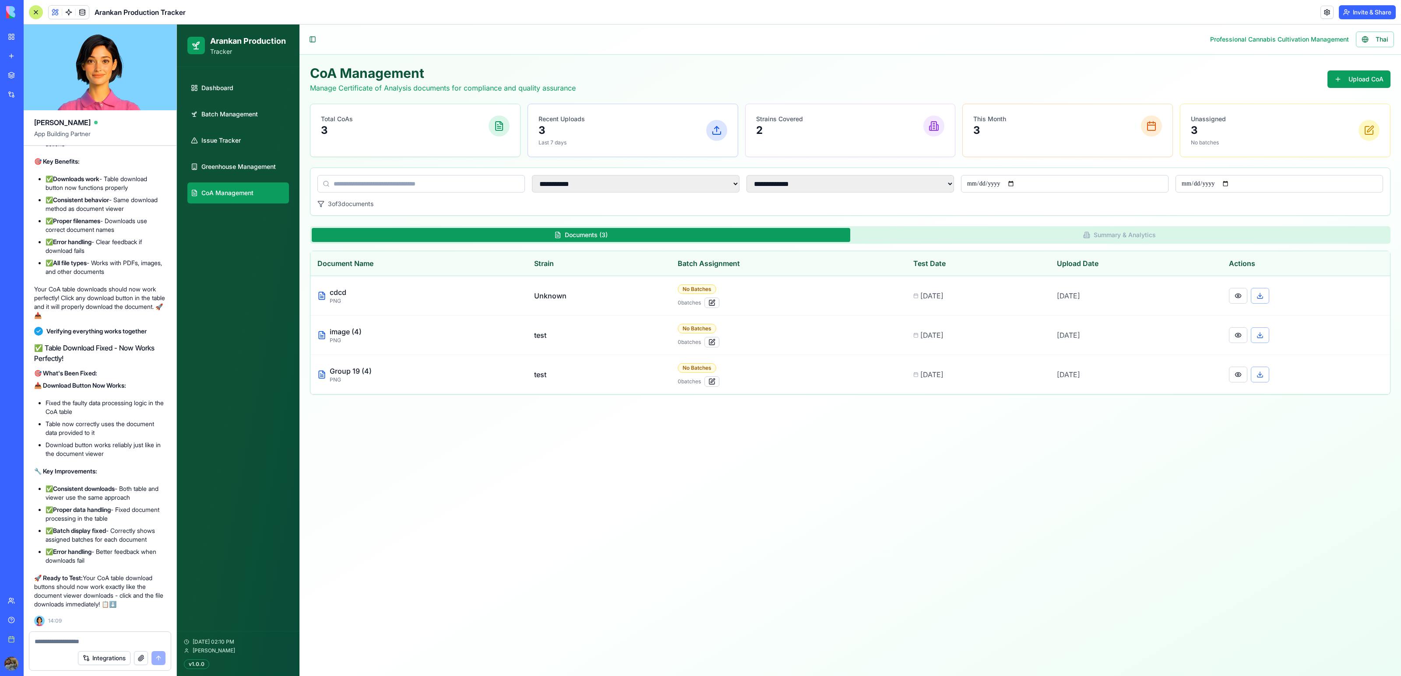
click at [88, 11] on link at bounding box center [82, 12] width 13 height 13
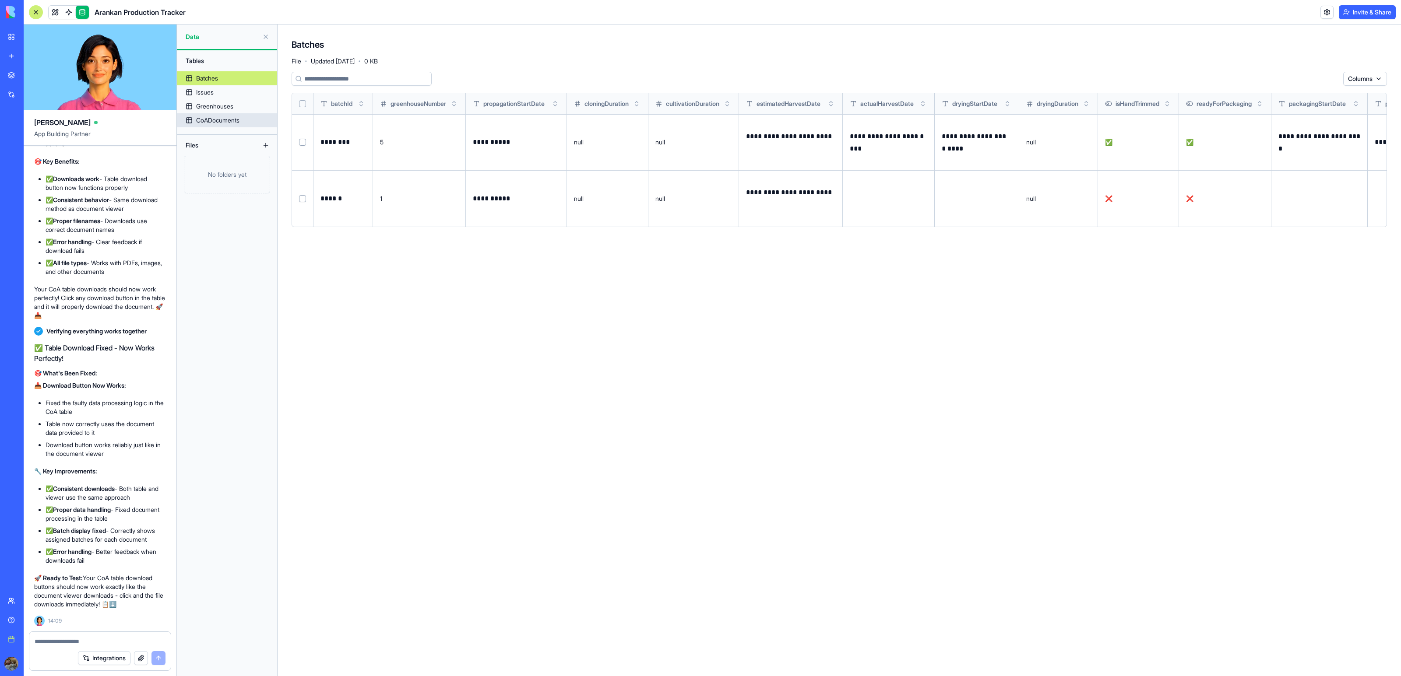
click at [217, 121] on div "CoADocuments" at bounding box center [217, 120] width 43 height 9
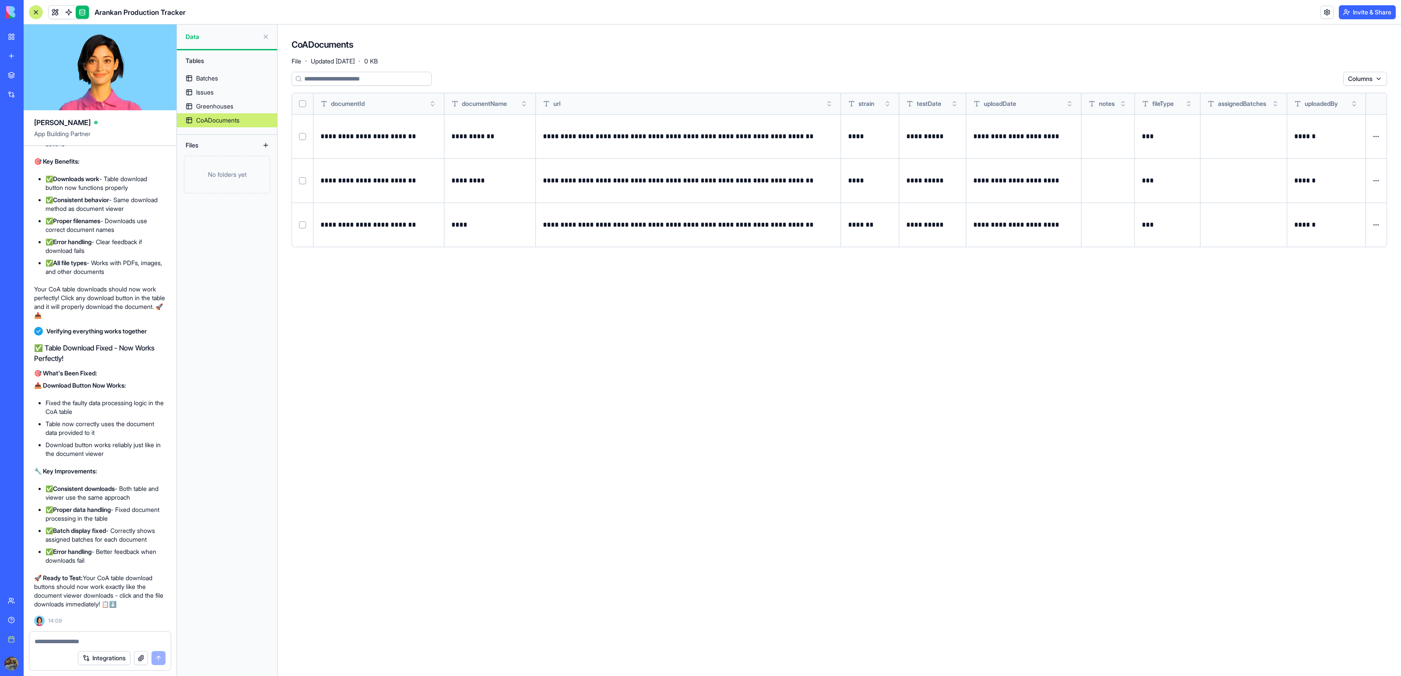
click at [303, 138] on button "Select row" at bounding box center [302, 136] width 7 height 7
click at [304, 180] on button "Select row" at bounding box center [302, 180] width 7 height 7
click at [301, 178] on button "Select row" at bounding box center [302, 181] width 7 height 7
click at [301, 132] on td at bounding box center [302, 136] width 21 height 44
click at [302, 139] on button "Select row" at bounding box center [302, 137] width 7 height 7
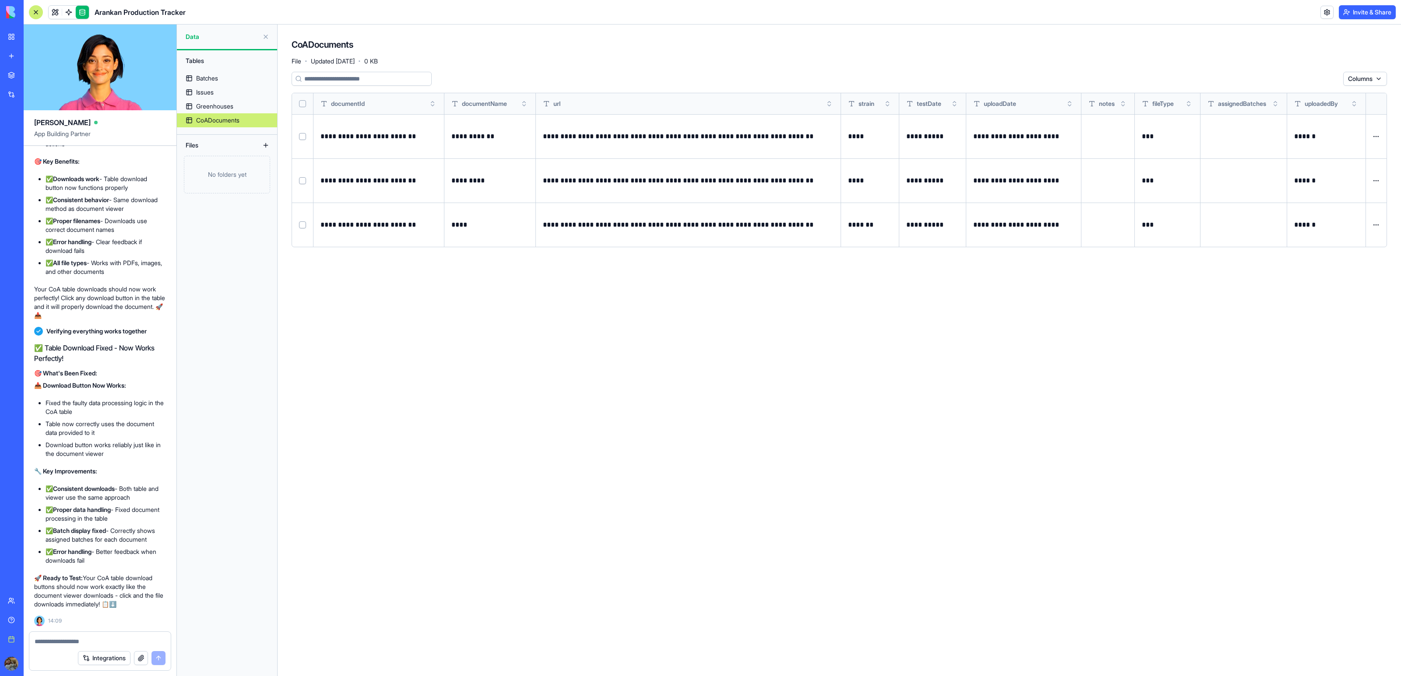
click at [59, 634] on div at bounding box center [99, 639] width 141 height 14
click at [59, 644] on textarea at bounding box center [100, 641] width 130 height 9
type textarea "********"
click at [302, 137] on button "Select row" at bounding box center [302, 136] width 7 height 7
click at [303, 181] on button "Select row" at bounding box center [302, 180] width 7 height 7
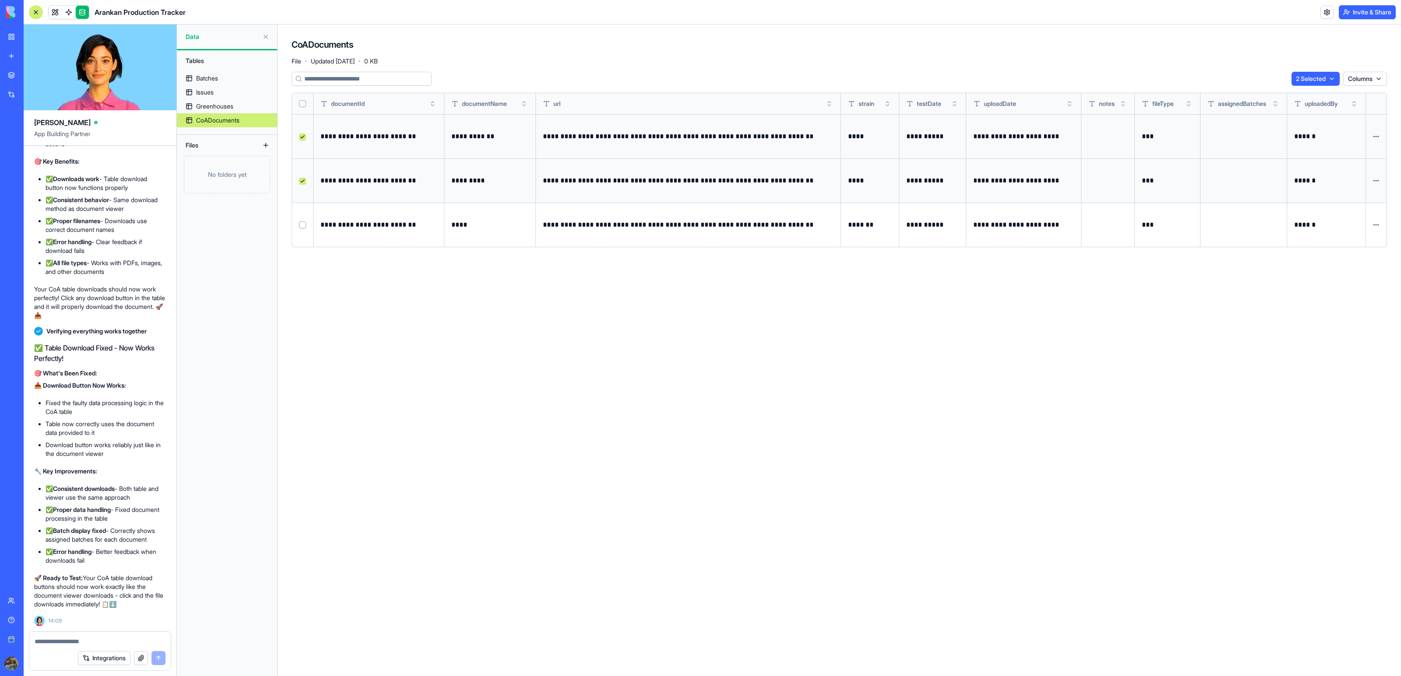
click at [304, 222] on button "Select row" at bounding box center [302, 225] width 7 height 7
click at [1313, 74] on html "BETA My workspace New app Marketplace Integrations Recent Harvest Health Financ…" at bounding box center [700, 338] width 1401 height 676
click at [1300, 99] on div "Delete" at bounding box center [1310, 97] width 52 height 14
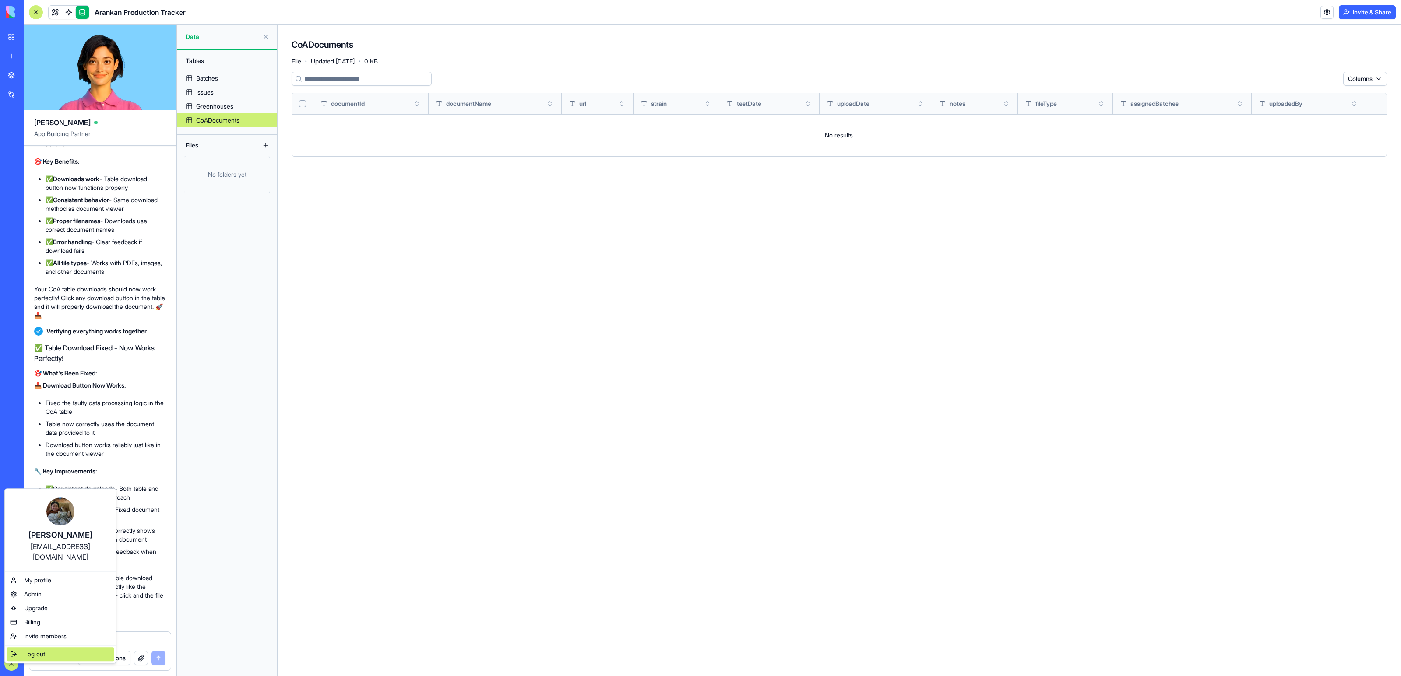
click at [42, 650] on span "Log out" at bounding box center [34, 654] width 21 height 9
